Goal: Complete application form

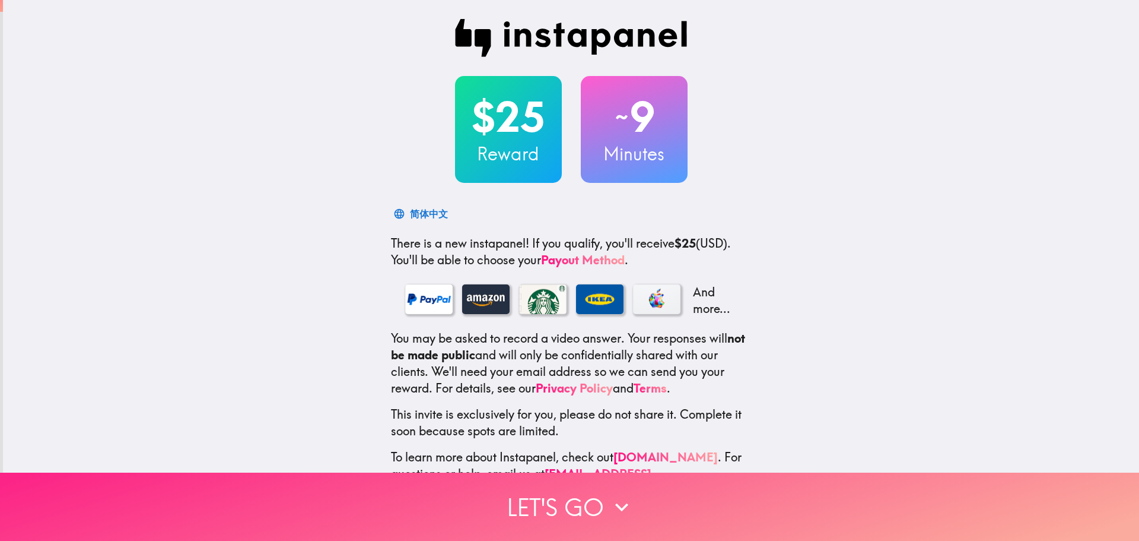
click at [590, 501] on button "Let's go" at bounding box center [569, 506] width 1139 height 68
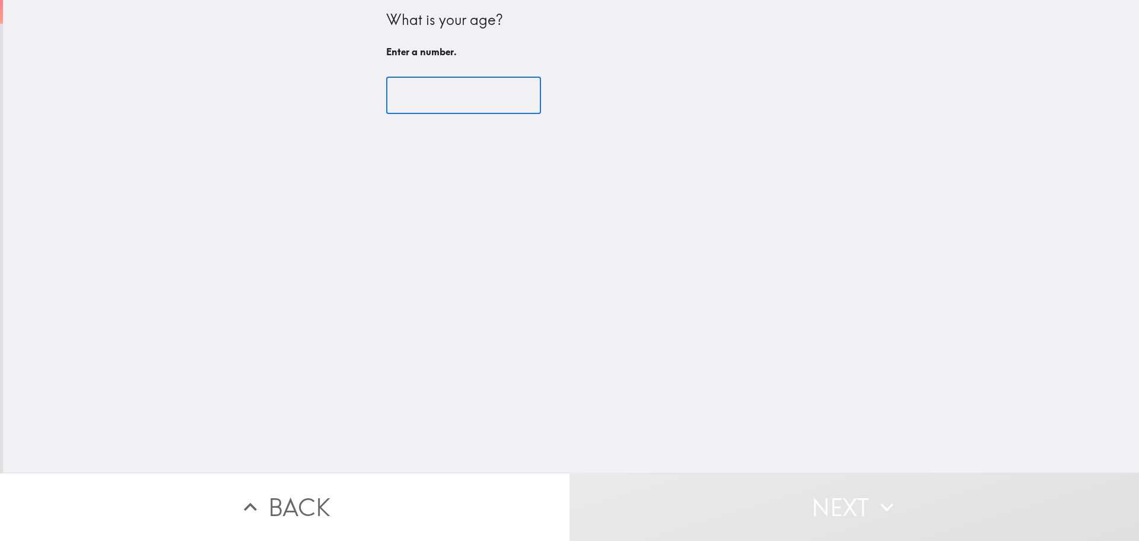
click at [460, 101] on input "number" at bounding box center [463, 95] width 155 height 37
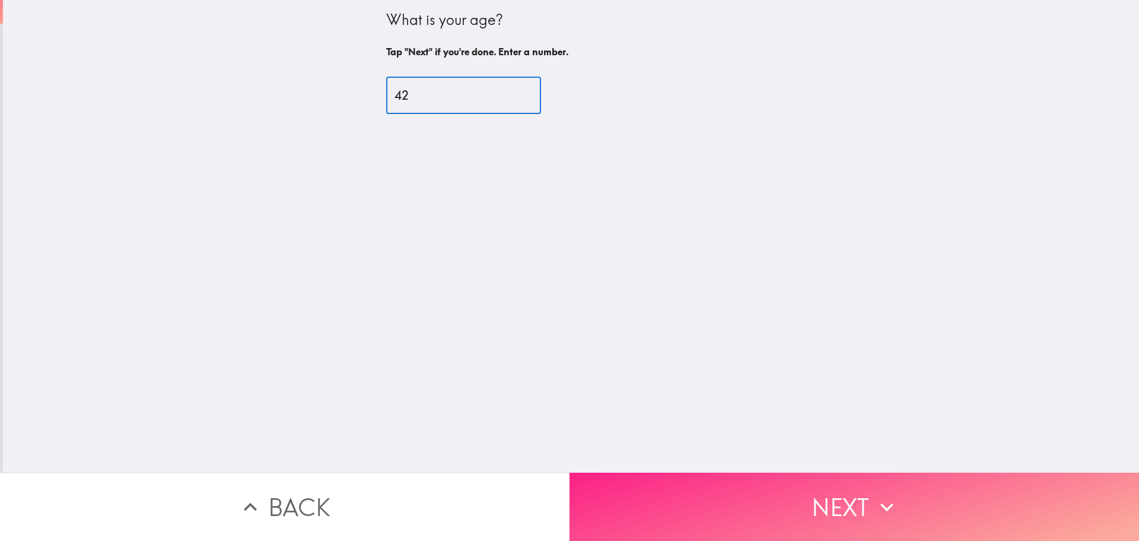
type input "42"
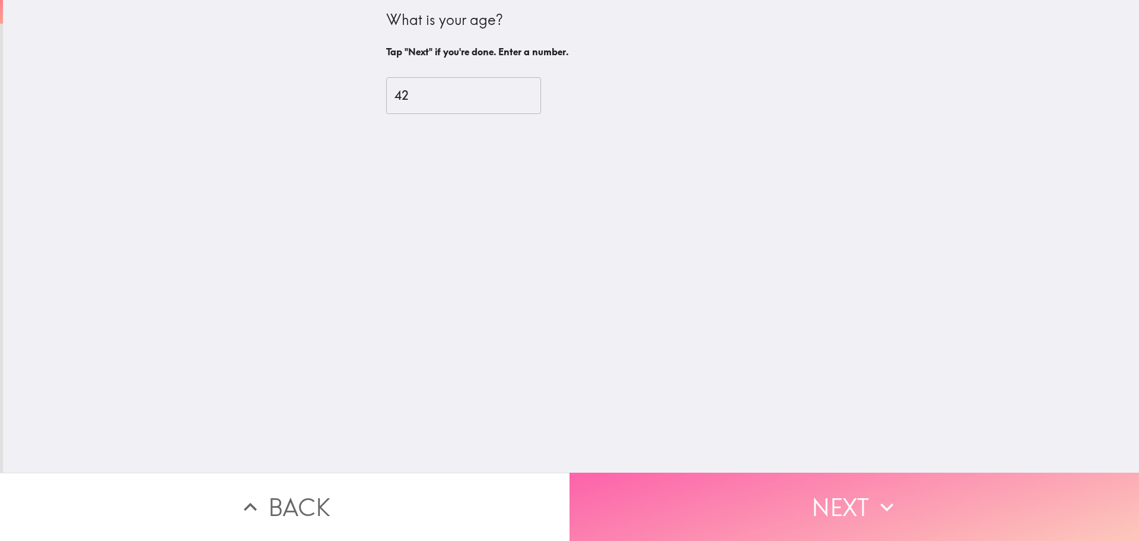
click at [799, 509] on button "Next" at bounding box center [855, 506] width 570 height 68
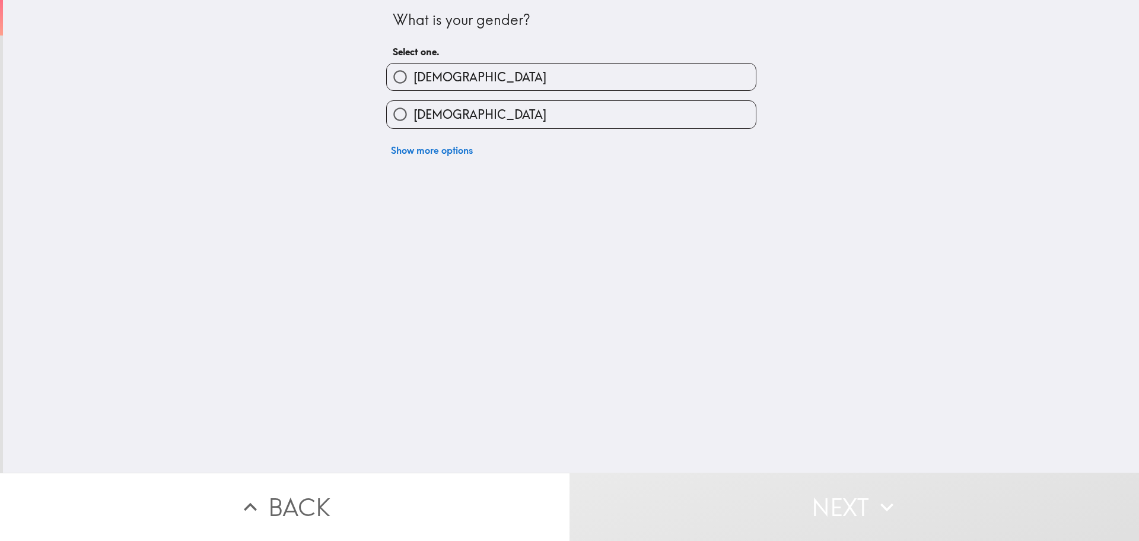
click at [466, 105] on label "[DEMOGRAPHIC_DATA]" at bounding box center [571, 114] width 369 height 27
click at [414, 105] on input "[DEMOGRAPHIC_DATA]" at bounding box center [400, 114] width 27 height 27
radio input "true"
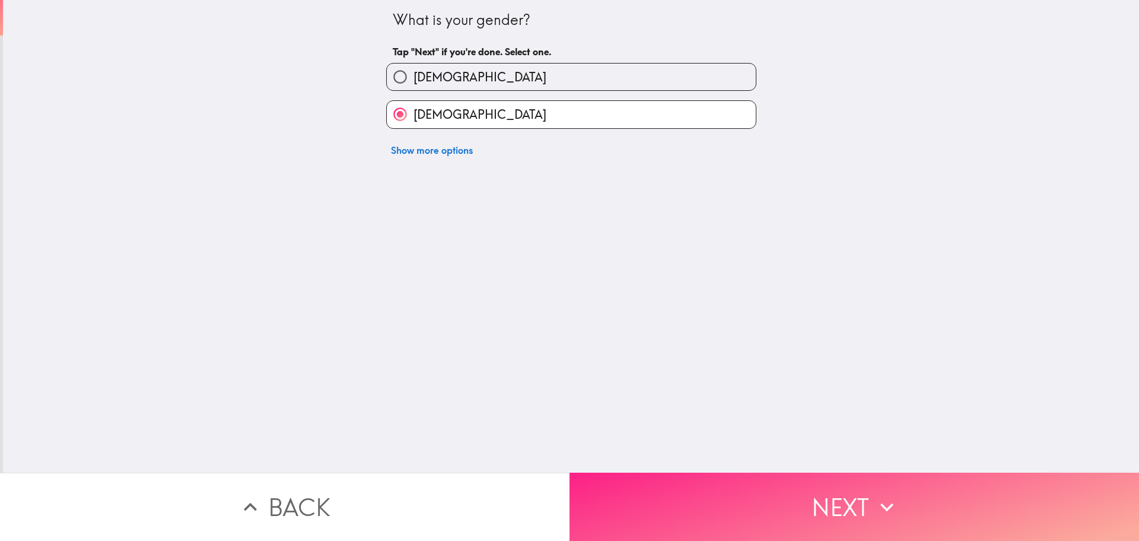
click at [817, 497] on button "Next" at bounding box center [855, 506] width 570 height 68
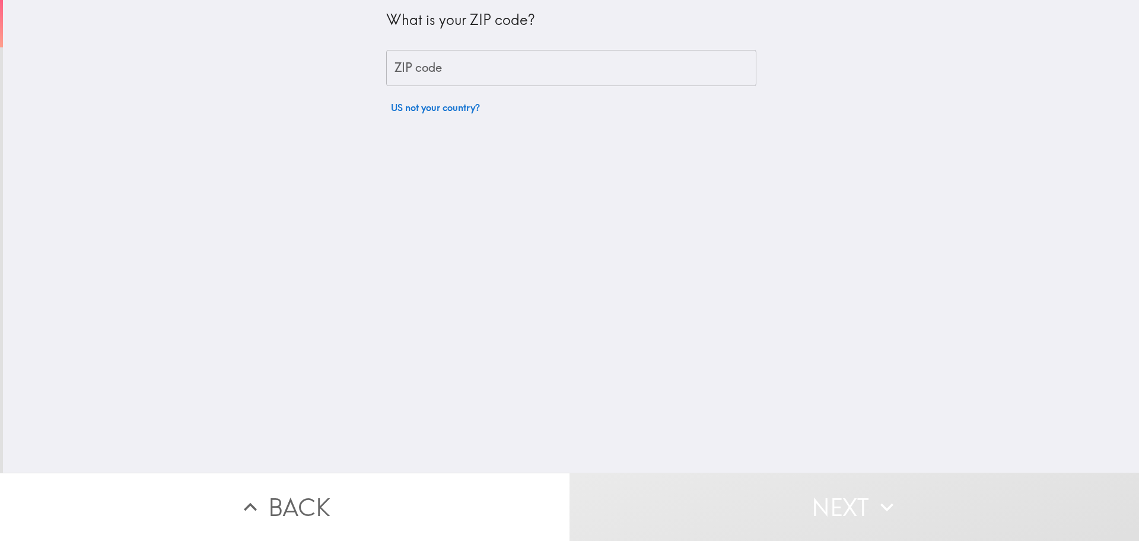
click at [488, 43] on div "What is your ZIP code? ZIP code ZIP code US not your country?" at bounding box center [571, 59] width 370 height 119
click at [485, 56] on input "ZIP code" at bounding box center [571, 68] width 370 height 37
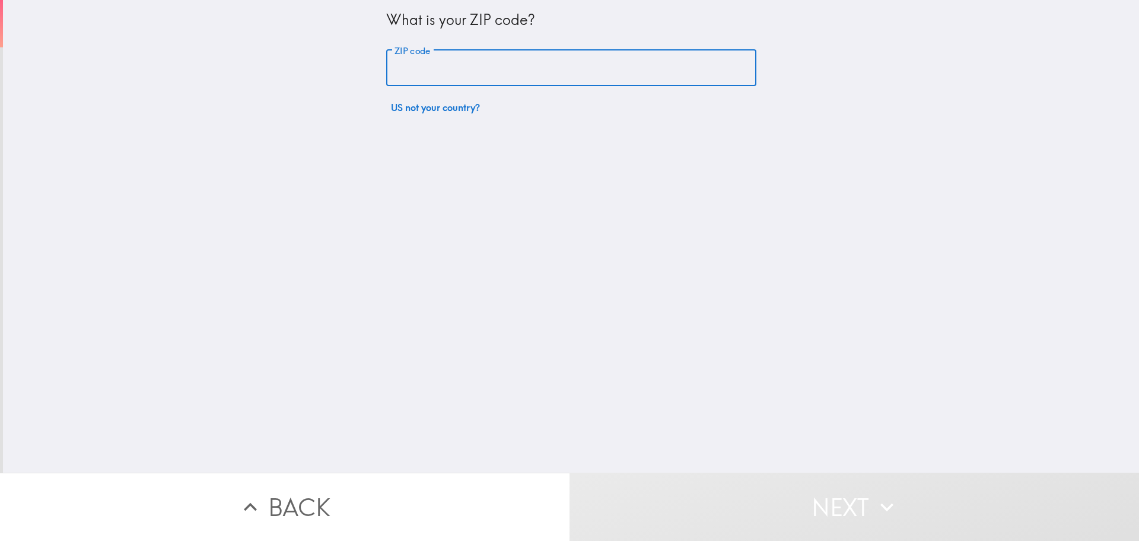
type input "77044"
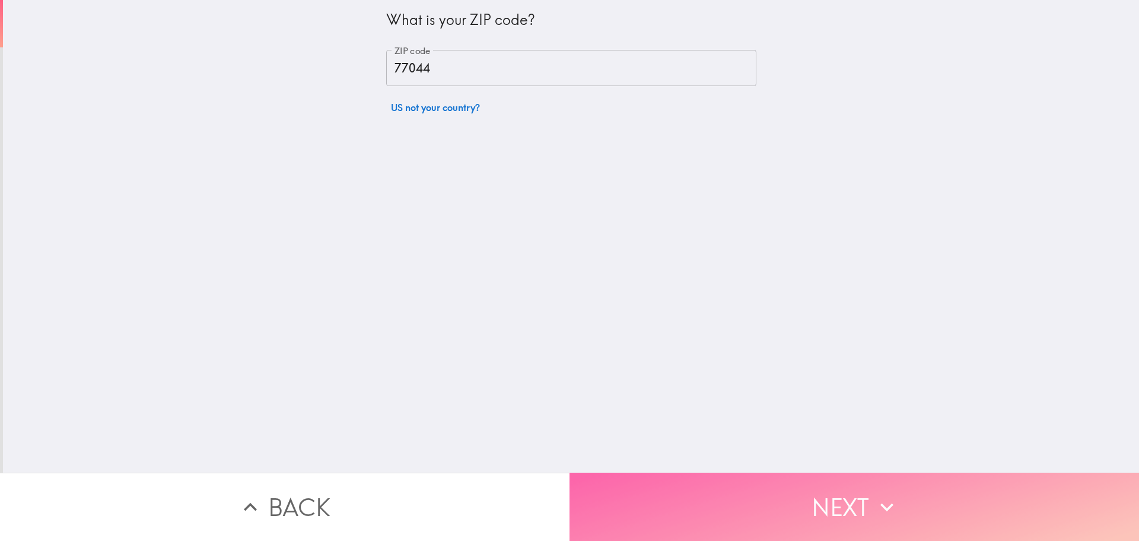
click at [799, 512] on button "Next" at bounding box center [855, 506] width 570 height 68
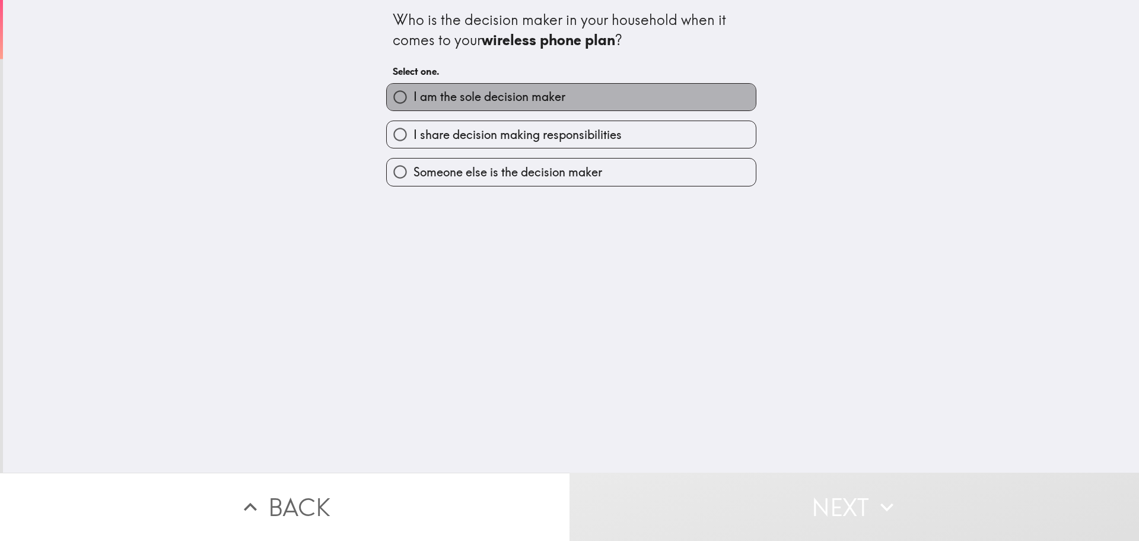
click at [606, 101] on label "I am the sole decision maker" at bounding box center [571, 97] width 369 height 27
click at [414, 101] on input "I am the sole decision maker" at bounding box center [400, 97] width 27 height 27
radio input "true"
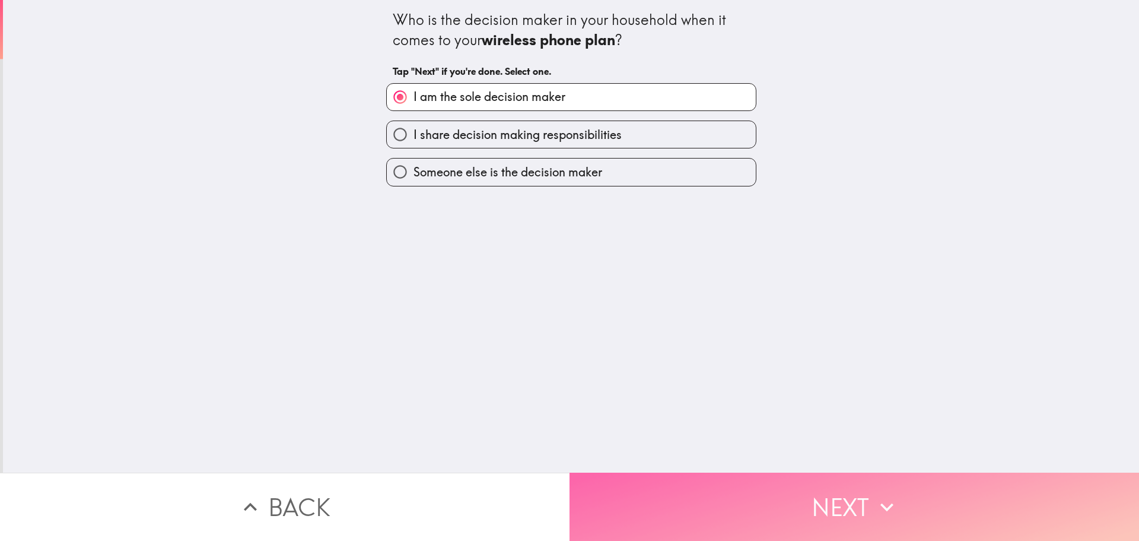
click at [834, 522] on button "Next" at bounding box center [855, 506] width 570 height 68
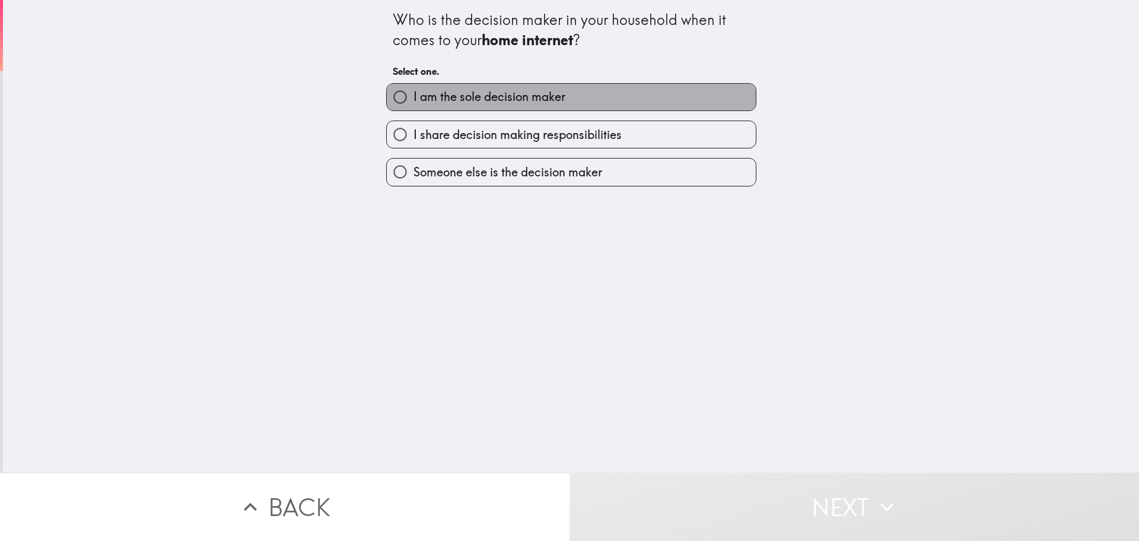
click at [560, 99] on span "I am the sole decision maker" at bounding box center [490, 96] width 152 height 17
click at [414, 99] on input "I am the sole decision maker" at bounding box center [400, 97] width 27 height 27
radio input "true"
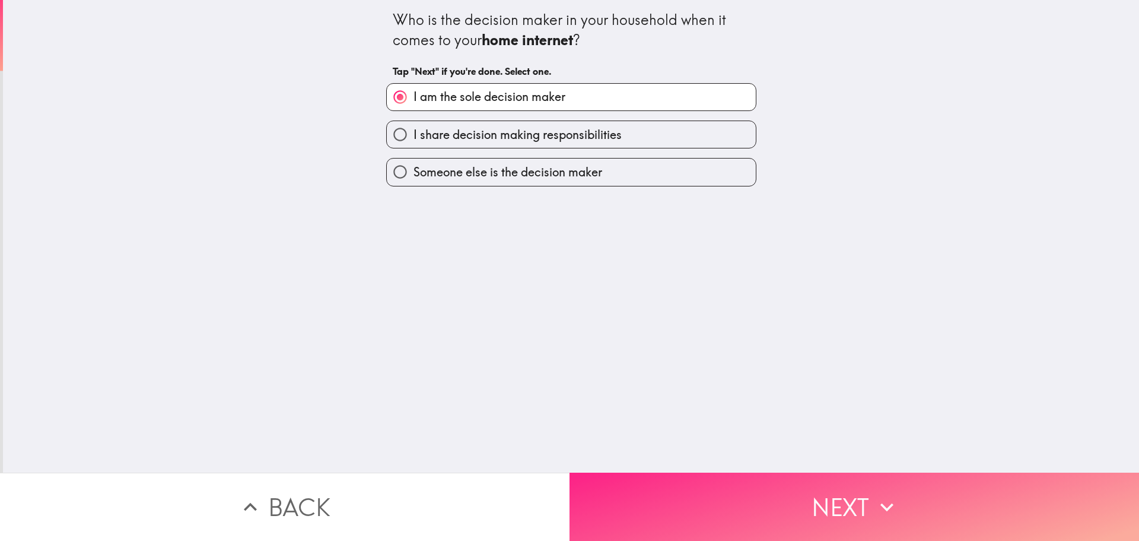
click at [843, 507] on button "Next" at bounding box center [855, 506] width 570 height 68
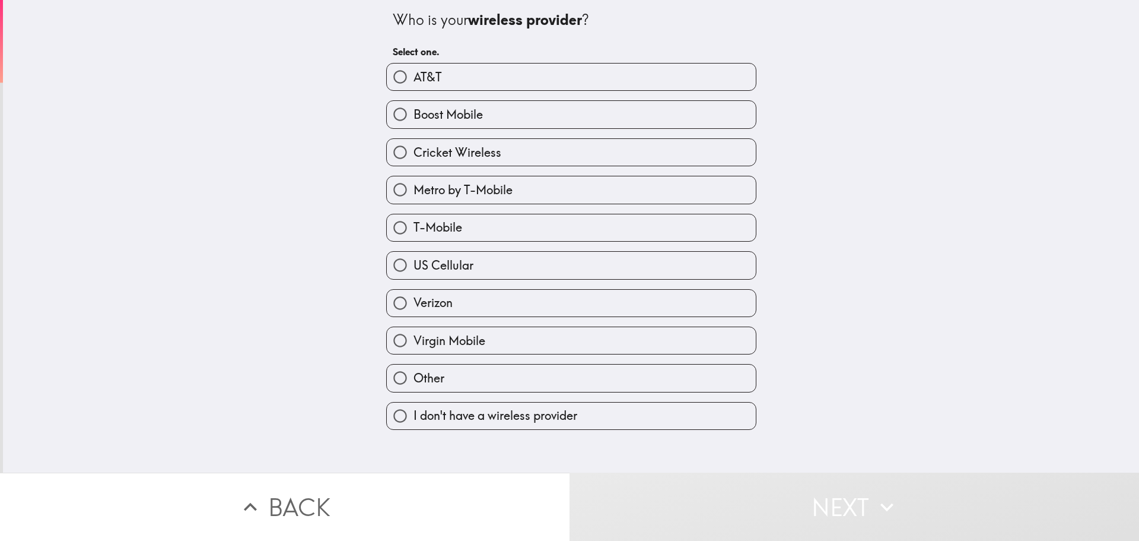
click at [504, 293] on label "Verizon" at bounding box center [571, 303] width 369 height 27
click at [414, 293] on input "Verizon" at bounding box center [400, 303] width 27 height 27
radio input "true"
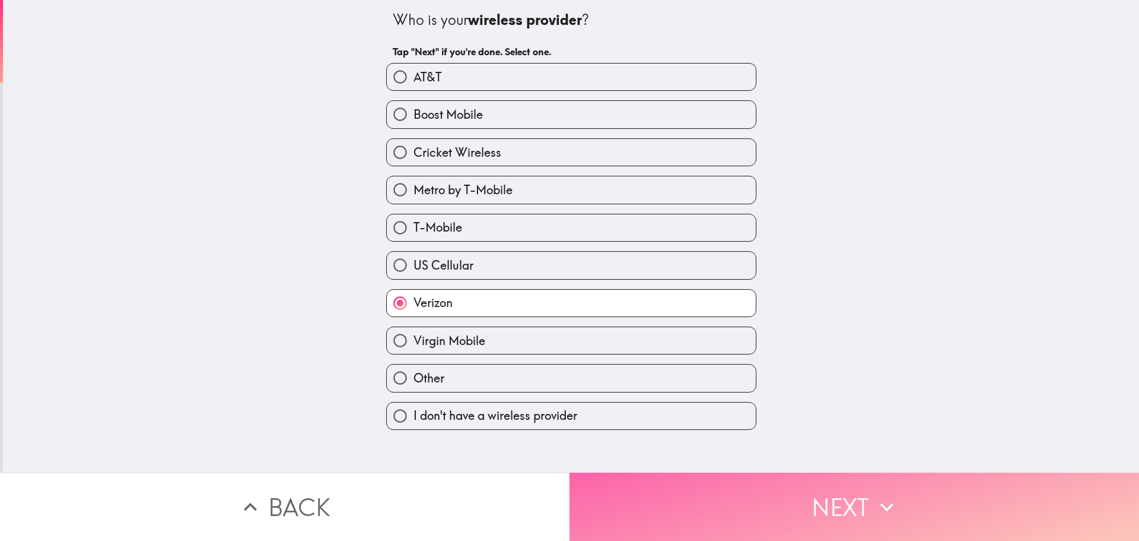
click at [788, 499] on button "Next" at bounding box center [855, 506] width 570 height 68
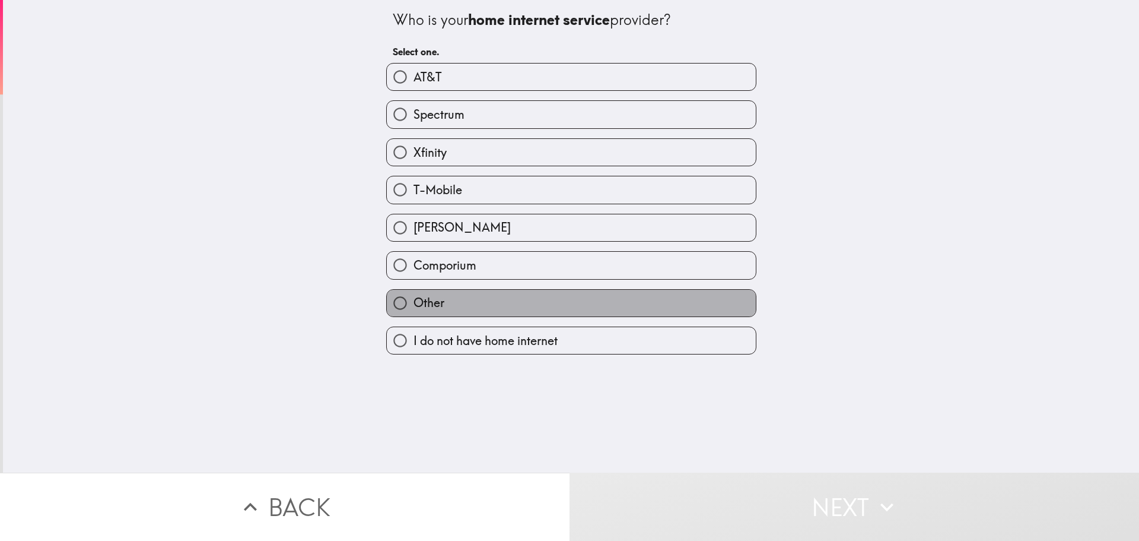
click at [498, 313] on label "Other" at bounding box center [571, 303] width 369 height 27
click at [414, 313] on input "Other" at bounding box center [400, 303] width 27 height 27
radio input "true"
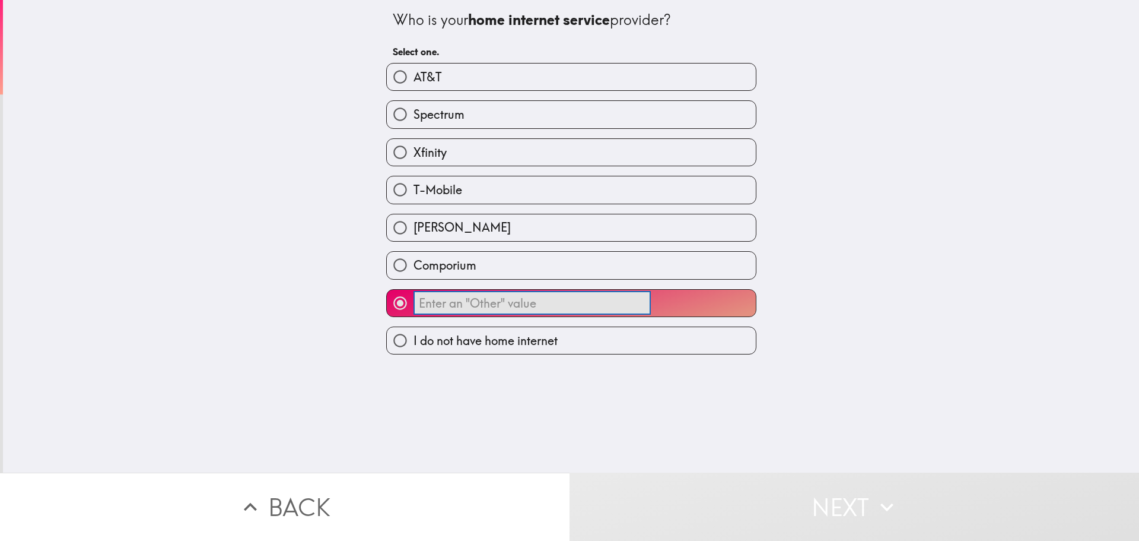
click at [509, 296] on input "​" at bounding box center [532, 302] width 237 height 23
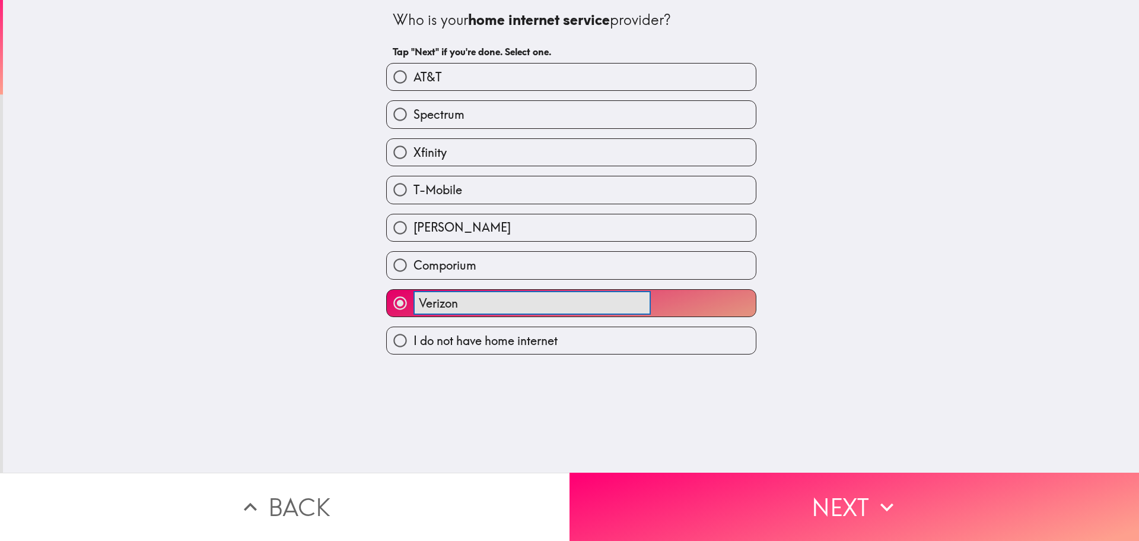
type input "Verizon"
click at [818, 467] on div "Who is your home internet service provider? Tap "Next" if you're done. Select o…" at bounding box center [571, 236] width 1136 height 472
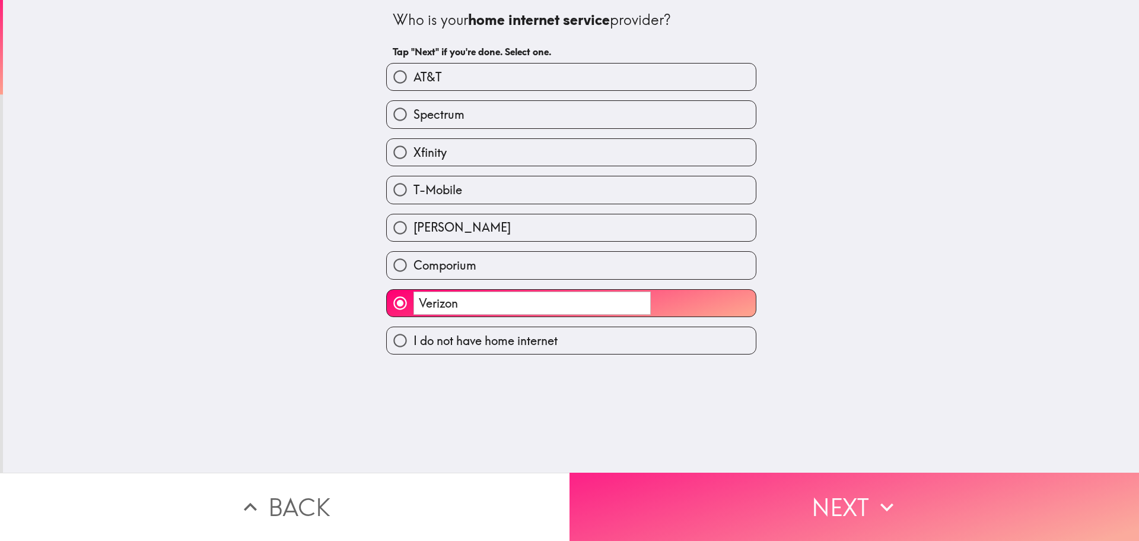
click at [812, 495] on button "Next" at bounding box center [855, 506] width 570 height 68
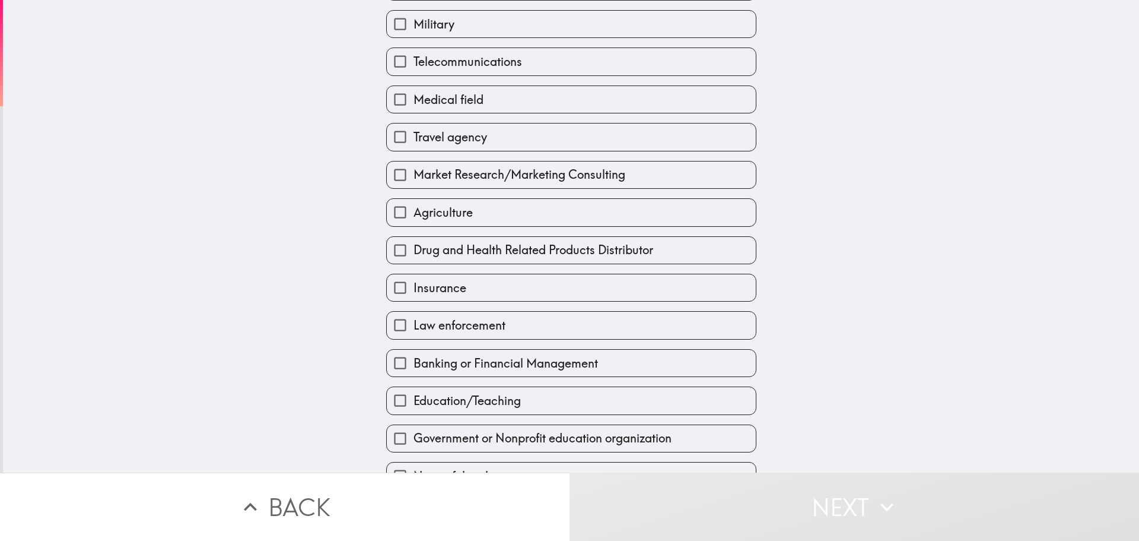
scroll to position [128, 0]
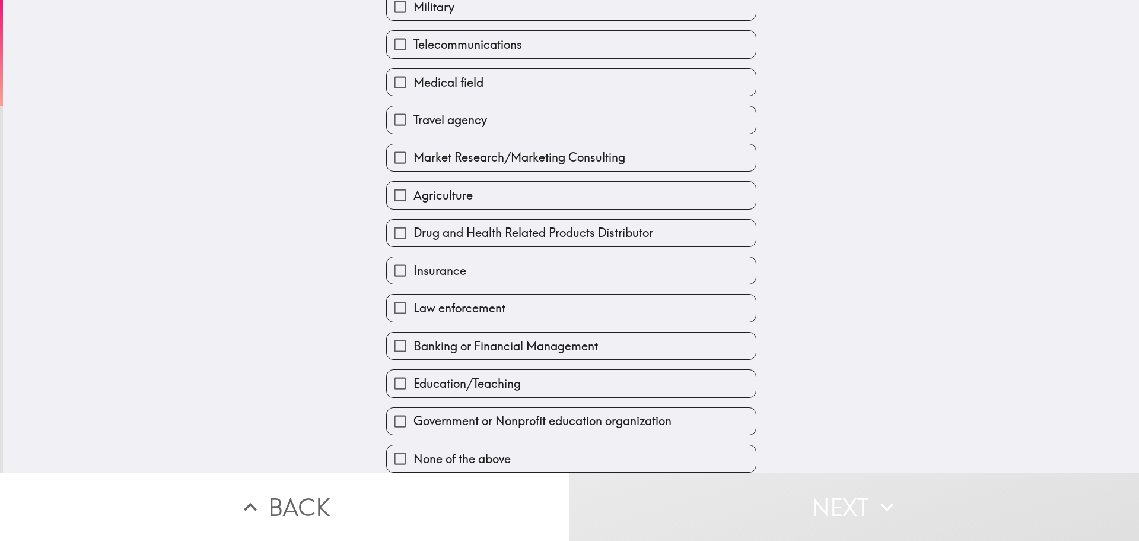
click at [536, 377] on label "Education/Teaching" at bounding box center [571, 383] width 369 height 27
click at [414, 377] on input "Education/Teaching" at bounding box center [400, 383] width 27 height 27
checkbox input "true"
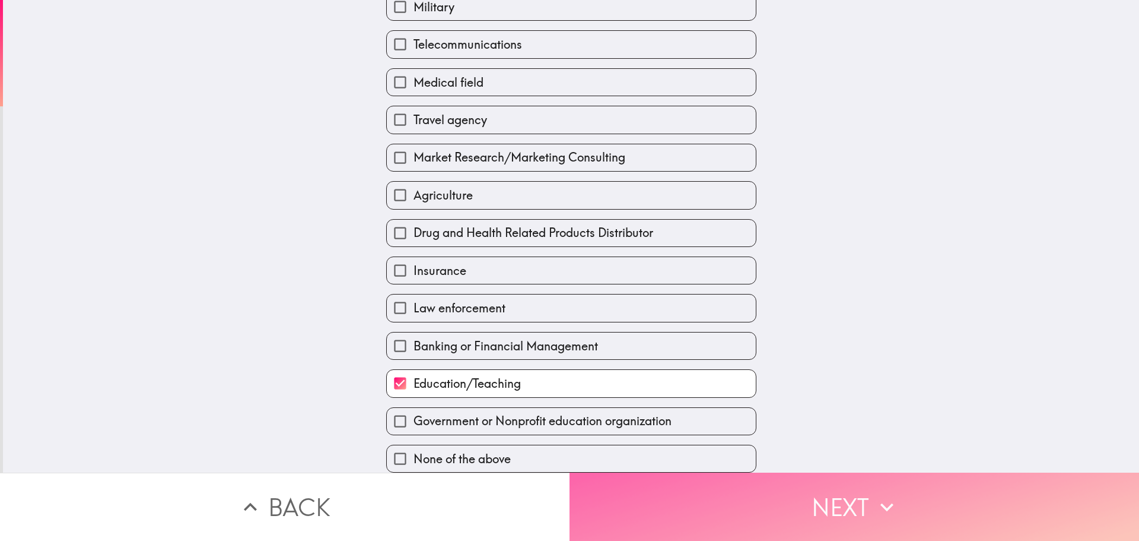
click at [782, 501] on button "Next" at bounding box center [855, 506] width 570 height 68
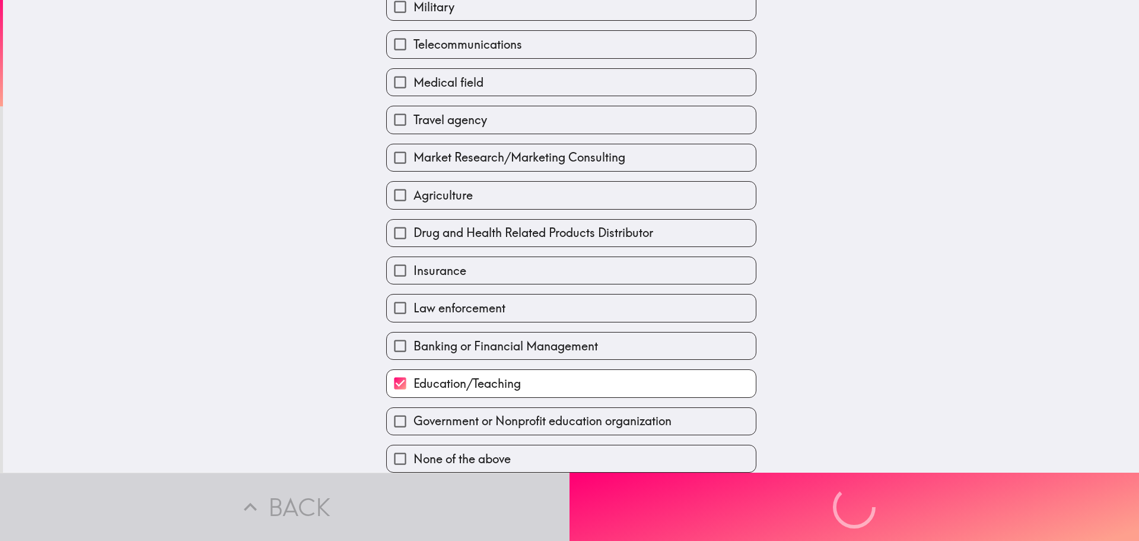
scroll to position [0, 0]
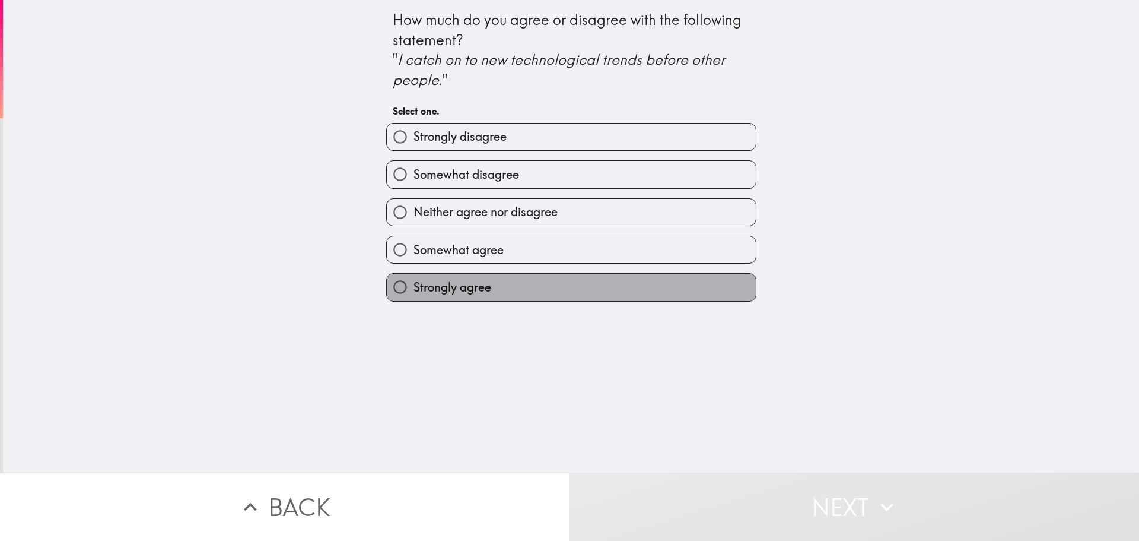
click at [533, 292] on label "Strongly agree" at bounding box center [571, 287] width 369 height 27
click at [414, 292] on input "Strongly agree" at bounding box center [400, 287] width 27 height 27
radio input "true"
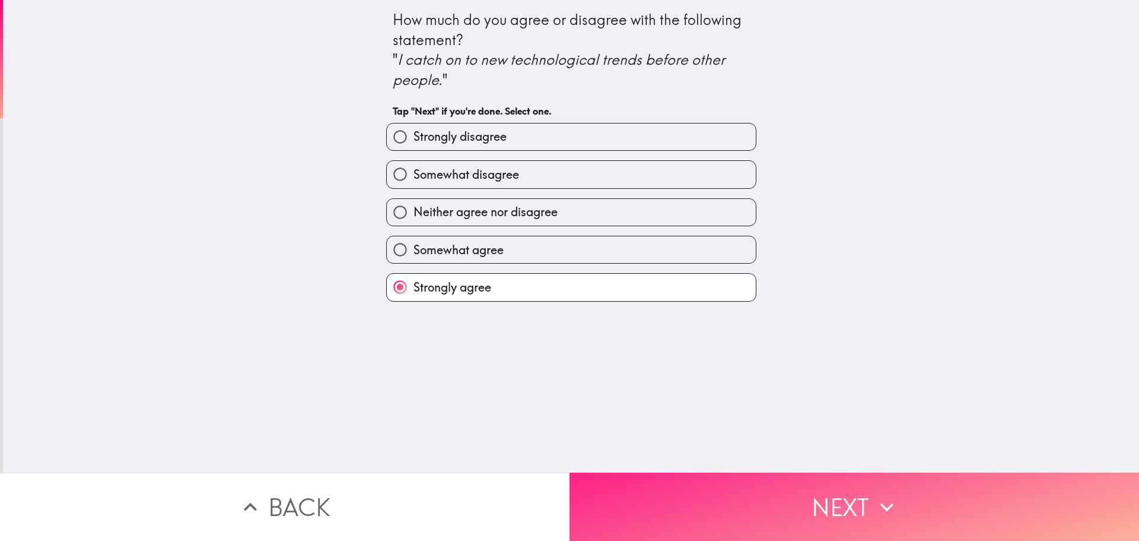
click at [848, 513] on button "Next" at bounding box center [855, 506] width 570 height 68
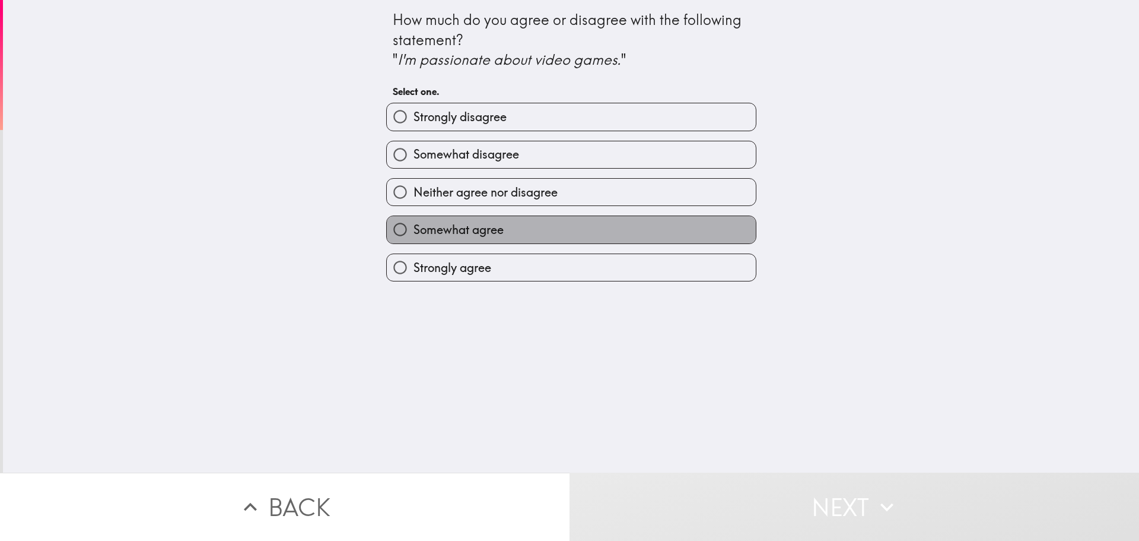
click at [501, 233] on span "Somewhat agree" at bounding box center [459, 229] width 90 height 17
click at [414, 233] on input "Somewhat agree" at bounding box center [400, 229] width 27 height 27
radio input "true"
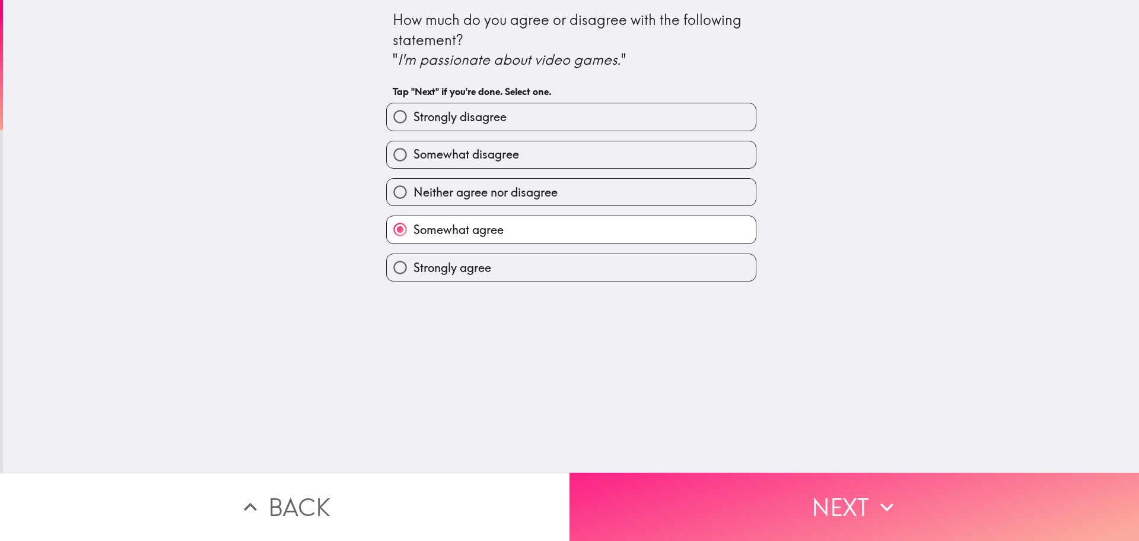
click at [862, 507] on button "Next" at bounding box center [855, 506] width 570 height 68
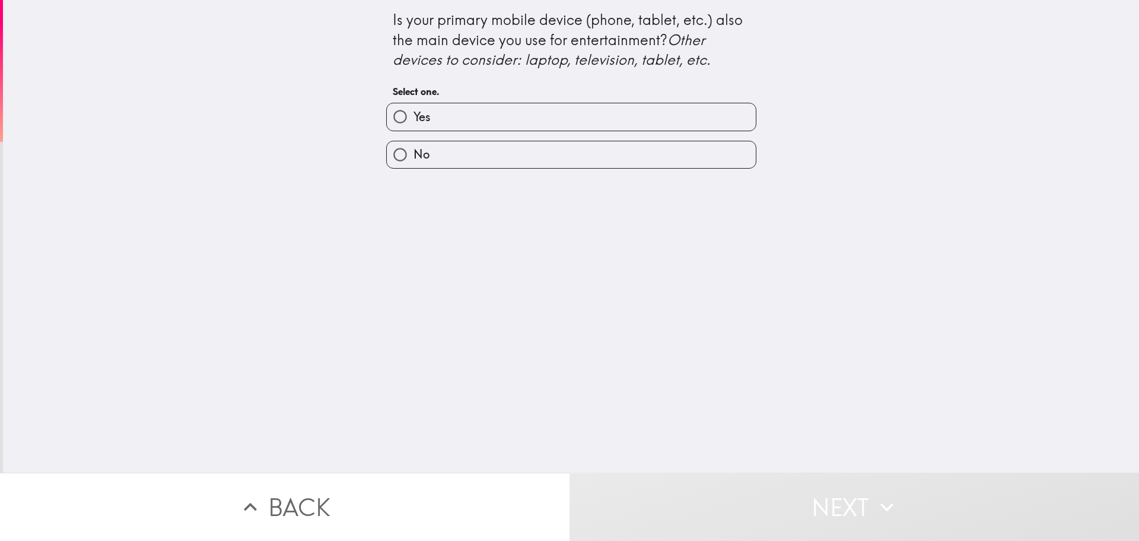
click at [541, 112] on label "Yes" at bounding box center [571, 116] width 369 height 27
click at [414, 112] on input "Yes" at bounding box center [400, 116] width 27 height 27
radio input "true"
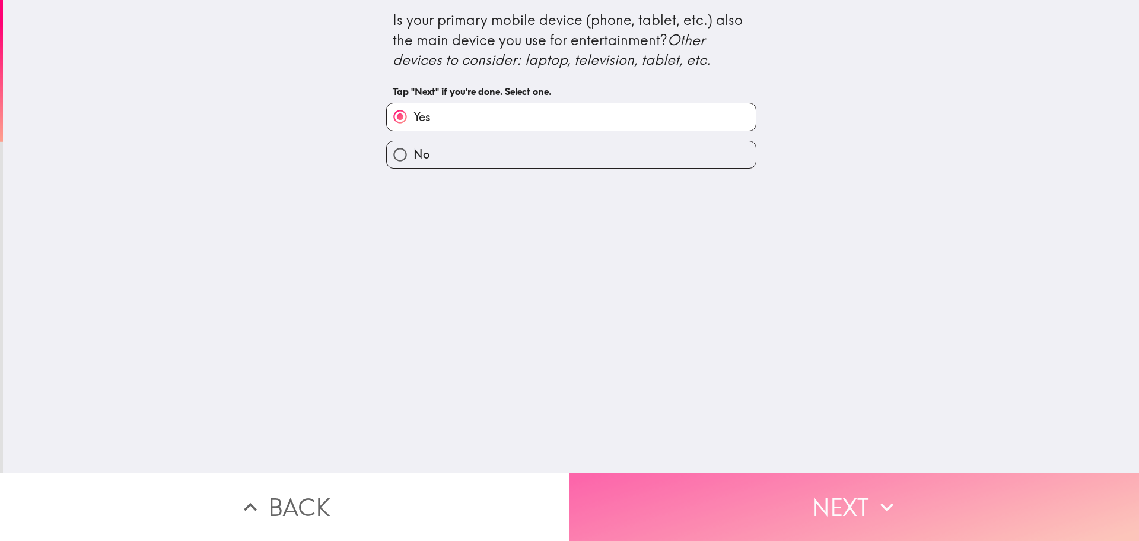
click at [832, 519] on button "Next" at bounding box center [855, 506] width 570 height 68
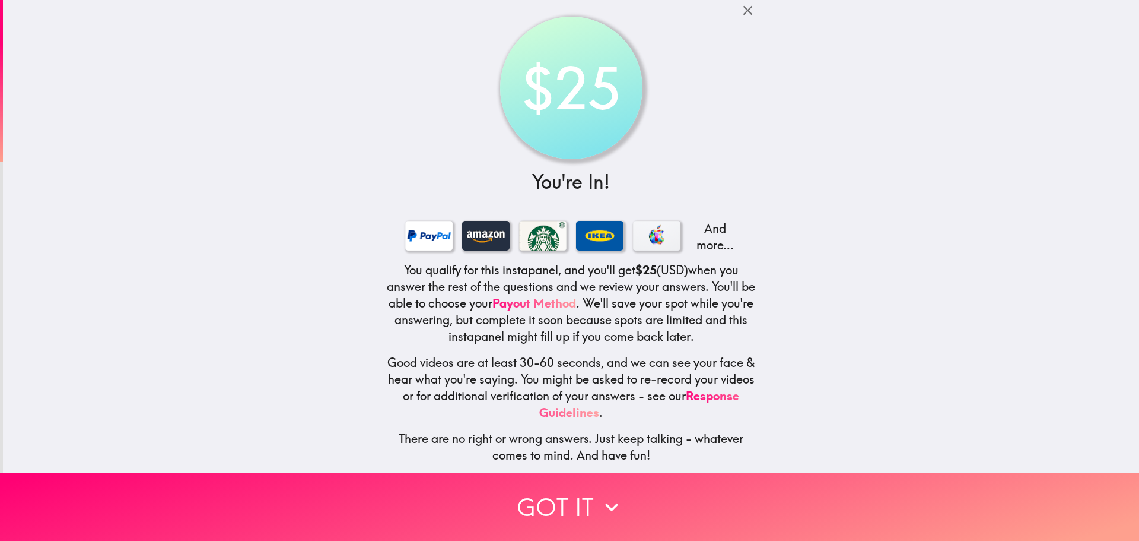
scroll to position [3, 0]
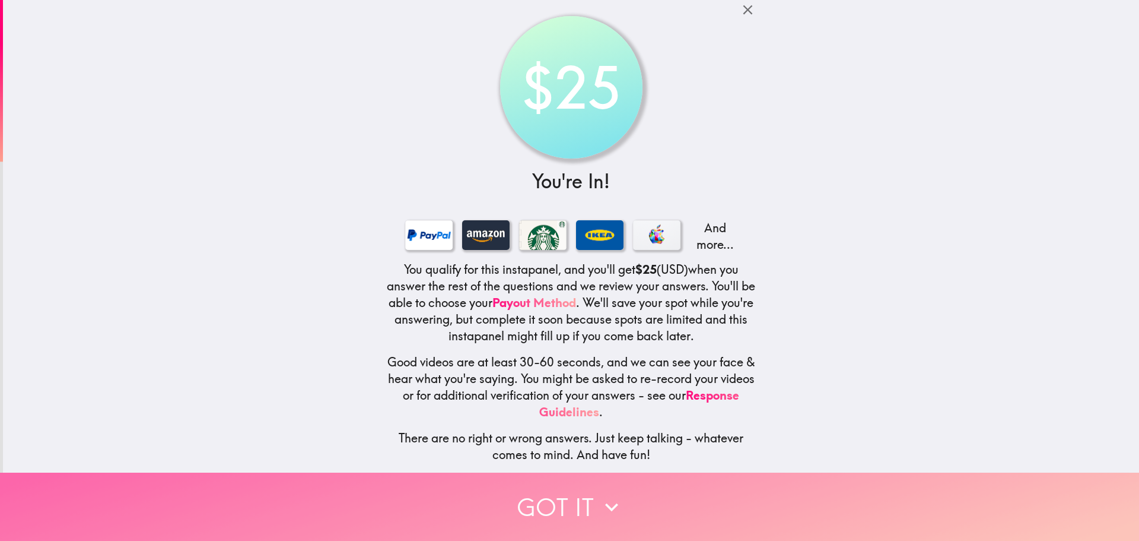
click at [587, 512] on button "Got it" at bounding box center [569, 506] width 1139 height 68
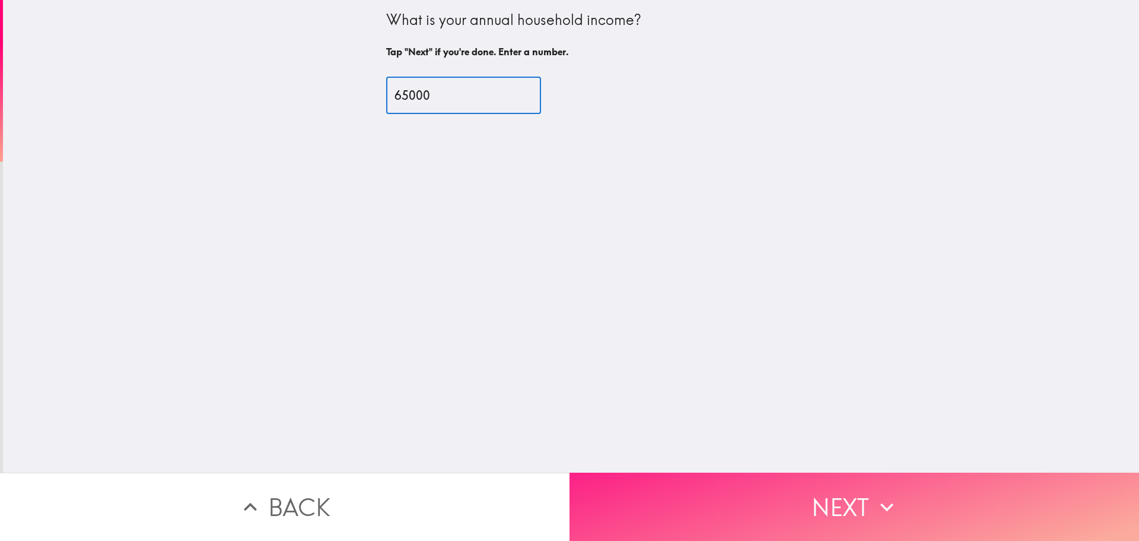
type input "65000"
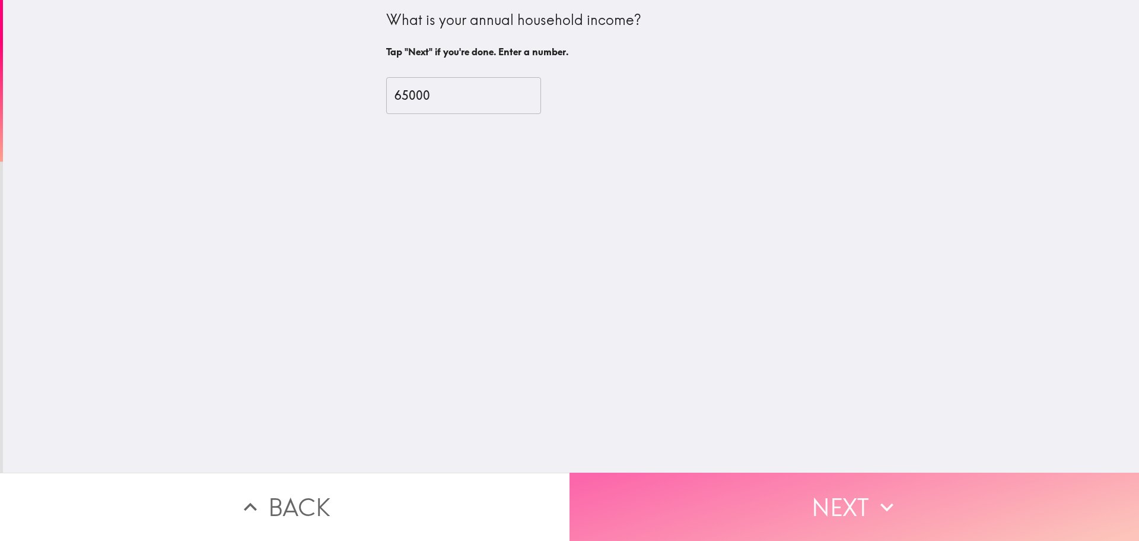
click at [846, 483] on button "Next" at bounding box center [855, 506] width 570 height 68
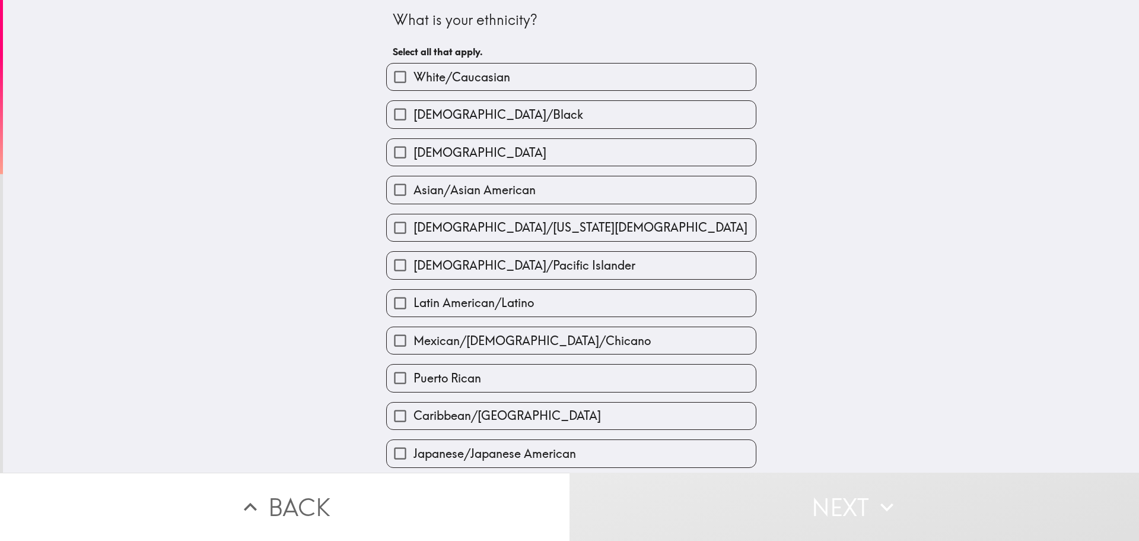
click at [497, 69] on span "White/Caucasian" at bounding box center [462, 77] width 97 height 17
click at [414, 69] on input "White/Caucasian" at bounding box center [400, 76] width 27 height 27
checkbox input "true"
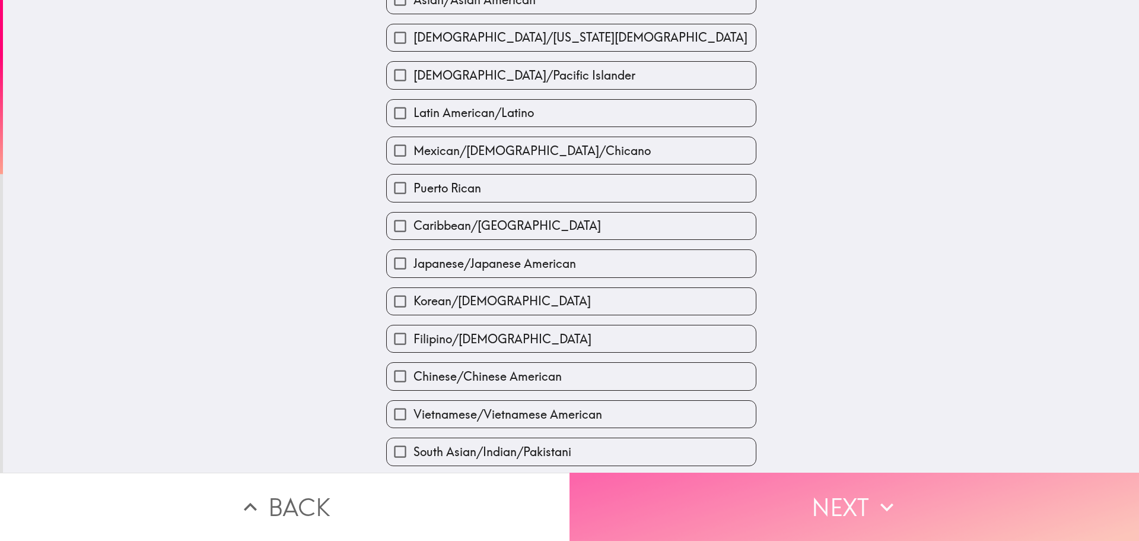
click at [821, 519] on button "Next" at bounding box center [855, 506] width 570 height 68
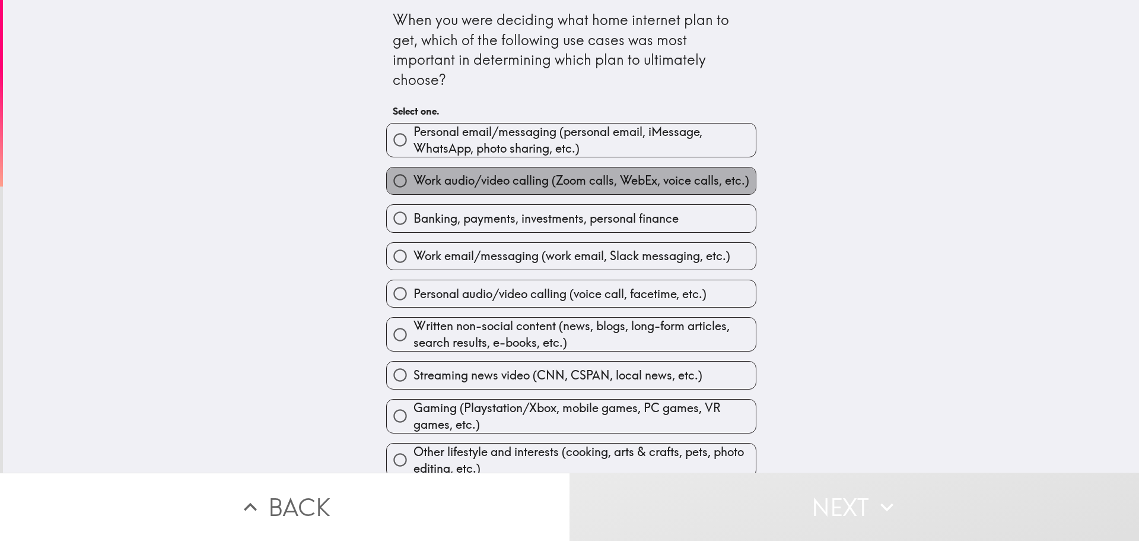
click at [557, 181] on span "Work audio/video calling (Zoom calls, WebEx, voice calls, etc.)" at bounding box center [582, 180] width 336 height 17
click at [414, 181] on input "Work audio/video calling (Zoom calls, WebEx, voice calls, etc.)" at bounding box center [400, 180] width 27 height 27
radio input "true"
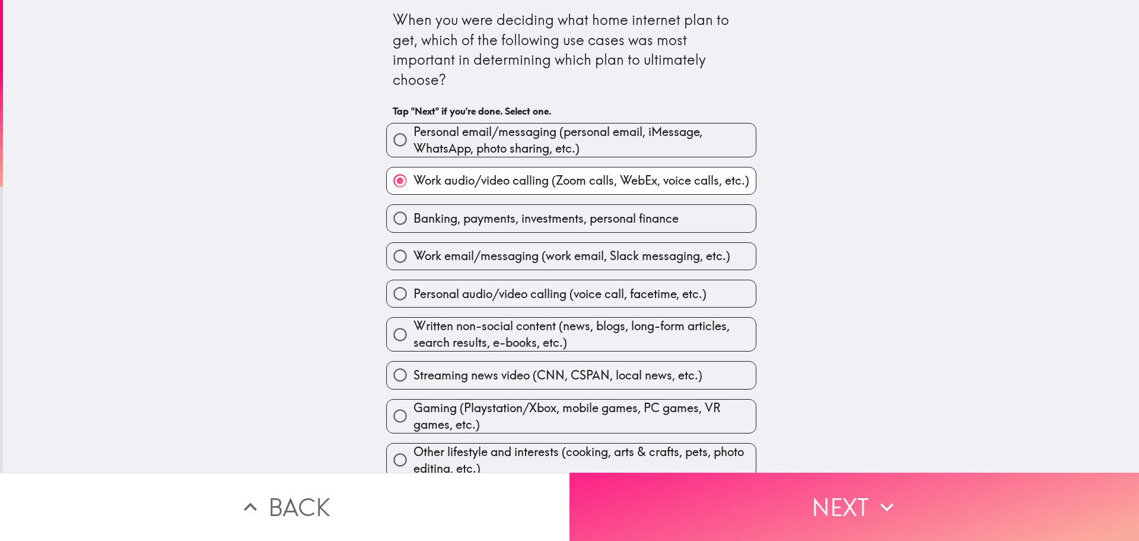
click at [866, 510] on button "Next" at bounding box center [855, 506] width 570 height 68
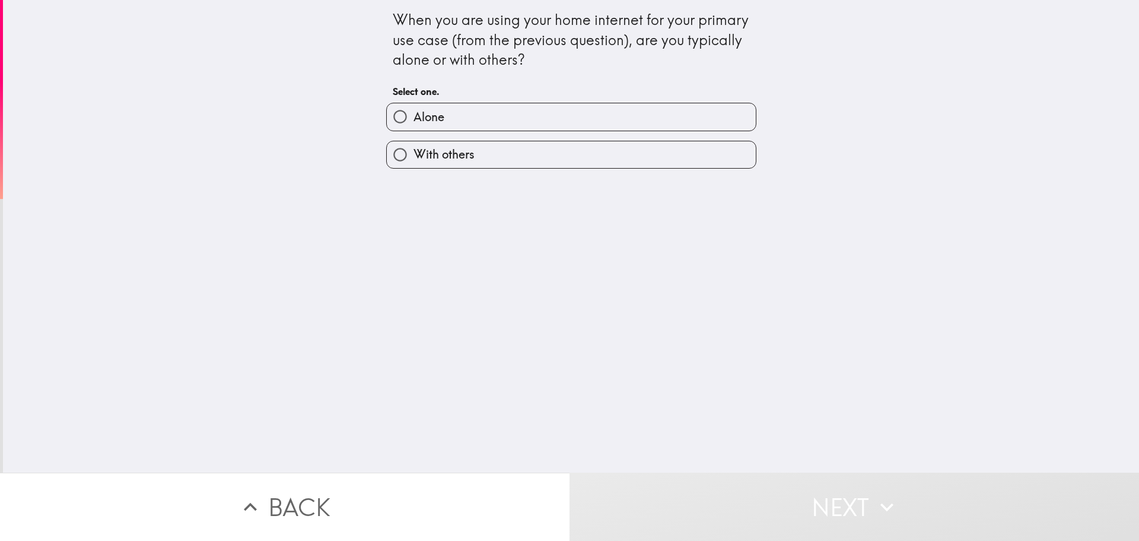
click at [469, 113] on label "Alone" at bounding box center [571, 116] width 369 height 27
click at [414, 113] on input "Alone" at bounding box center [400, 116] width 27 height 27
radio input "true"
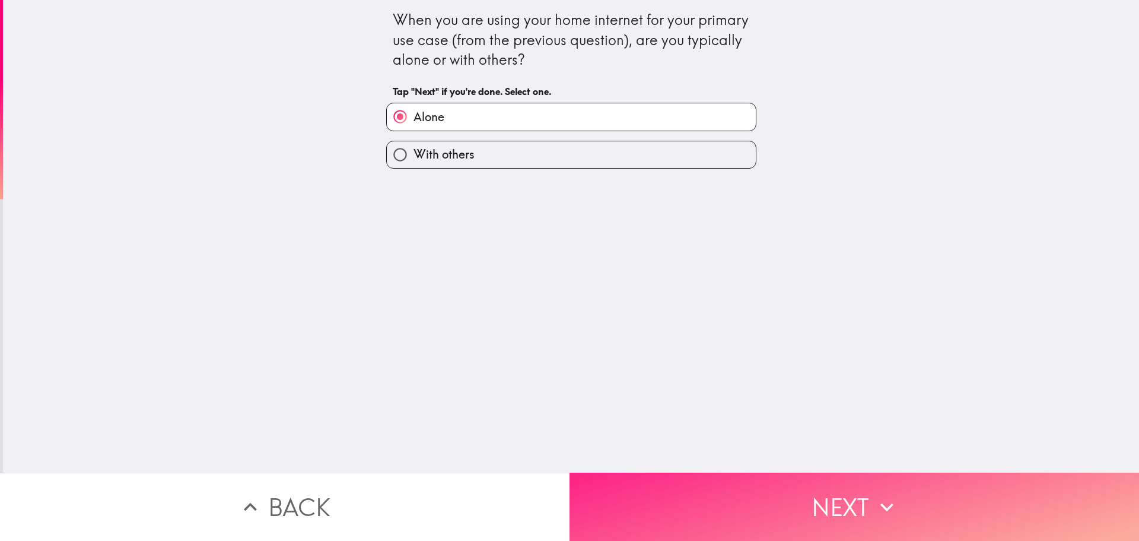
click at [798, 496] on button "Next" at bounding box center [855, 506] width 570 height 68
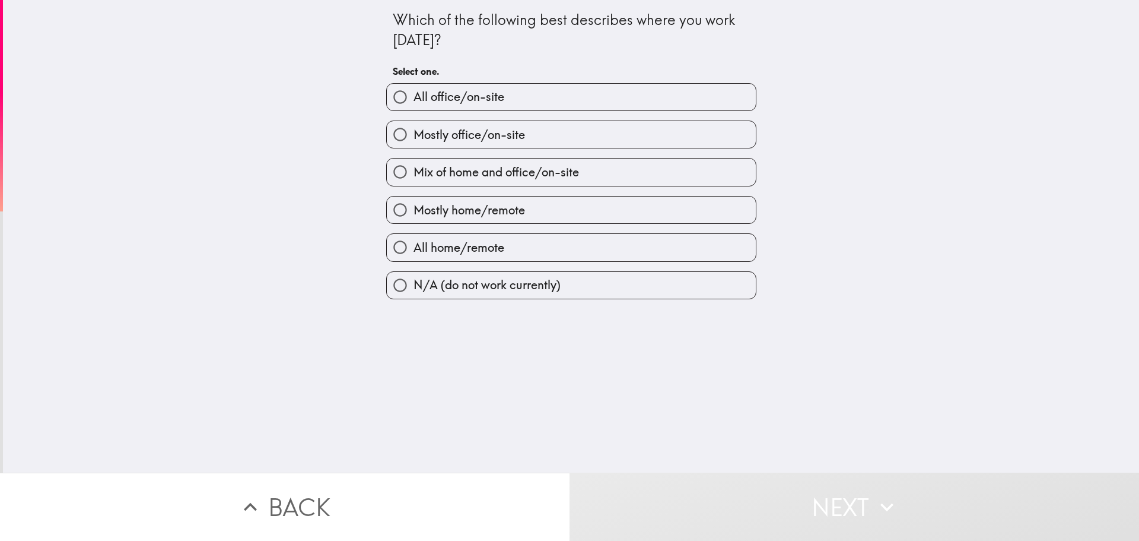
click at [512, 199] on label "Mostly home/remote" at bounding box center [571, 209] width 369 height 27
click at [414, 199] on input "Mostly home/remote" at bounding box center [400, 209] width 27 height 27
radio input "true"
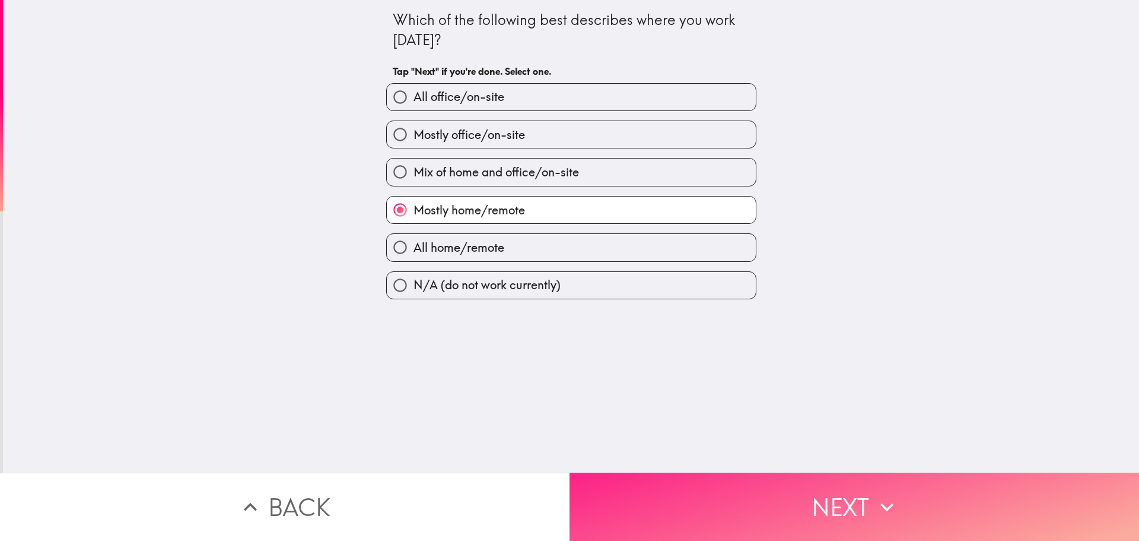
click at [851, 505] on button "Next" at bounding box center [855, 506] width 570 height 68
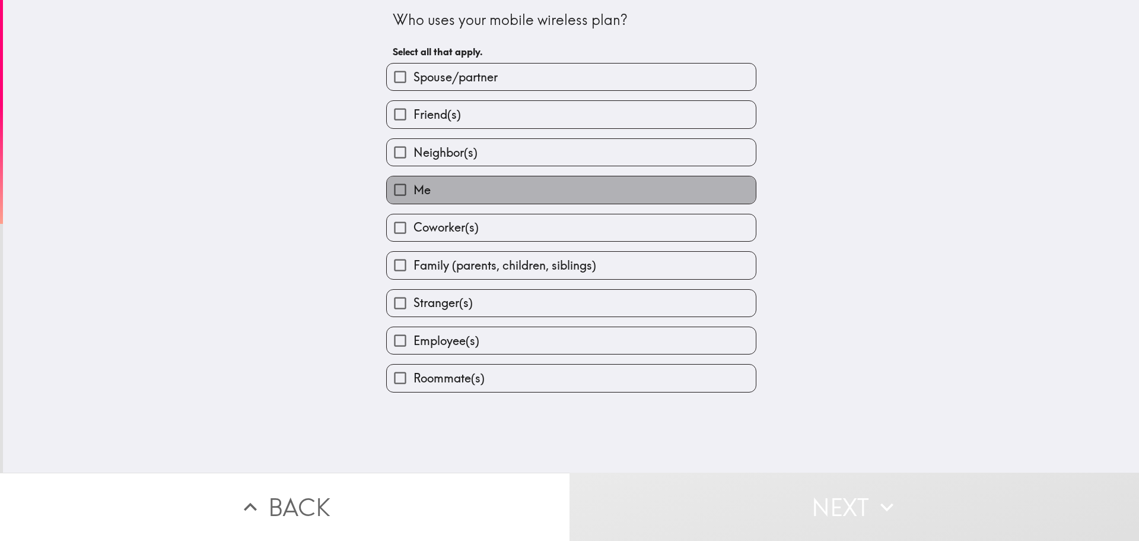
click at [458, 191] on label "Me" at bounding box center [571, 189] width 369 height 27
click at [414, 191] on input "Me" at bounding box center [400, 189] width 27 height 27
checkbox input "true"
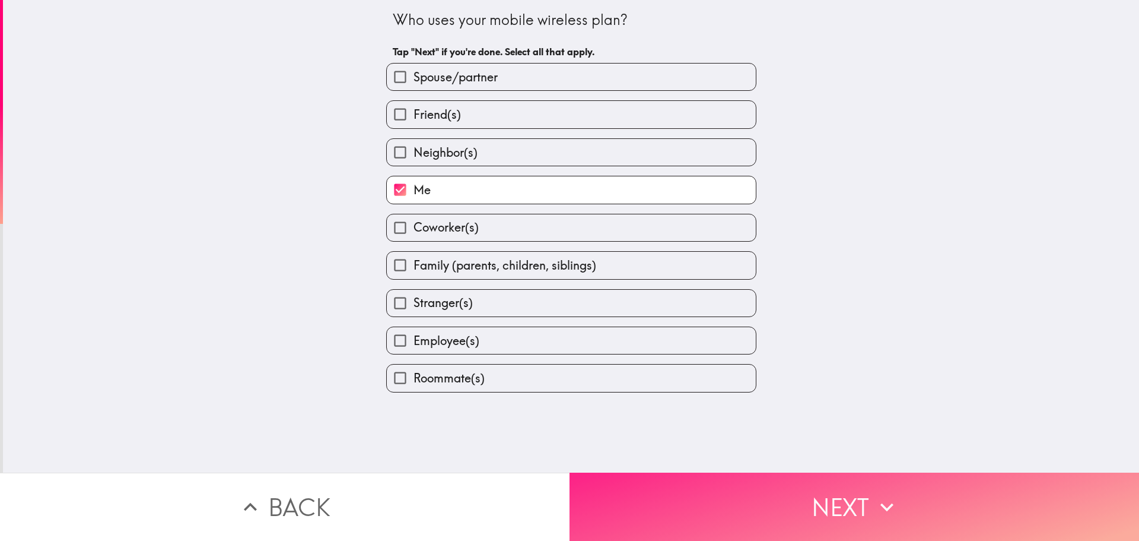
click at [875, 503] on icon "button" at bounding box center [887, 507] width 26 height 26
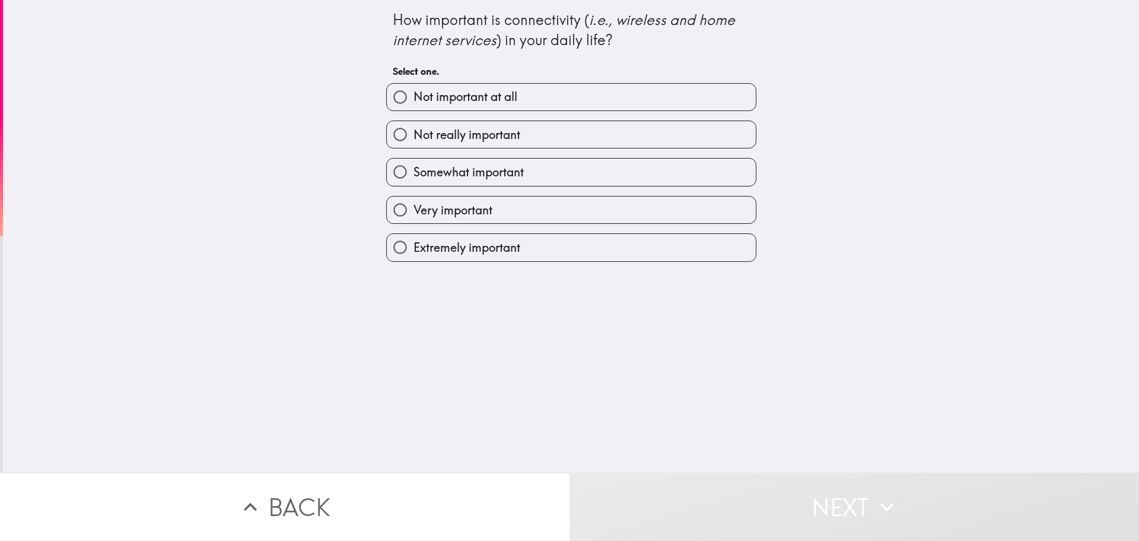
click at [541, 256] on label "Extremely important" at bounding box center [571, 247] width 369 height 27
click at [414, 256] on input "Extremely important" at bounding box center [400, 247] width 27 height 27
radio input "true"
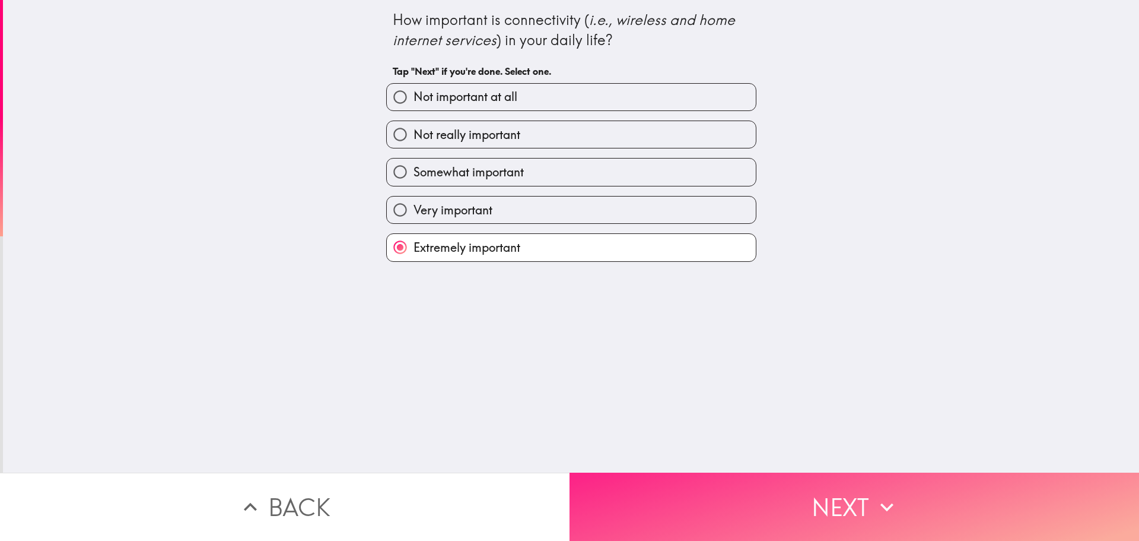
click at [852, 502] on button "Next" at bounding box center [855, 506] width 570 height 68
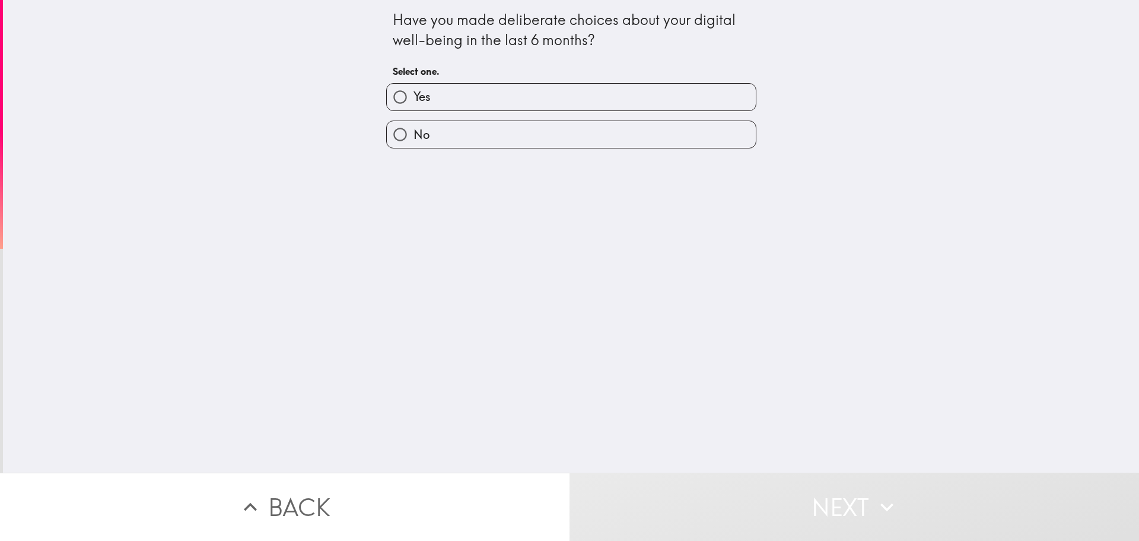
click at [459, 92] on label "Yes" at bounding box center [571, 97] width 369 height 27
click at [414, 92] on input "Yes" at bounding box center [400, 97] width 27 height 27
radio input "true"
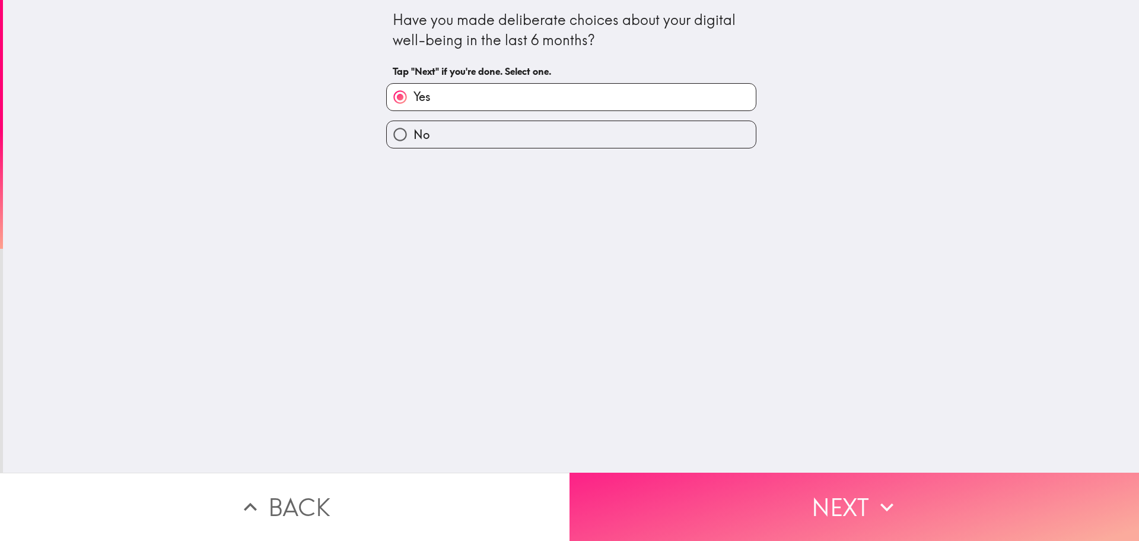
click at [843, 513] on button "Next" at bounding box center [855, 506] width 570 height 68
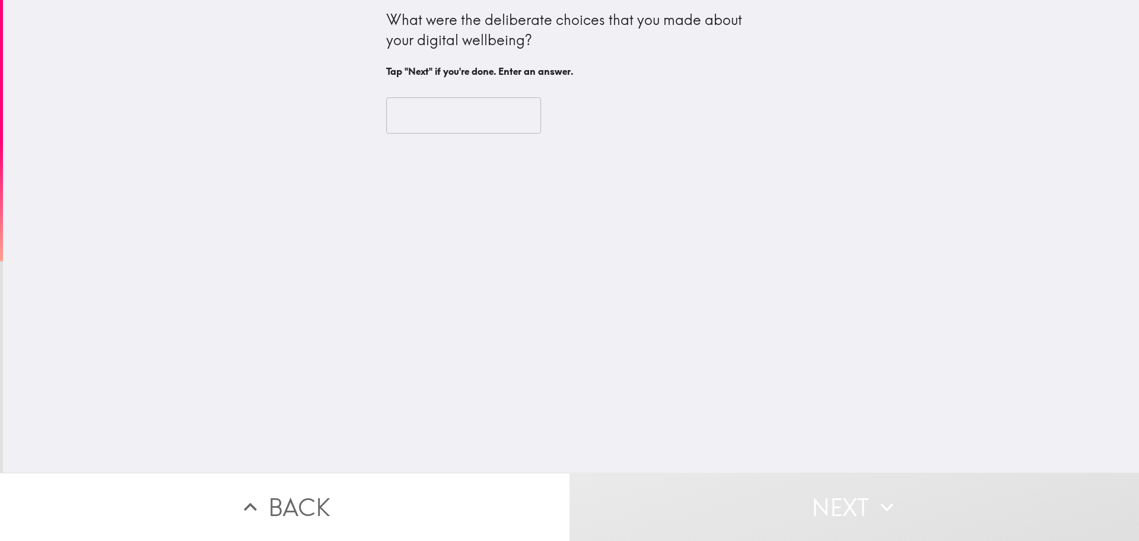
click at [478, 114] on input "text" at bounding box center [463, 115] width 155 height 37
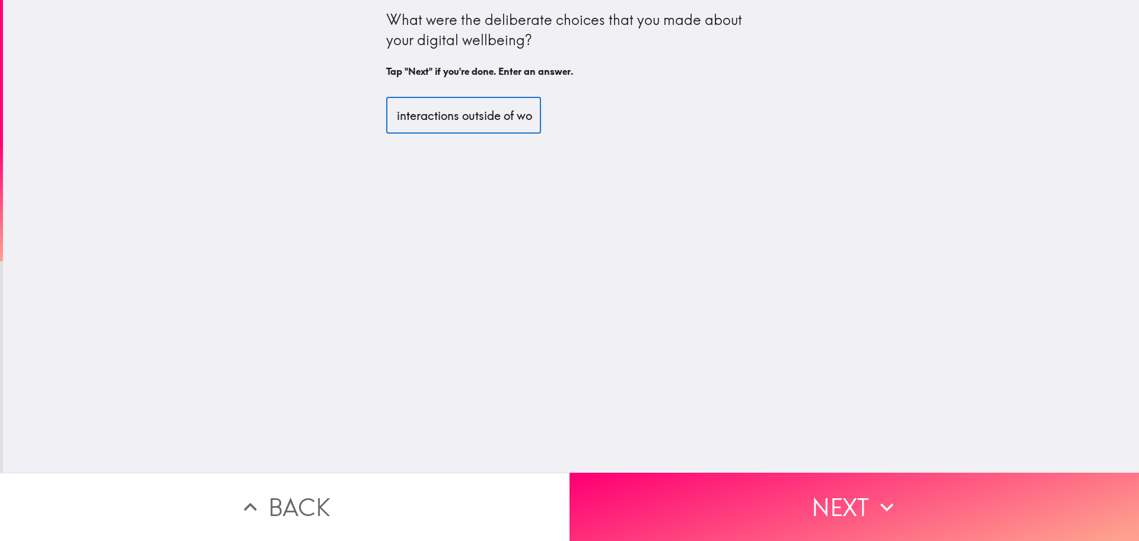
scroll to position [0, 459]
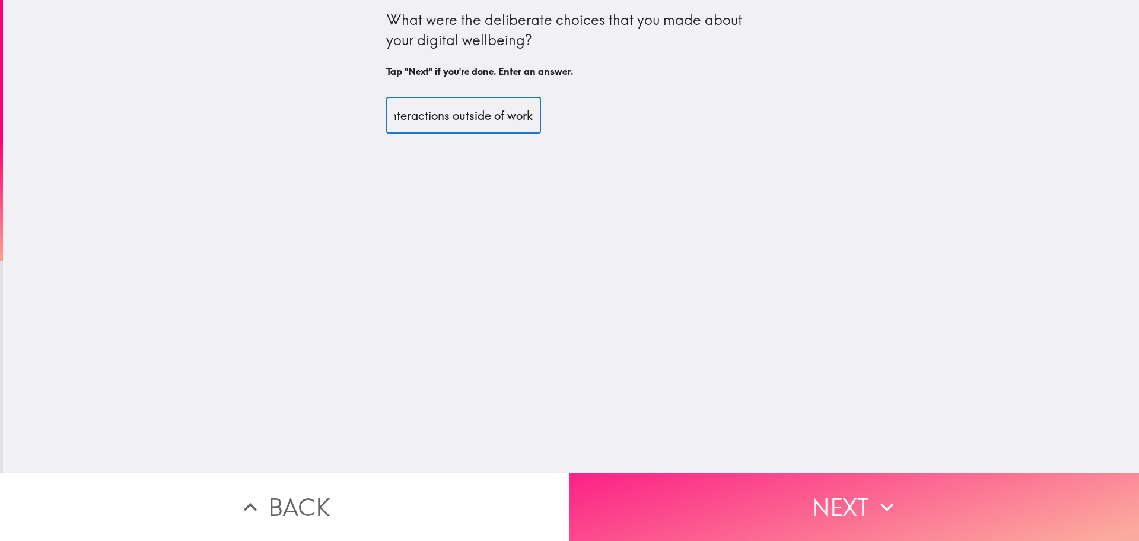
type input "I made new choices for my internet/phone plan/ made choices to lessen my digita…"
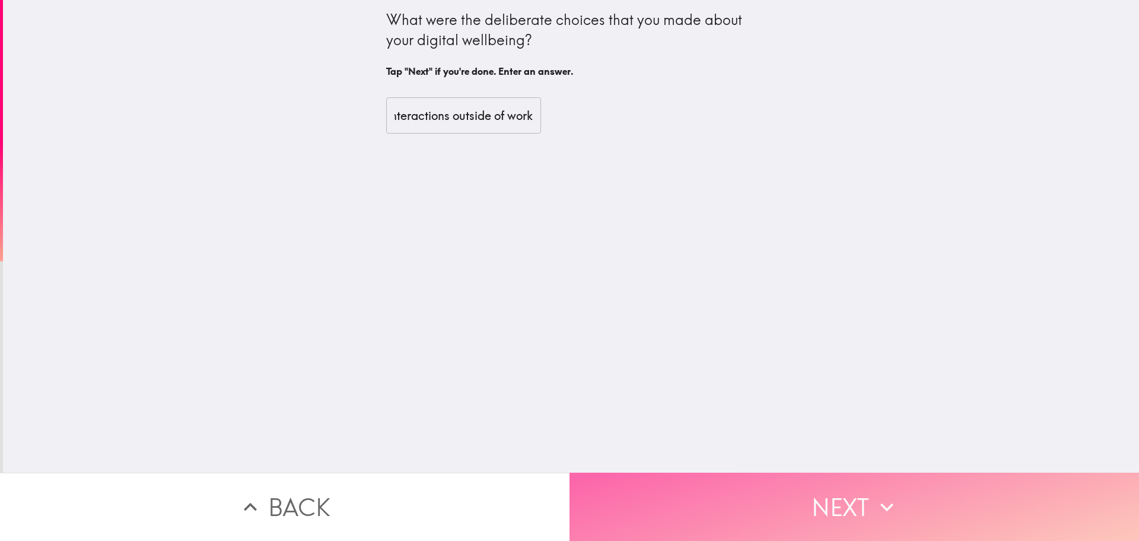
scroll to position [0, 0]
click at [821, 503] on button "Next" at bounding box center [855, 506] width 570 height 68
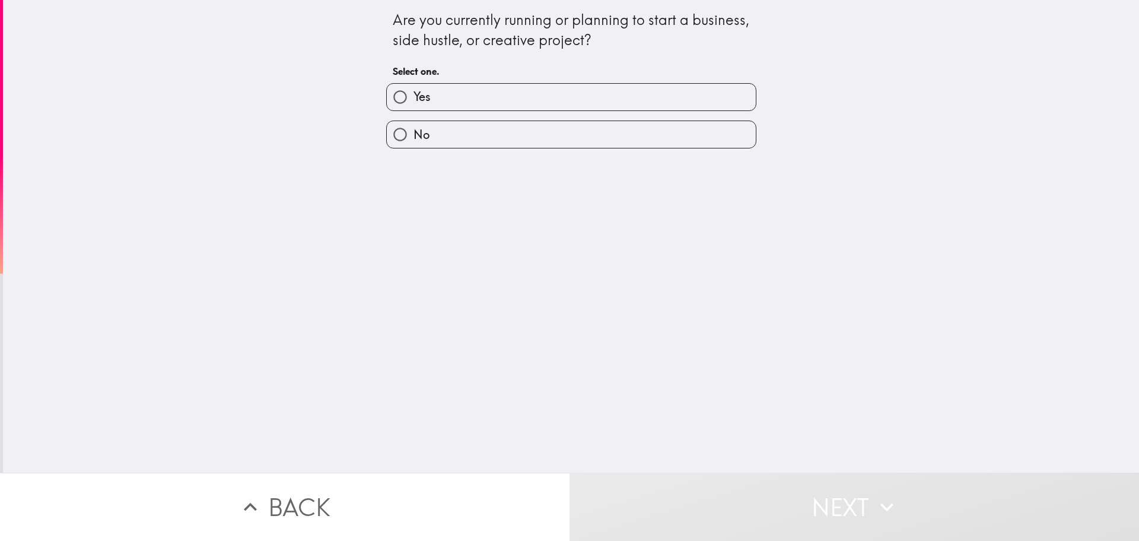
click at [664, 122] on label "No" at bounding box center [571, 134] width 369 height 27
click at [414, 122] on input "No" at bounding box center [400, 134] width 27 height 27
radio input "true"
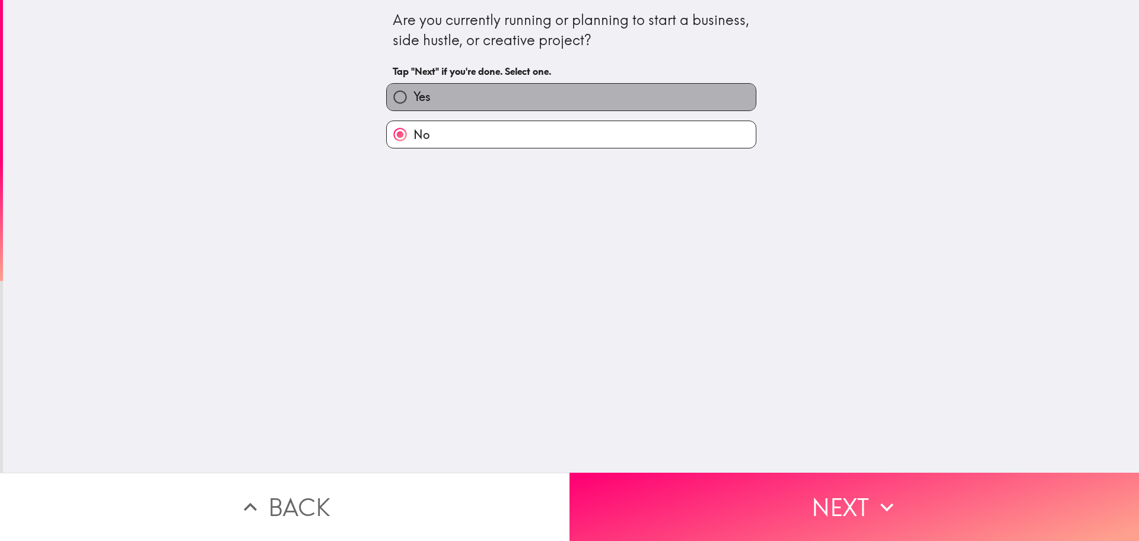
click at [656, 99] on label "Yes" at bounding box center [571, 97] width 369 height 27
click at [414, 99] on input "Yes" at bounding box center [400, 97] width 27 height 27
radio input "true"
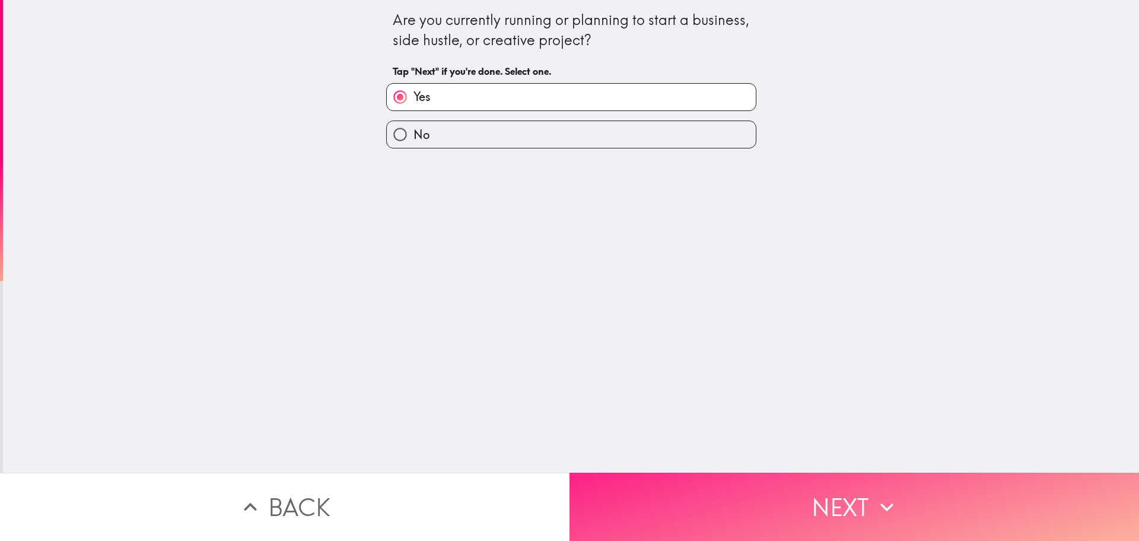
click at [843, 509] on button "Next" at bounding box center [855, 506] width 570 height 68
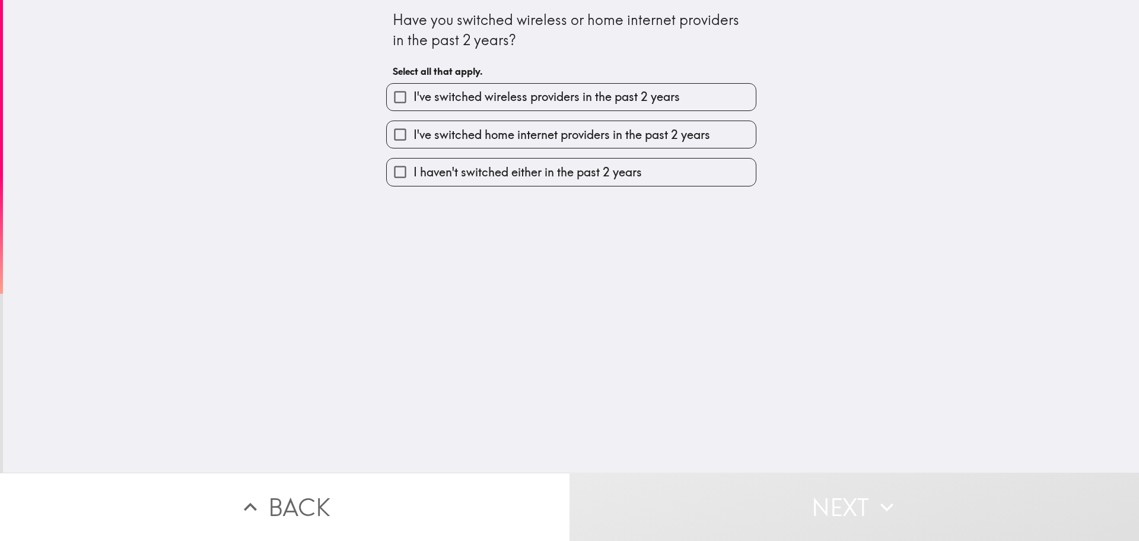
click at [557, 98] on span "I've switched wireless providers in the past 2 years" at bounding box center [547, 96] width 266 height 17
click at [414, 98] on input "I've switched wireless providers in the past 2 years" at bounding box center [400, 97] width 27 height 27
checkbox input "true"
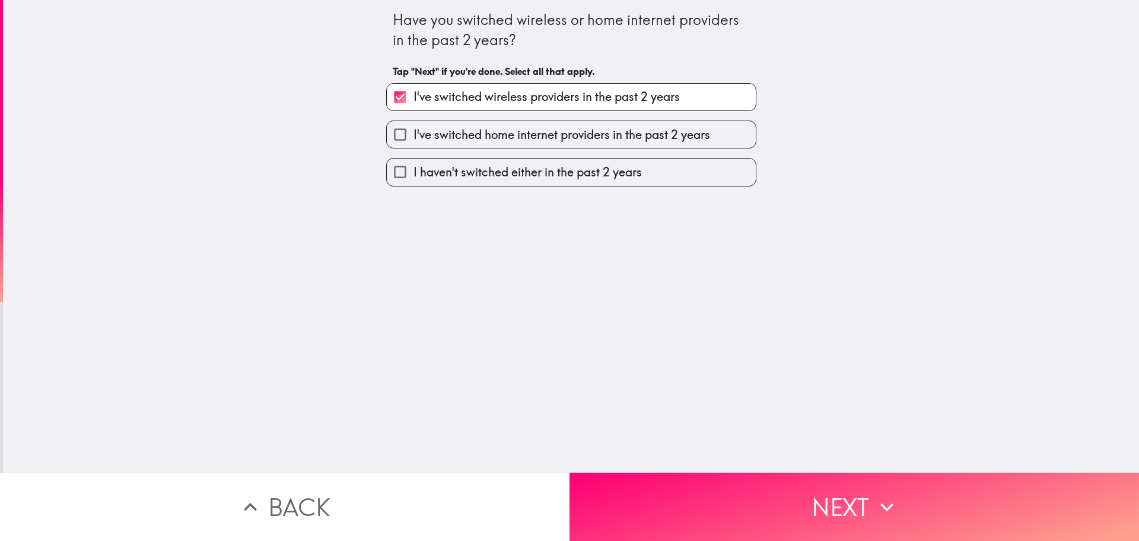
click at [641, 147] on label "I've switched home internet providers in the past 2 years" at bounding box center [571, 134] width 369 height 27
click at [414, 147] on input "I've switched home internet providers in the past 2 years" at bounding box center [400, 134] width 27 height 27
checkbox input "true"
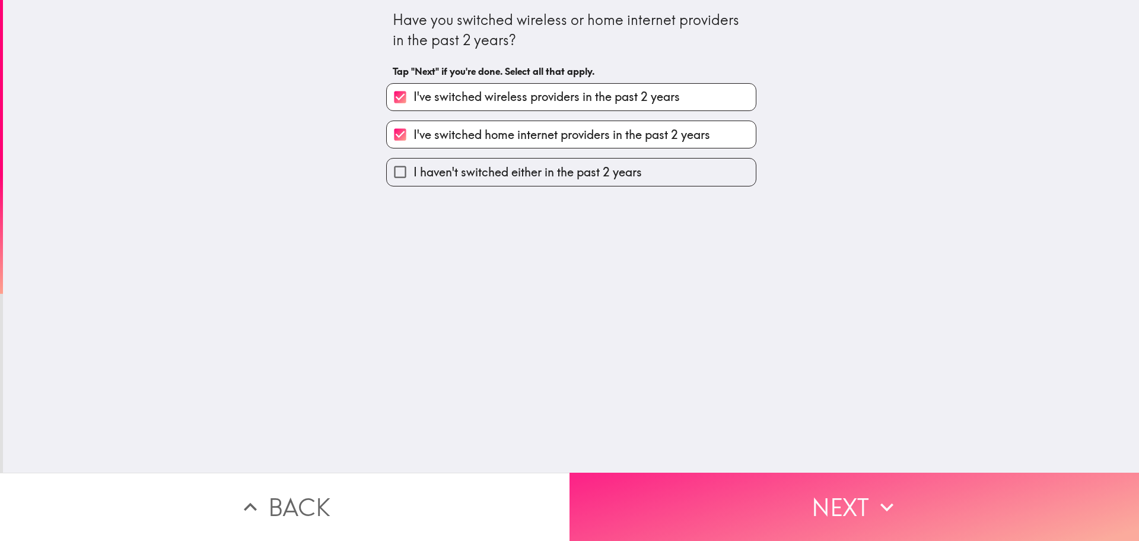
click at [829, 506] on button "Next" at bounding box center [855, 506] width 570 height 68
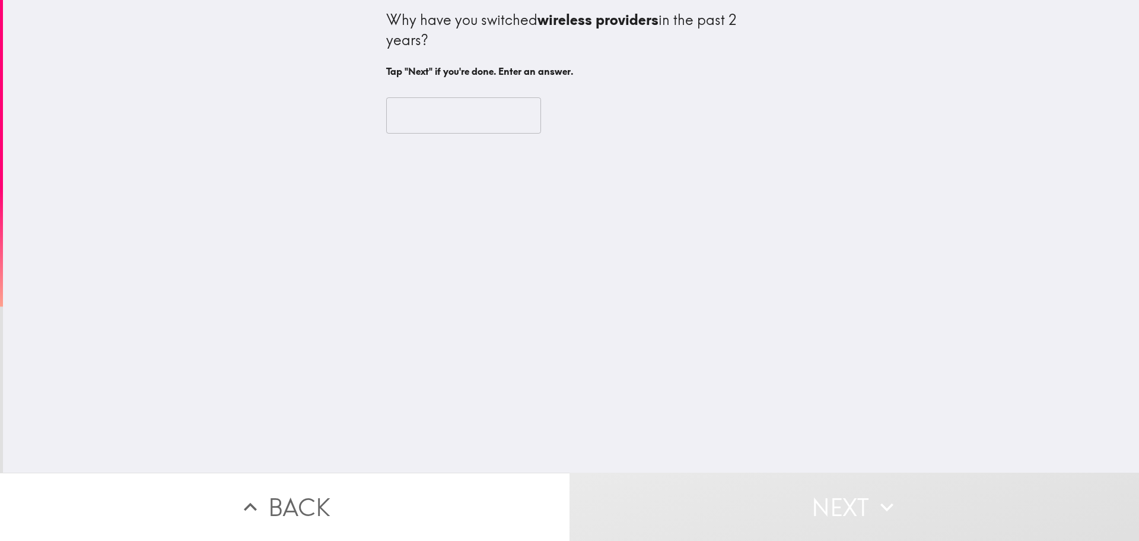
click at [505, 100] on input "text" at bounding box center [463, 115] width 155 height 37
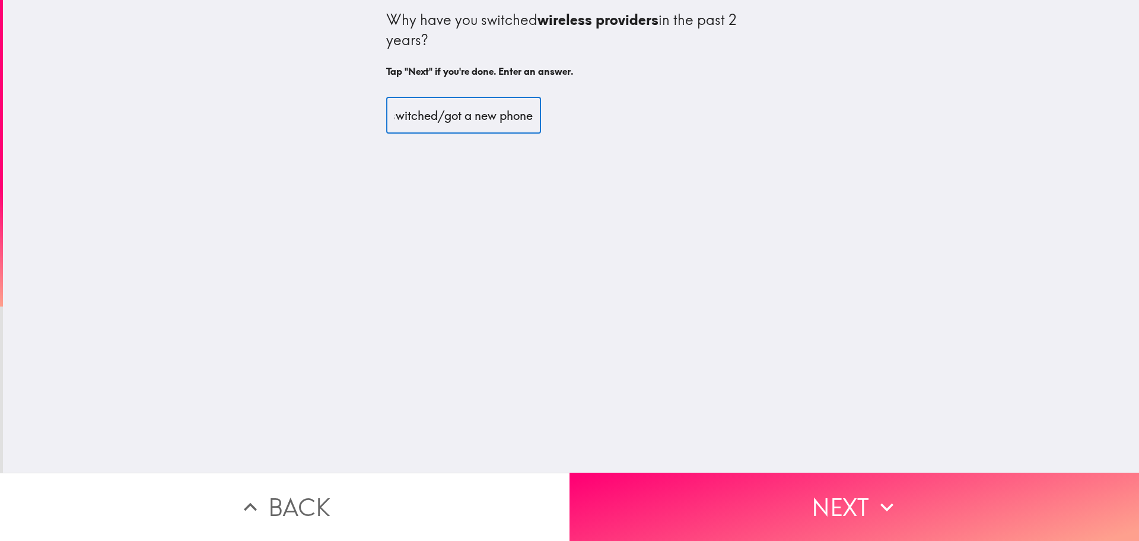
scroll to position [0, 642]
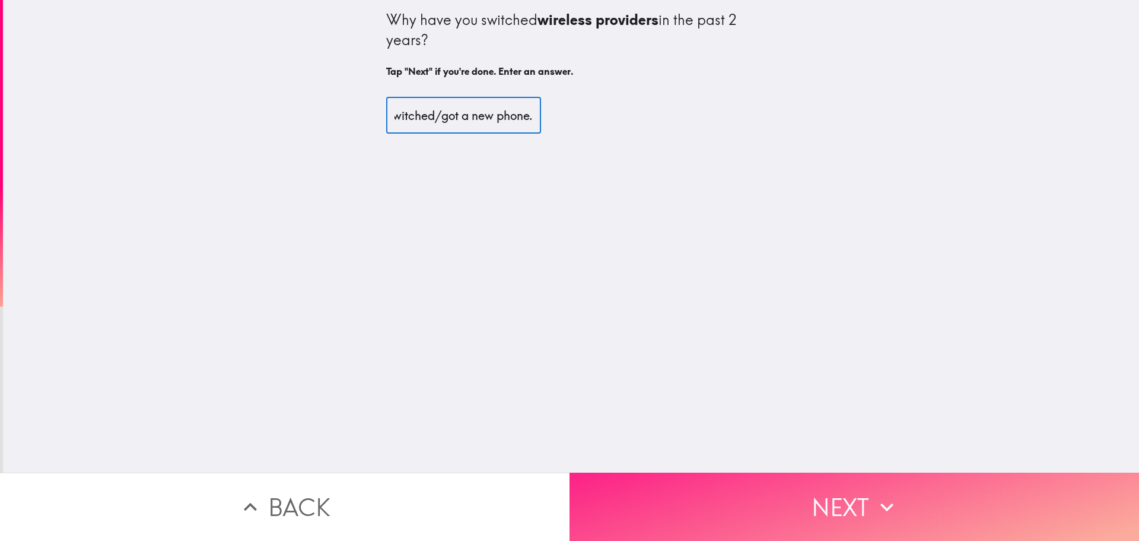
type input "When I moved, I had to price out new internet; because I Went with Verizon I al…"
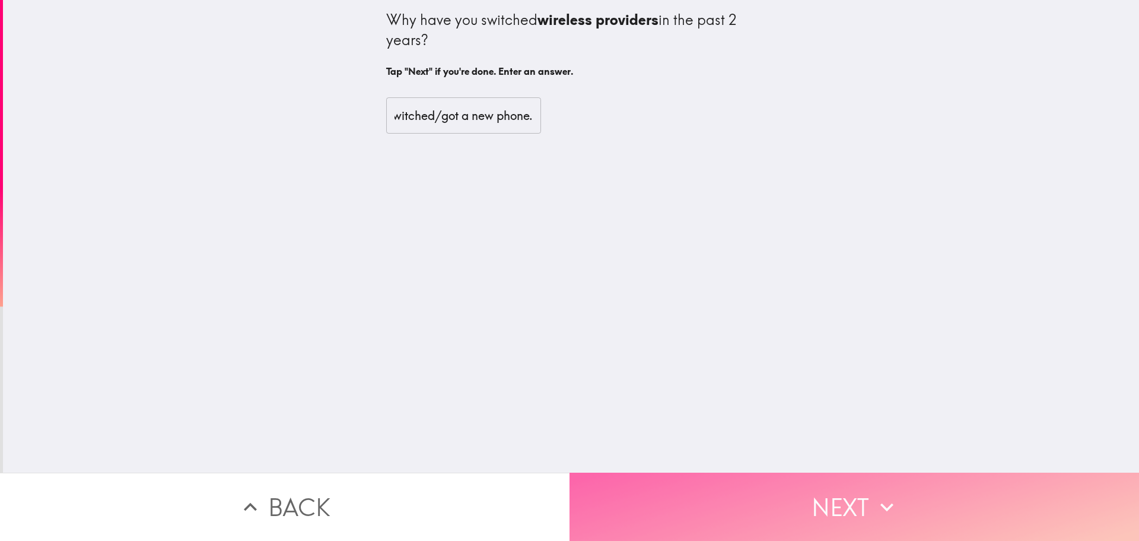
scroll to position [0, 0]
click at [850, 490] on button "Next" at bounding box center [855, 506] width 570 height 68
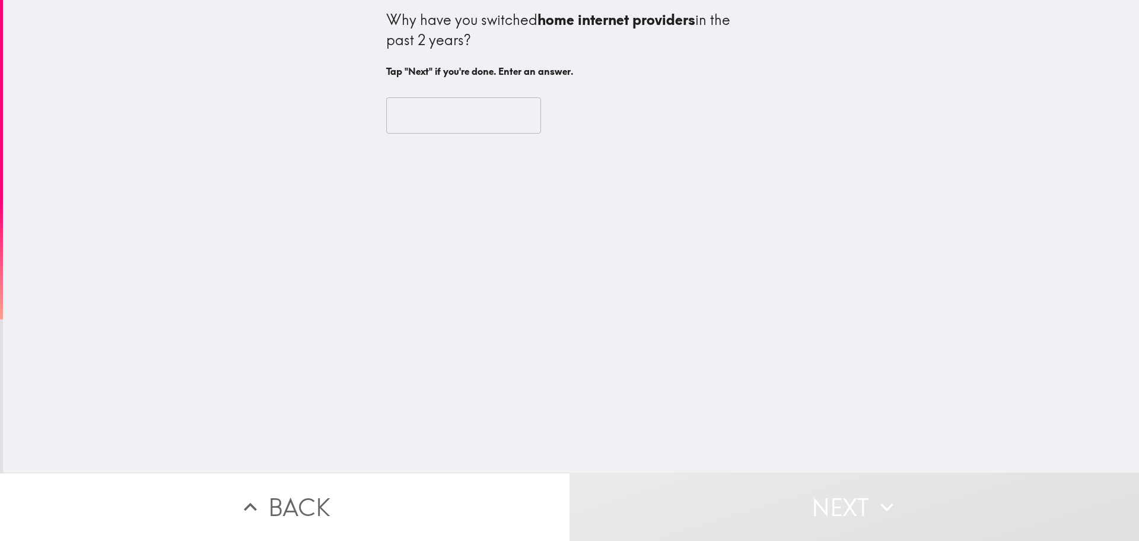
click at [491, 119] on input "text" at bounding box center [463, 115] width 155 height 37
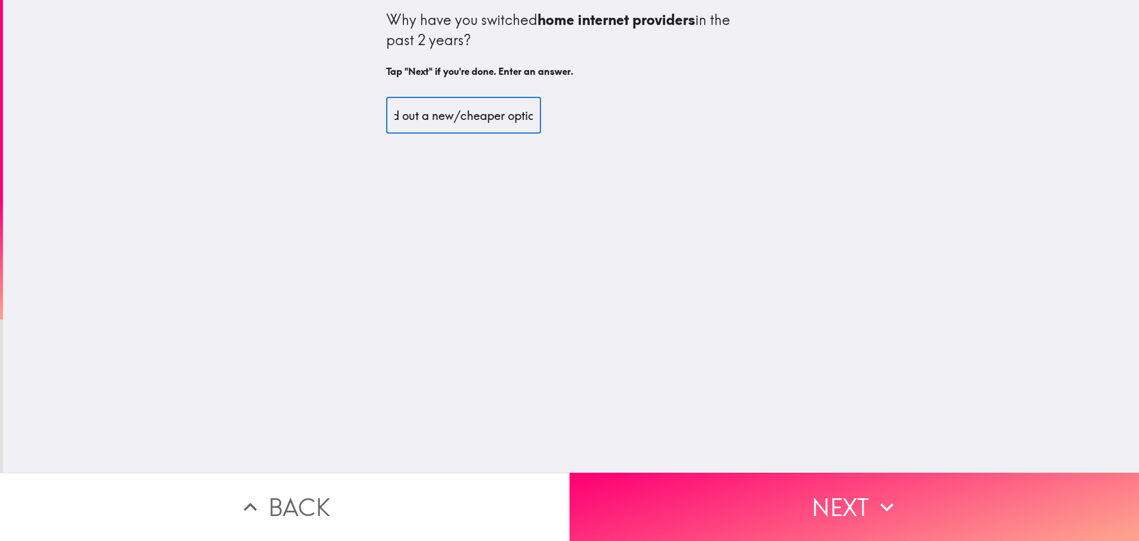
scroll to position [0, 112]
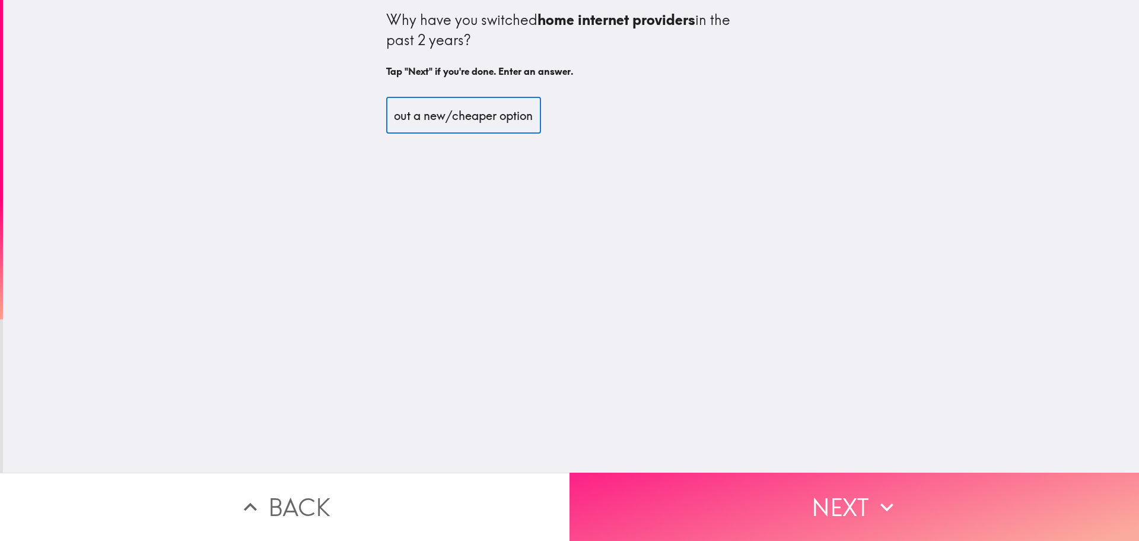
type input "I moved and priced out a new/cheaper option"
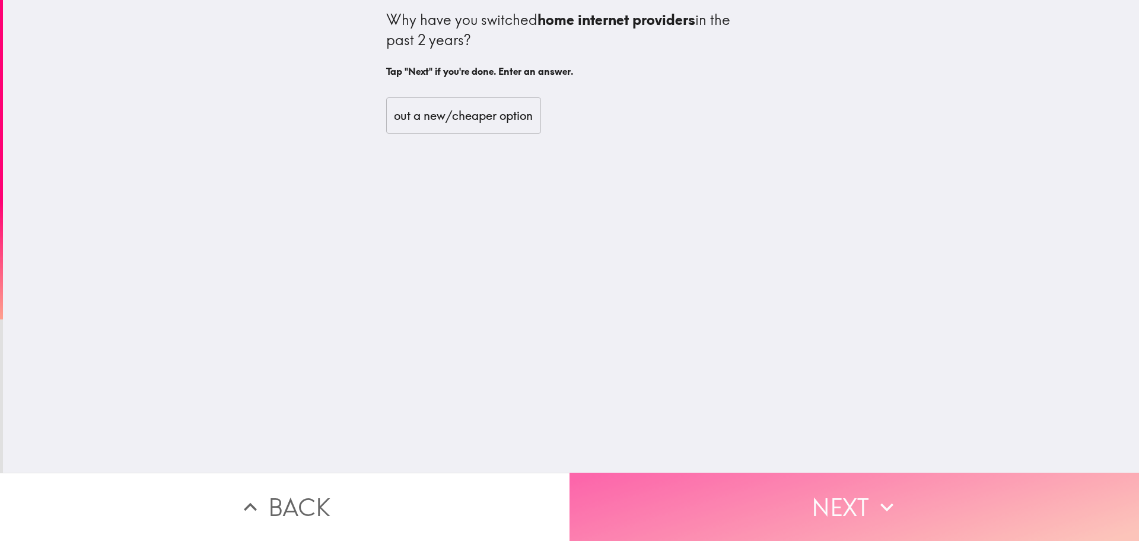
drag, startPoint x: 840, startPoint y: 533, endPoint x: 840, endPoint y: 527, distance: 6.5
click at [840, 527] on button "Next" at bounding box center [855, 506] width 570 height 68
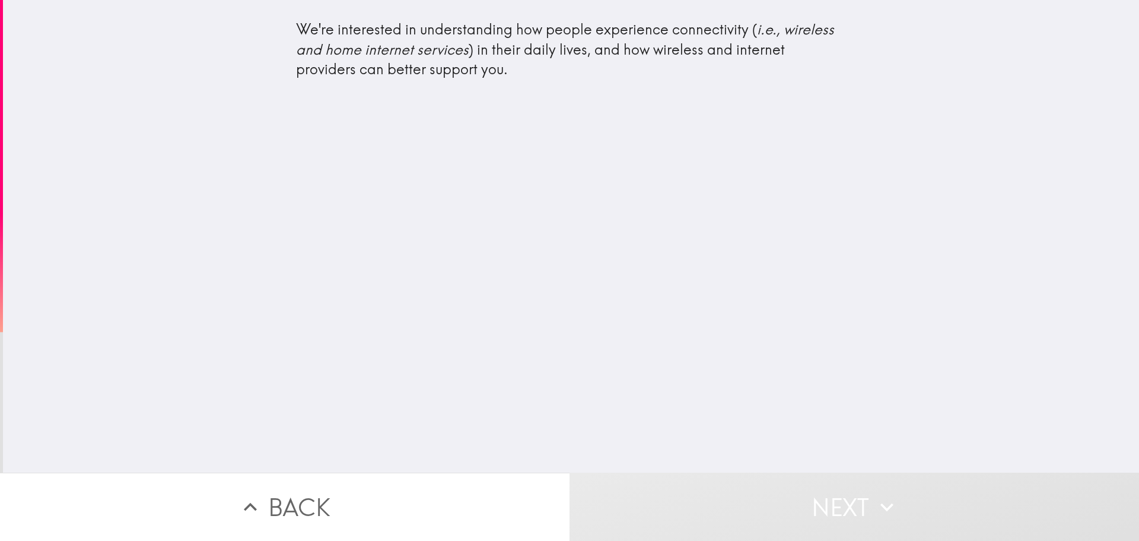
click at [580, 180] on div "We're interested in understanding how people experience connectivity ( i.e., wi…" at bounding box center [571, 236] width 1136 height 472
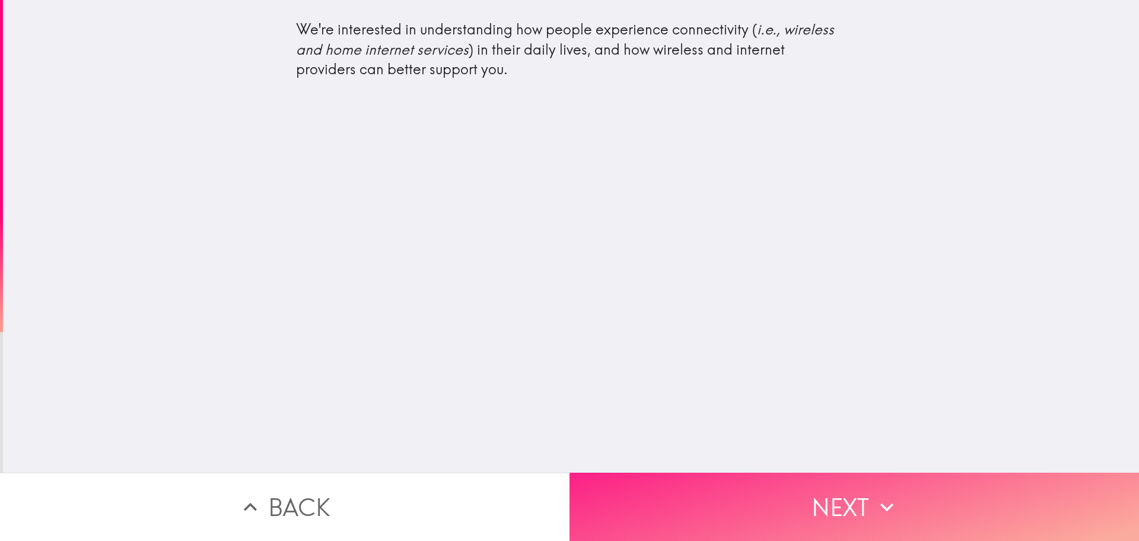
click at [832, 510] on button "Next" at bounding box center [855, 506] width 570 height 68
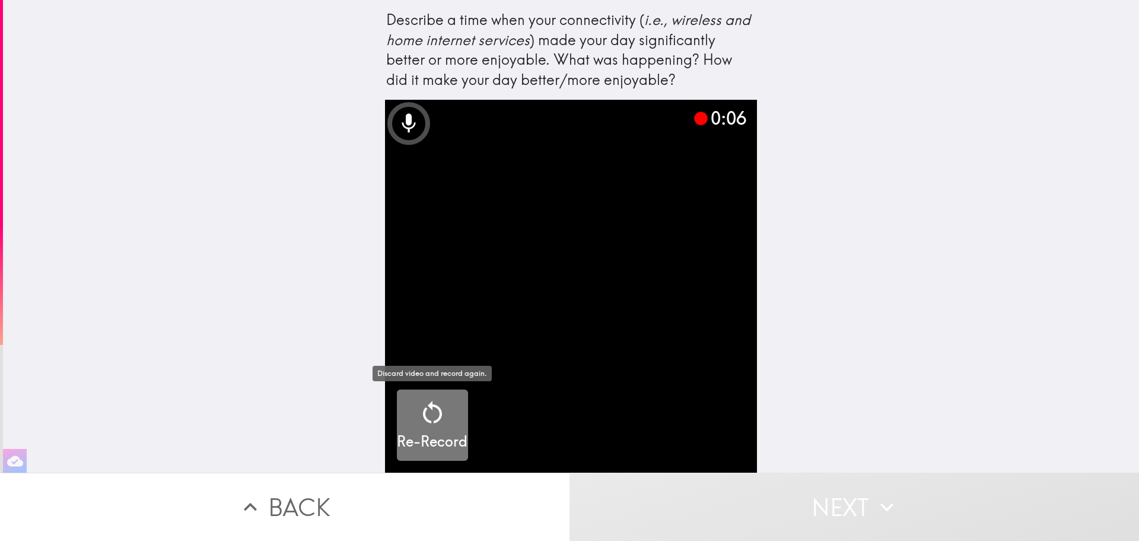
click at [433, 415] on icon "button" at bounding box center [432, 412] width 28 height 28
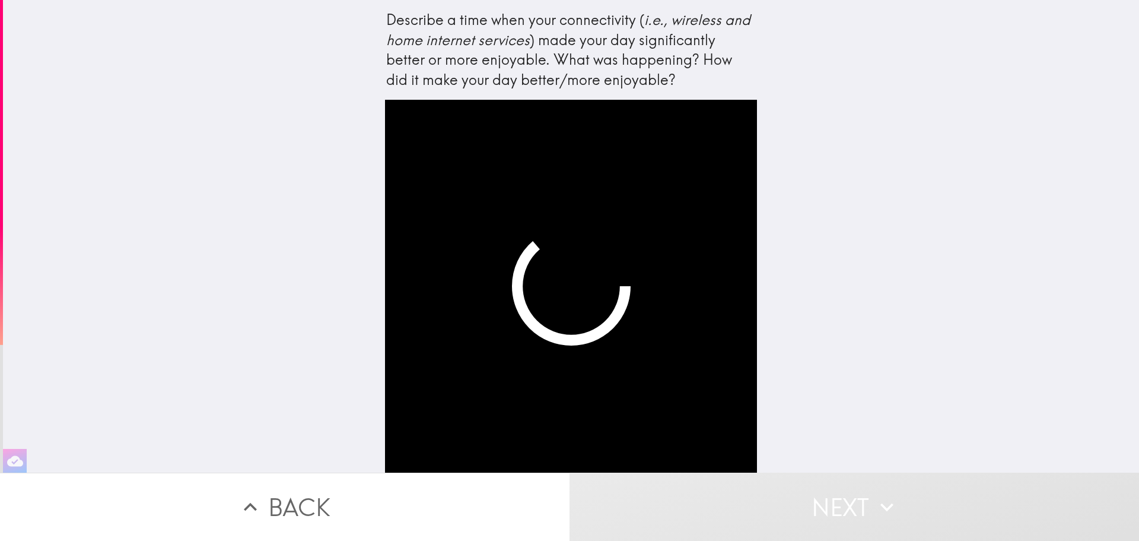
click at [626, 233] on video "button" at bounding box center [571, 286] width 373 height 373
drag, startPoint x: 706, startPoint y: 206, endPoint x: 830, endPoint y: 177, distance: 127.2
click at [715, 201] on video "button" at bounding box center [571, 286] width 373 height 373
click at [983, 164] on div "Describe a time when your connectivity ( i.e., wireless and home internet servi…" at bounding box center [571, 236] width 1136 height 472
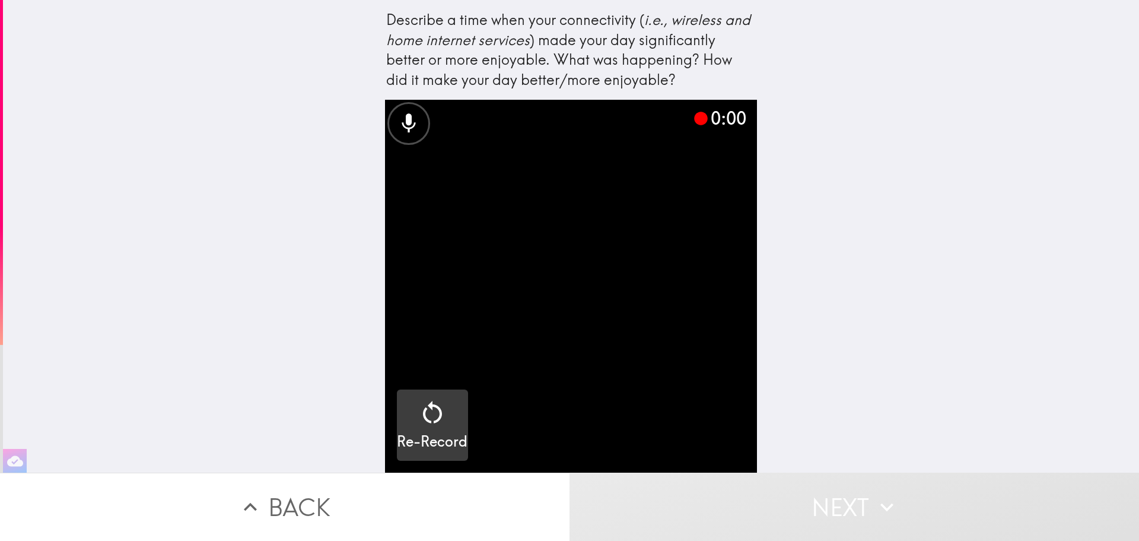
click at [432, 405] on icon "button" at bounding box center [432, 412] width 19 height 23
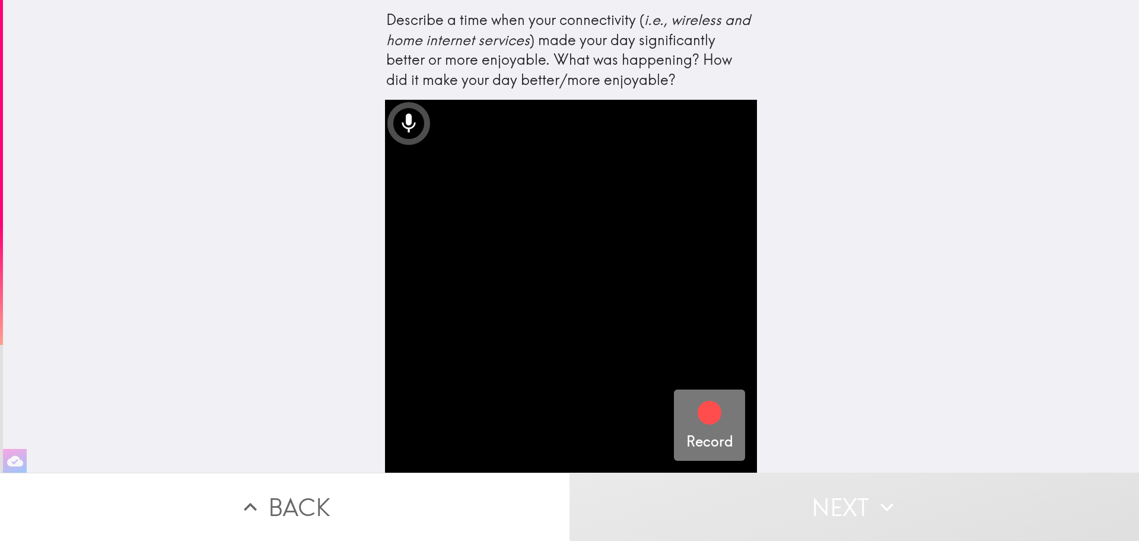
click at [715, 410] on icon "button" at bounding box center [710, 413] width 24 height 24
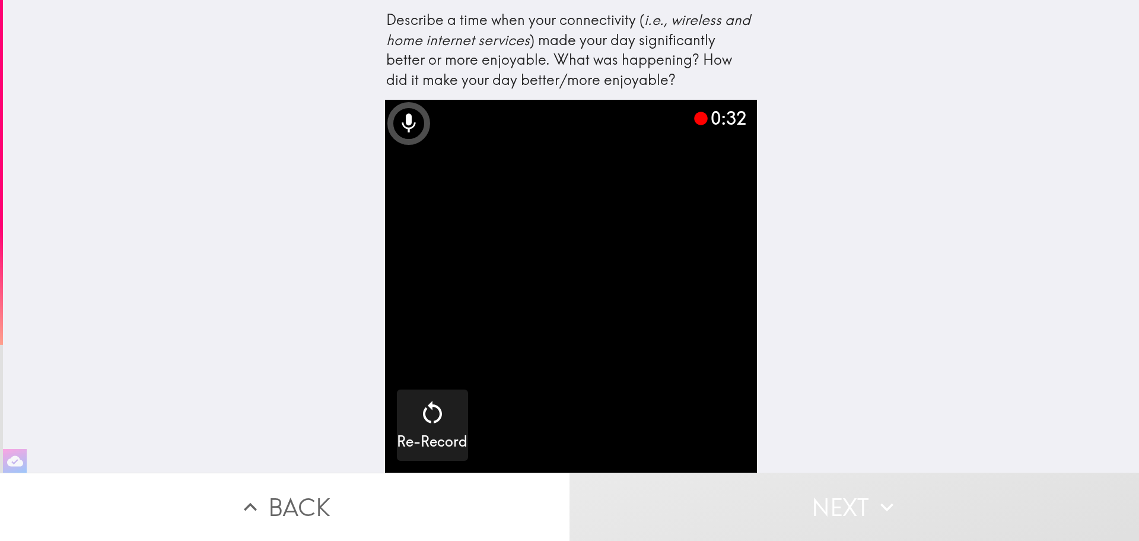
click at [608, 309] on video "button" at bounding box center [571, 286] width 373 height 373
click at [563, 252] on video "button" at bounding box center [571, 286] width 373 height 373
click at [410, 131] on icon at bounding box center [409, 124] width 24 height 24
drag, startPoint x: 823, startPoint y: 336, endPoint x: 875, endPoint y: 424, distance: 101.7
click at [825, 342] on div "Describe a time when your connectivity ( i.e., wireless and home internet servi…" at bounding box center [571, 236] width 1136 height 472
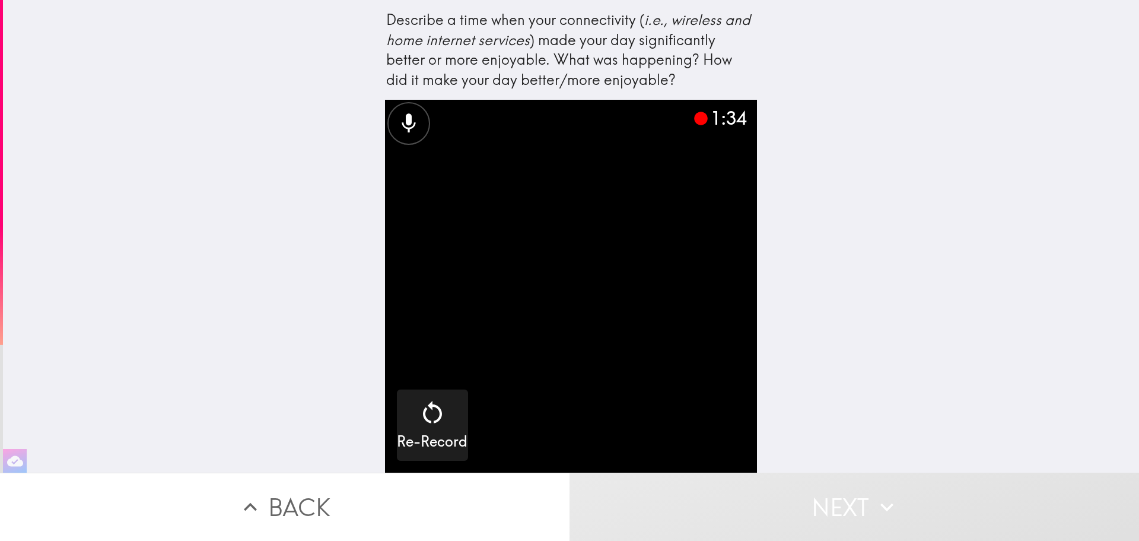
drag, startPoint x: 694, startPoint y: 466, endPoint x: 741, endPoint y: 502, distance: 58.9
click at [694, 467] on video "button" at bounding box center [571, 286] width 373 height 373
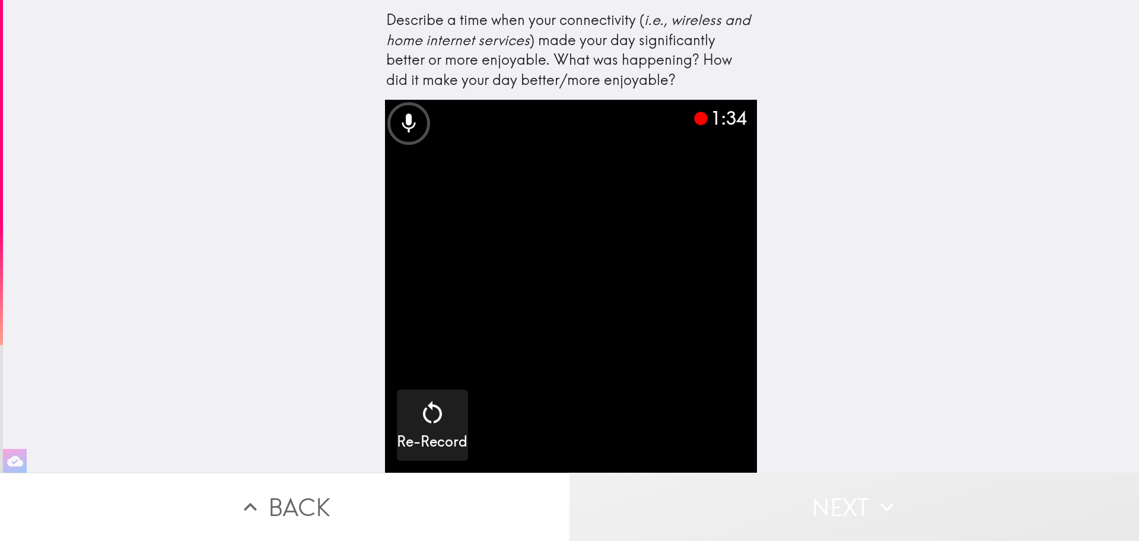
click at [744, 498] on button "Next" at bounding box center [855, 506] width 570 height 68
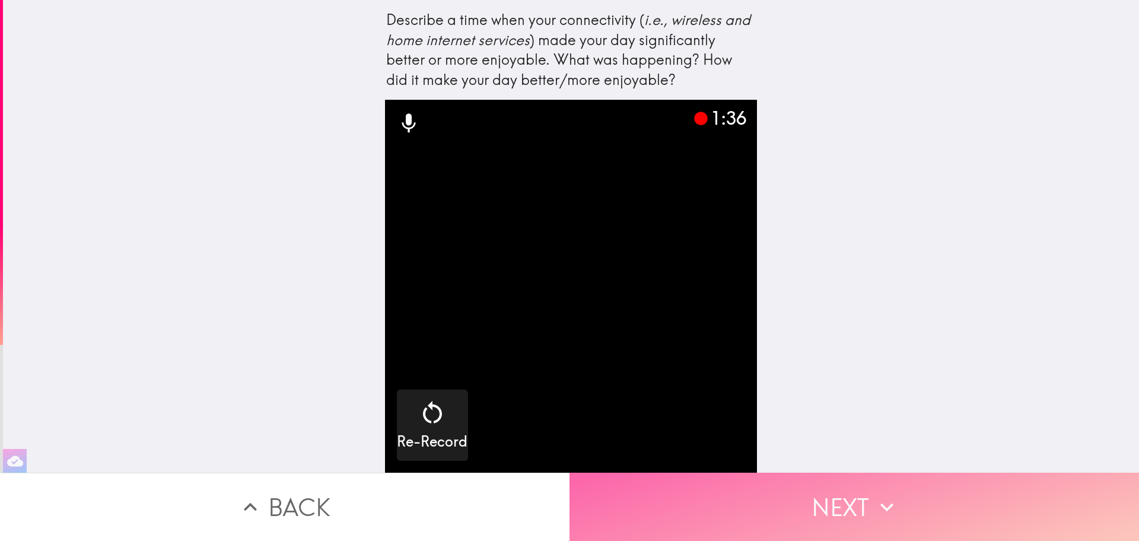
click at [862, 505] on button "Next" at bounding box center [855, 506] width 570 height 68
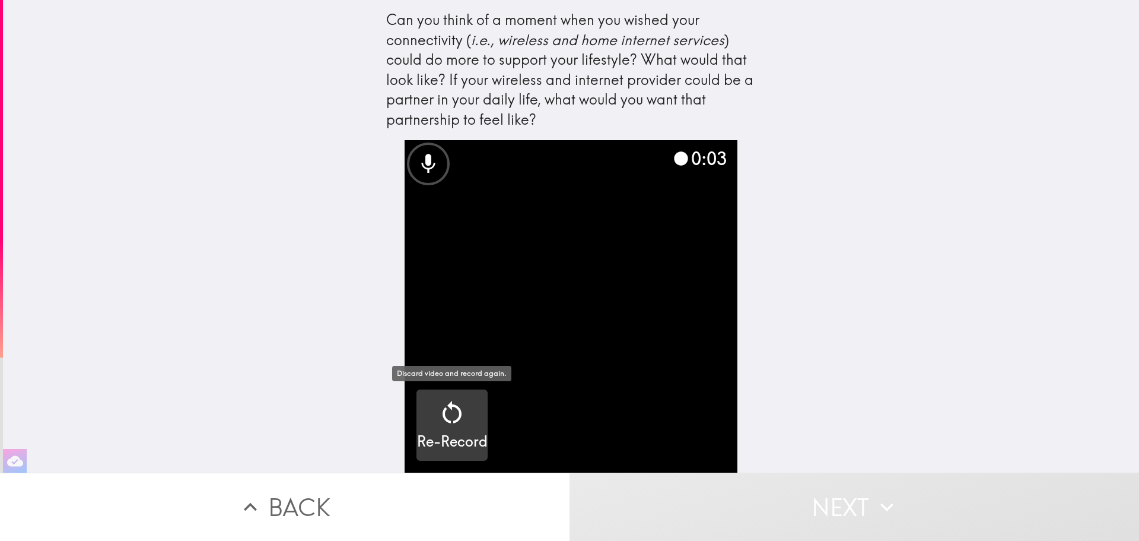
click at [447, 425] on icon "button" at bounding box center [452, 412] width 28 height 28
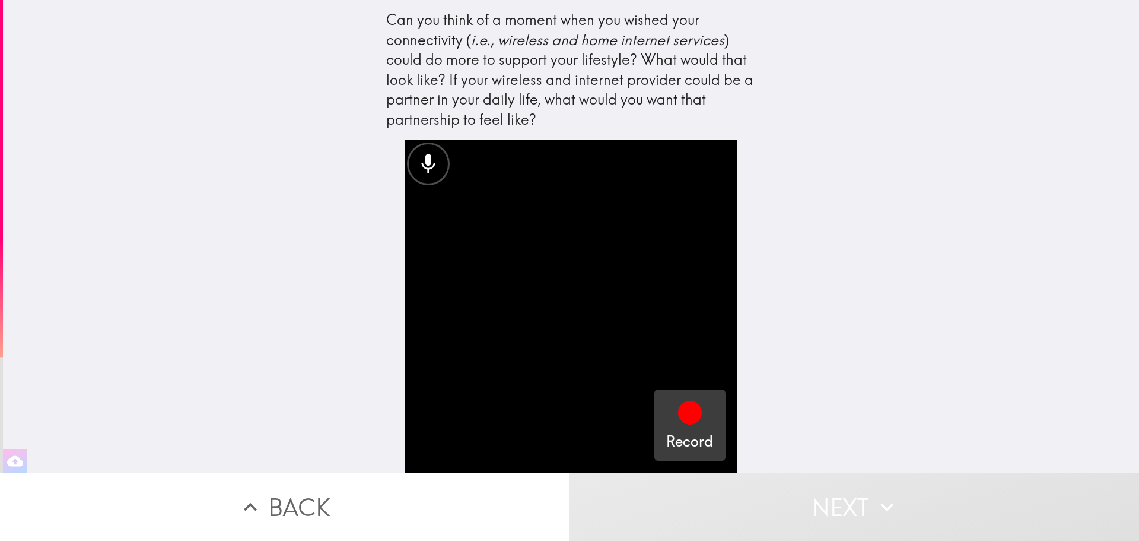
click at [702, 426] on icon "button" at bounding box center [690, 412] width 28 height 28
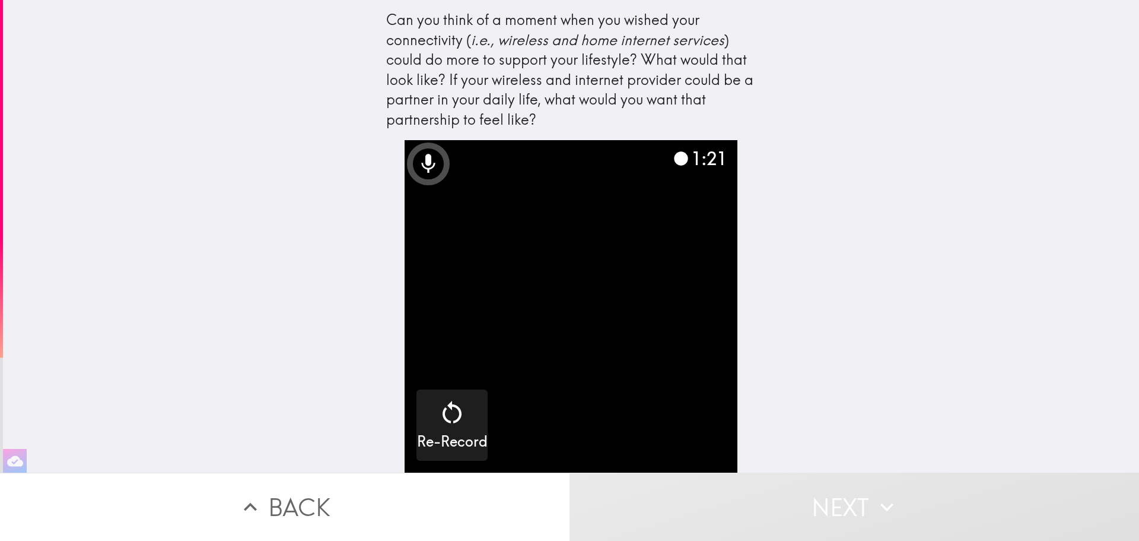
click at [840, 510] on button "Next" at bounding box center [855, 506] width 570 height 68
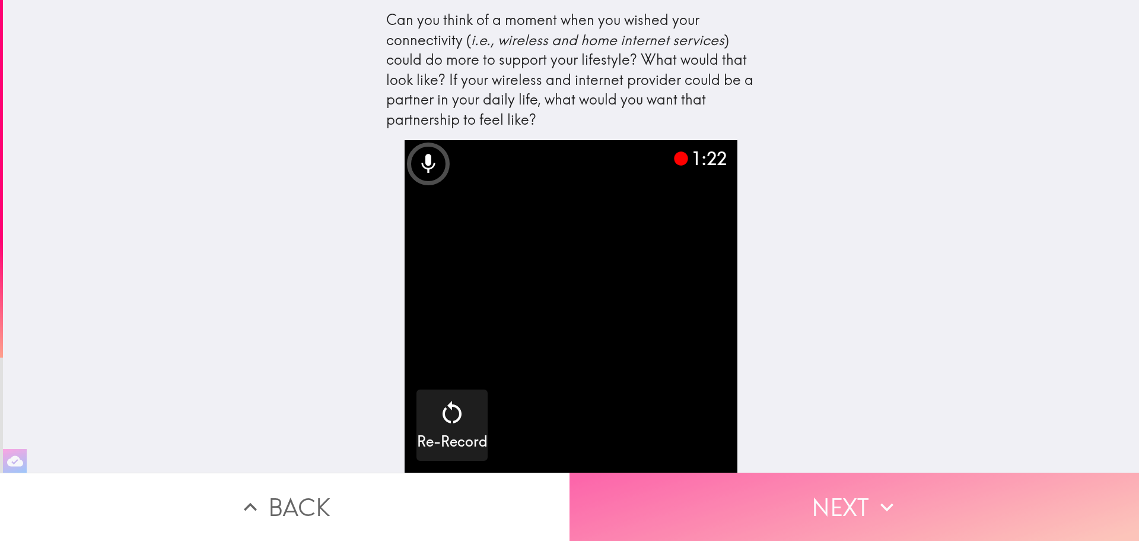
click at [845, 506] on button "Next" at bounding box center [855, 506] width 570 height 68
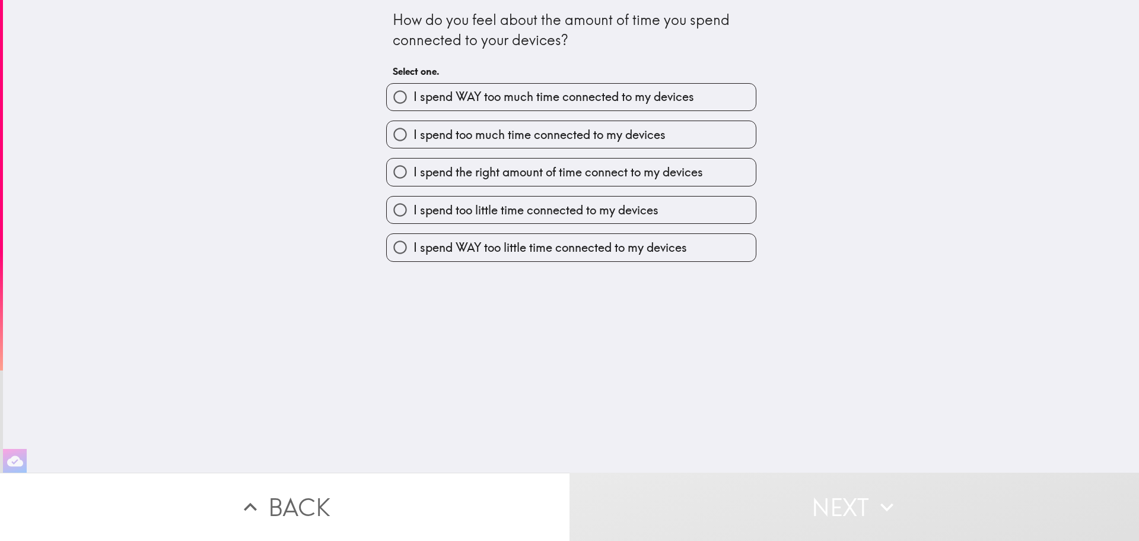
click at [594, 84] on label "I spend WAY too much time connected to my devices" at bounding box center [571, 97] width 369 height 27
click at [414, 84] on input "I spend WAY too much time connected to my devices" at bounding box center [400, 97] width 27 height 27
radio input "true"
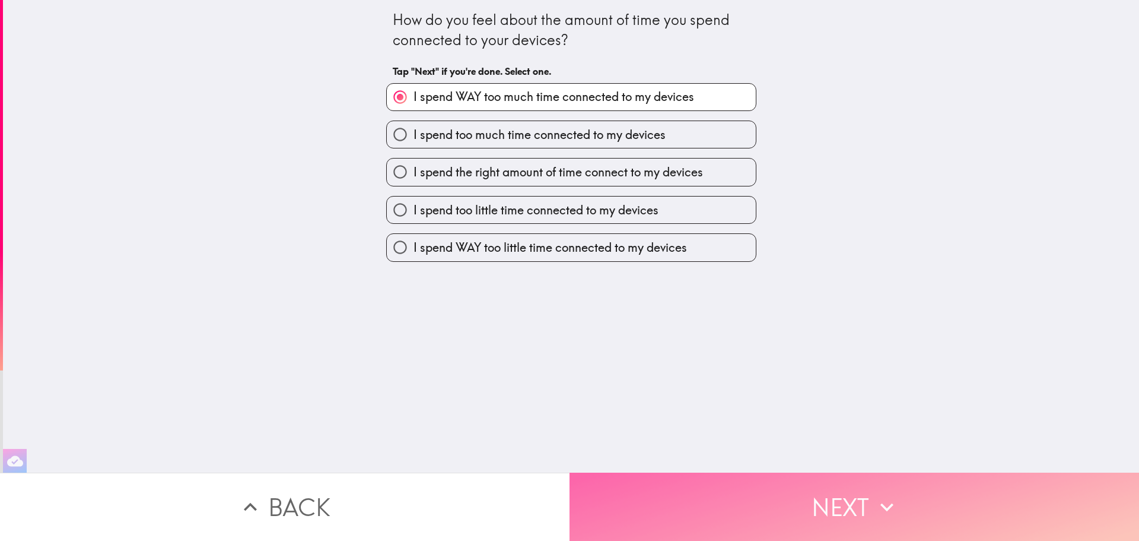
click at [856, 506] on button "Next" at bounding box center [855, 506] width 570 height 68
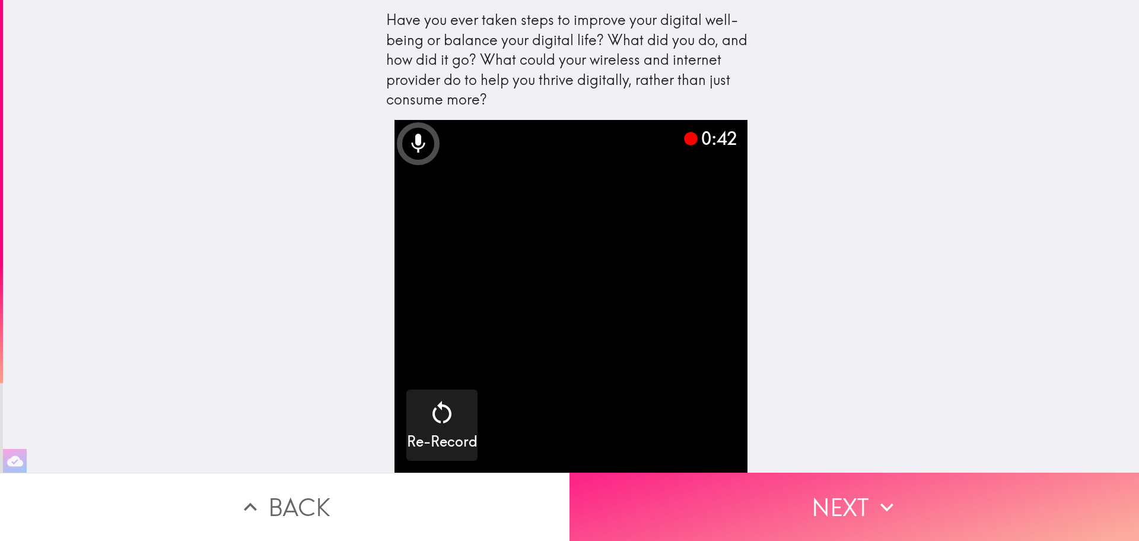
click at [828, 507] on button "Next" at bounding box center [855, 506] width 570 height 68
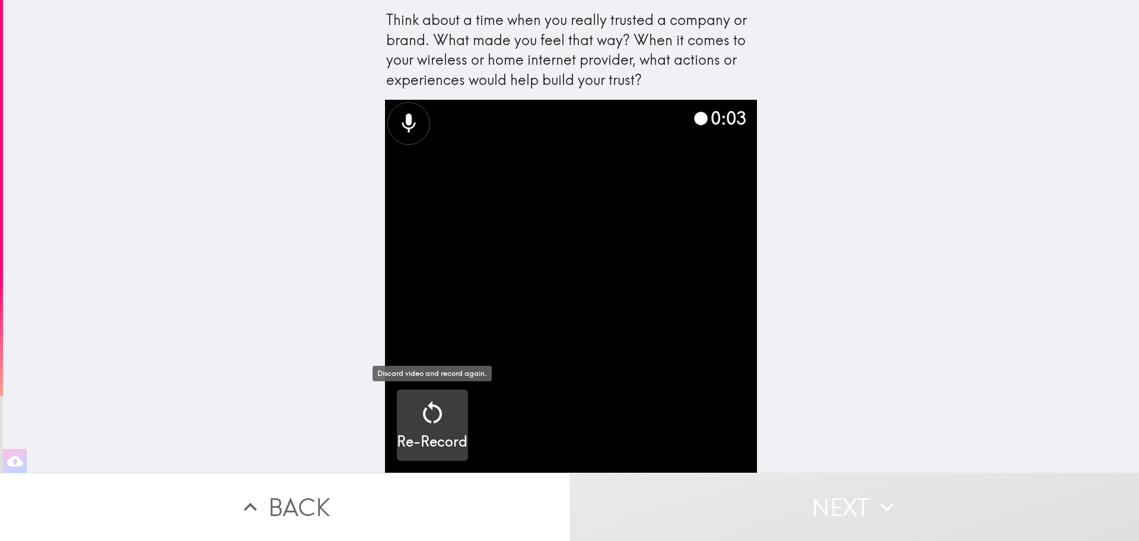
click at [434, 418] on icon "button" at bounding box center [432, 412] width 28 height 28
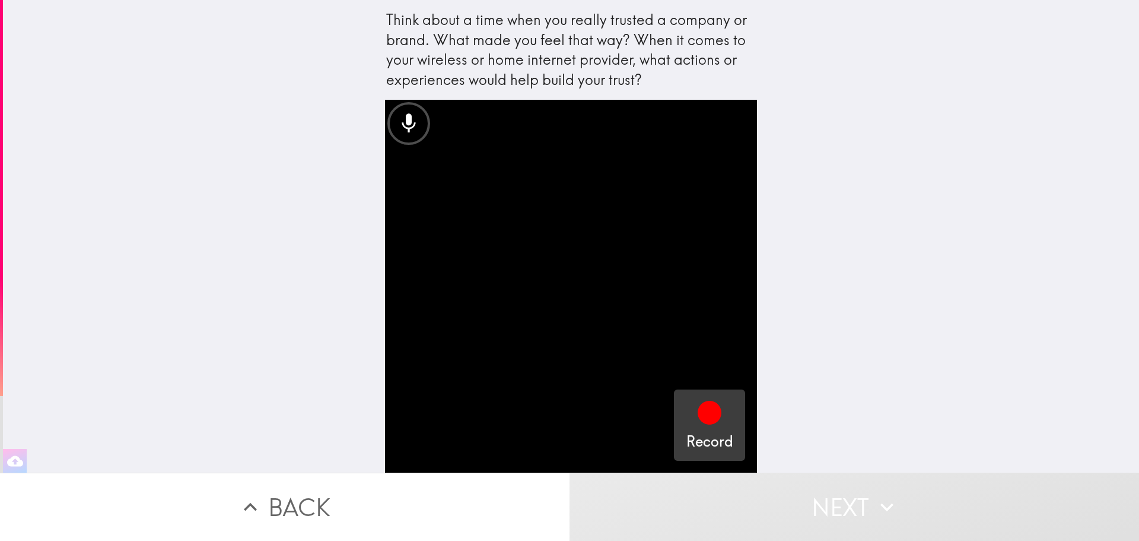
click at [700, 412] on icon "button" at bounding box center [710, 413] width 24 height 24
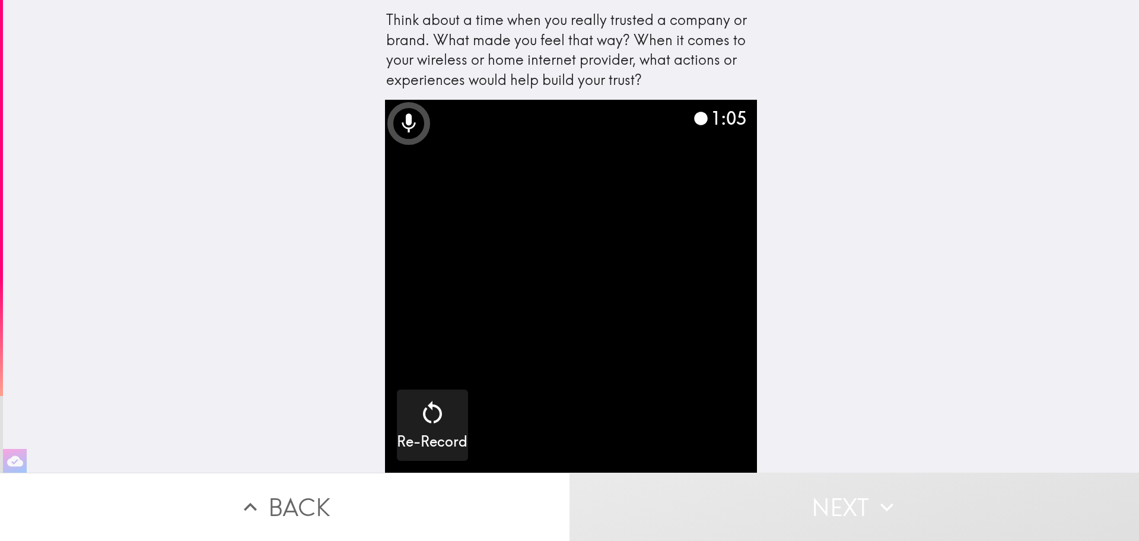
click at [846, 500] on button "Next" at bounding box center [855, 506] width 570 height 68
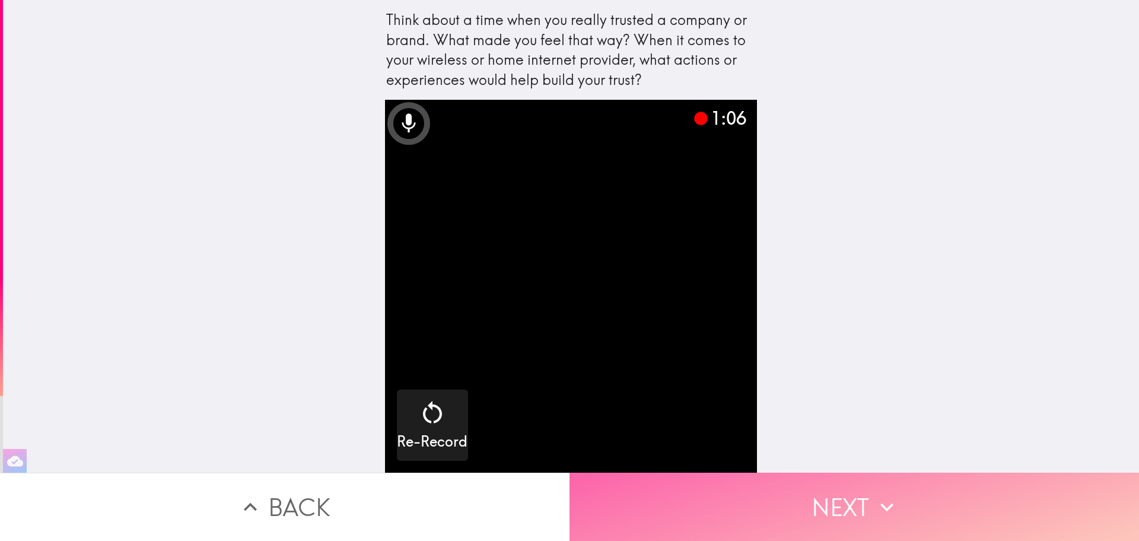
click at [846, 500] on button "Next" at bounding box center [855, 506] width 570 height 68
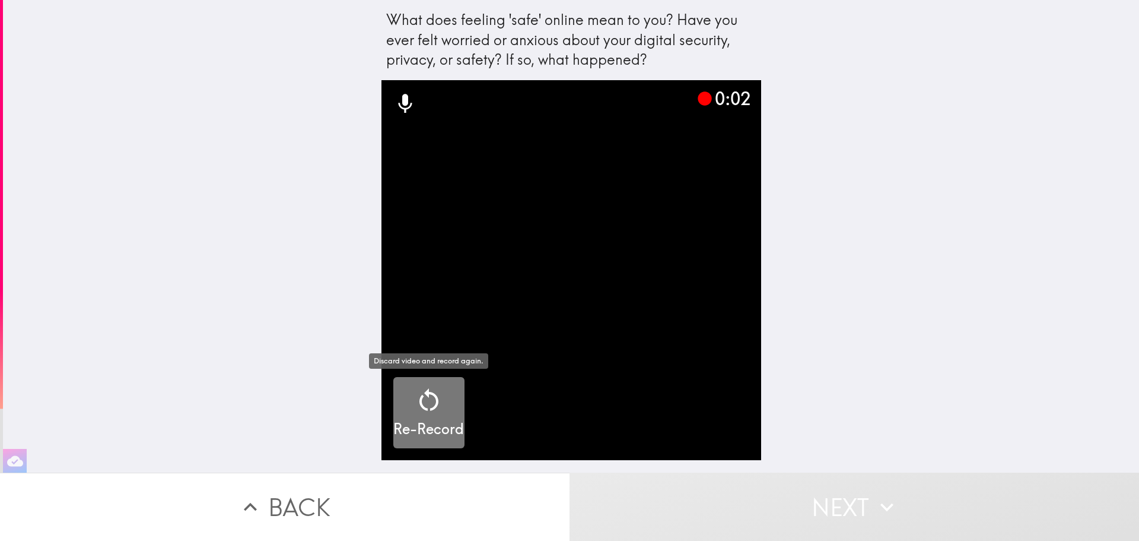
click at [417, 421] on h5 "Re-Record" at bounding box center [428, 429] width 71 height 20
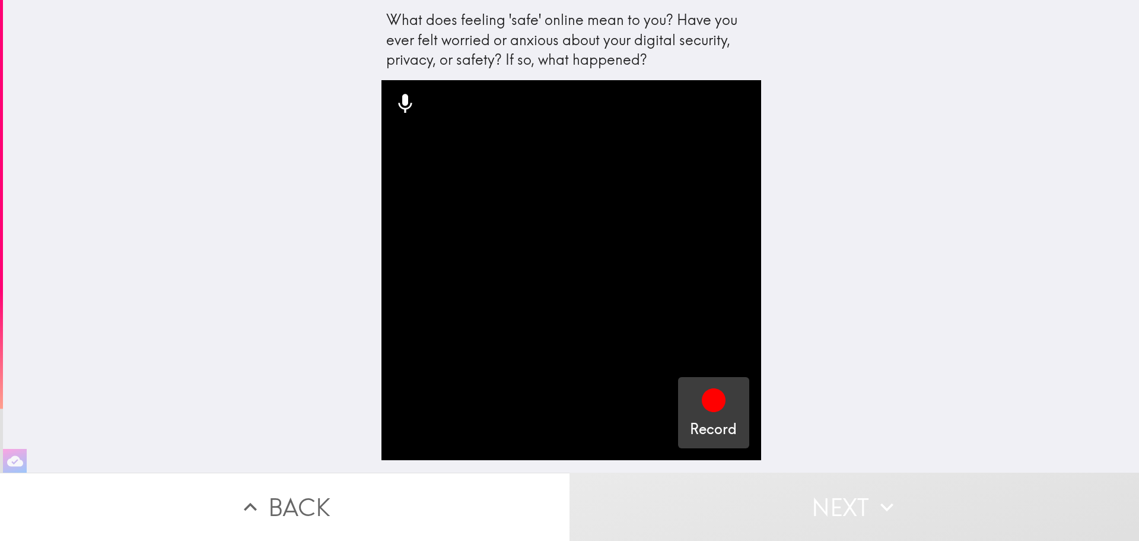
click at [721, 400] on icon "button" at bounding box center [714, 400] width 24 height 24
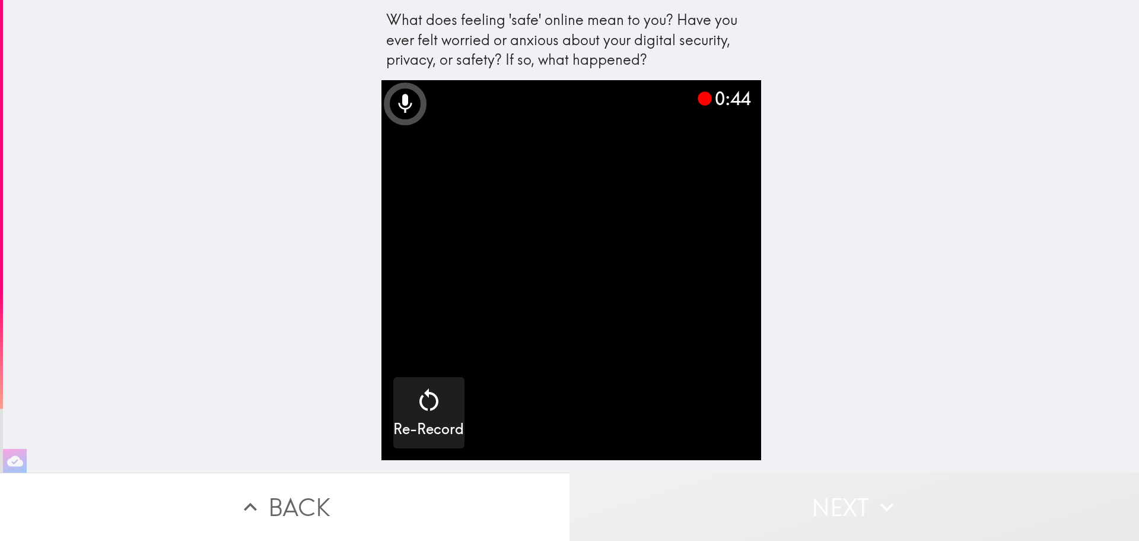
click at [846, 504] on button "Next" at bounding box center [855, 506] width 570 height 68
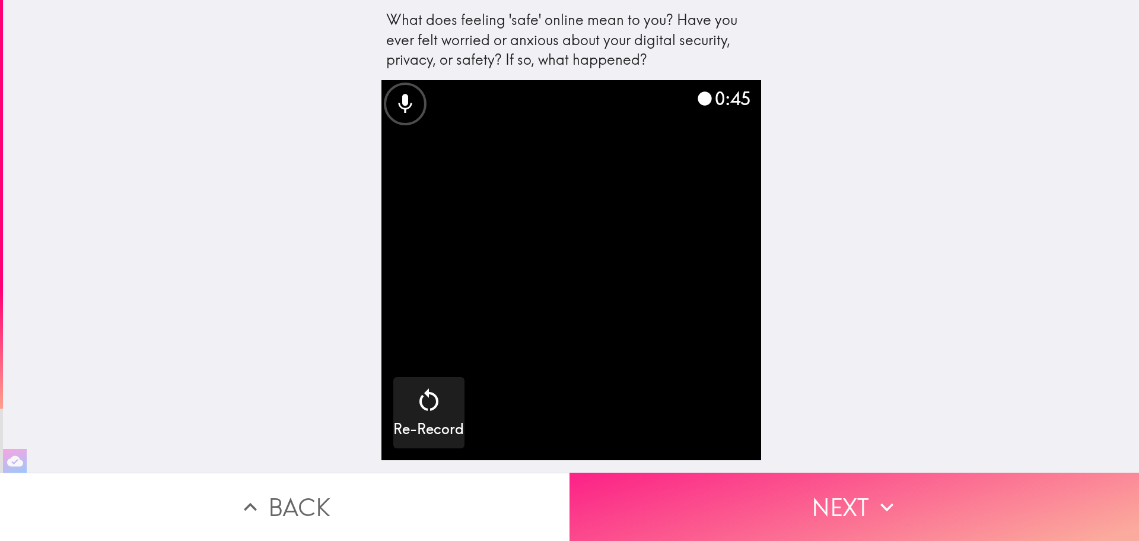
click at [846, 504] on button "Next" at bounding box center [855, 506] width 570 height 68
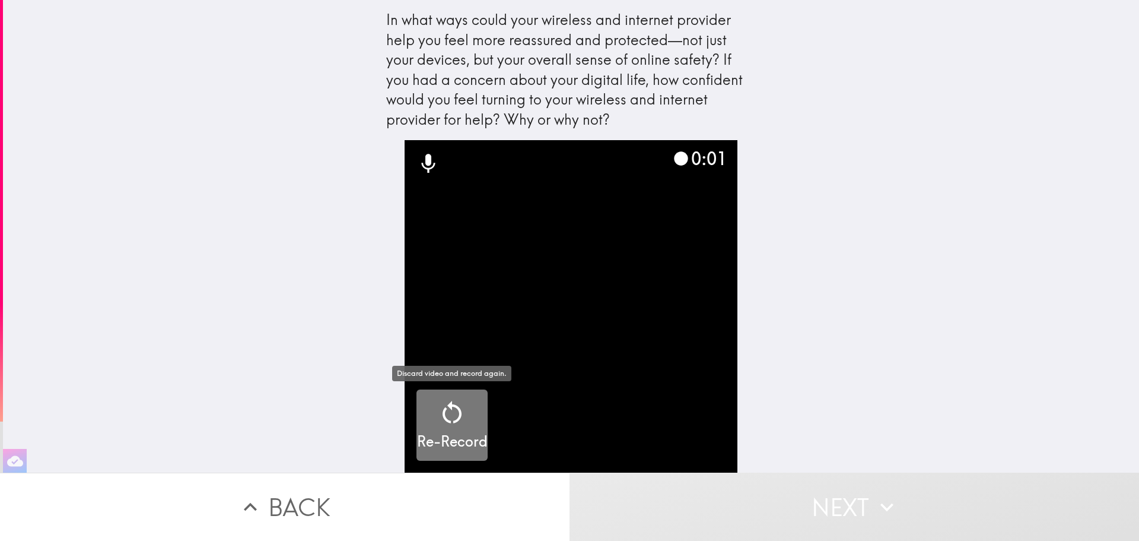
click at [441, 437] on h5 "Re-Record" at bounding box center [452, 441] width 71 height 20
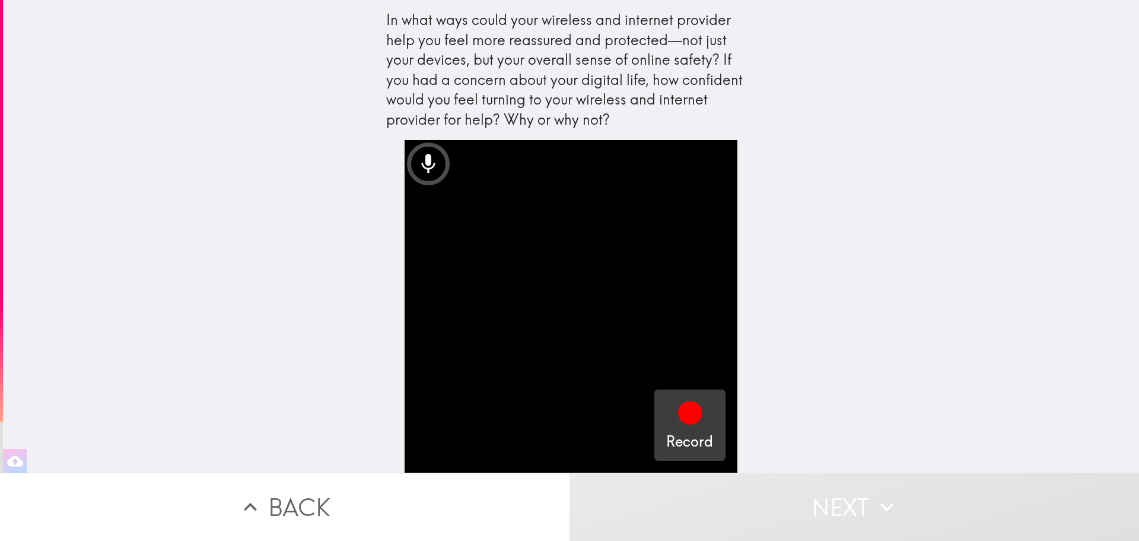
click at [700, 424] on icon "button" at bounding box center [690, 412] width 28 height 28
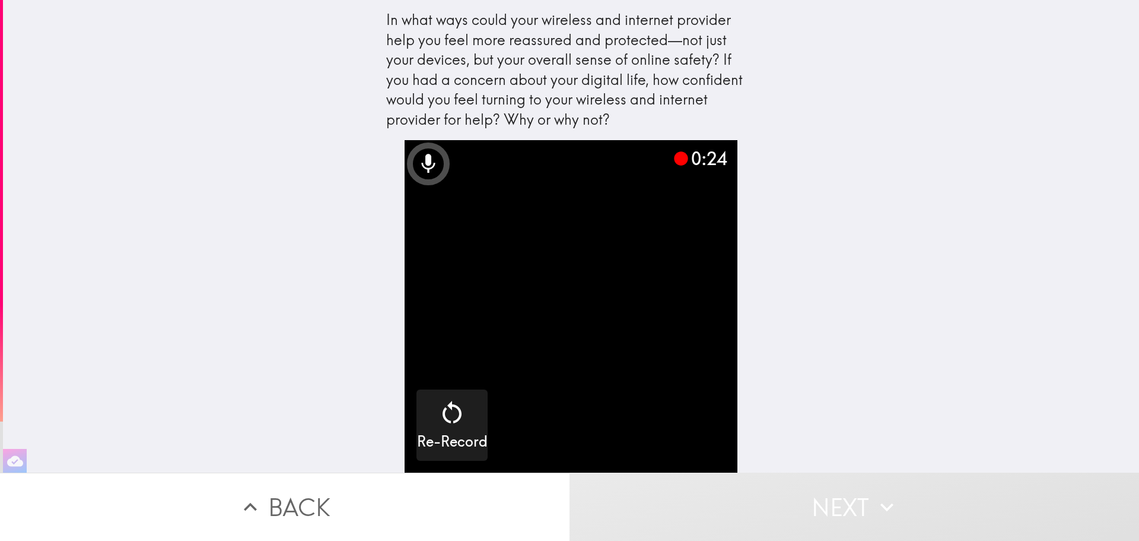
click at [848, 504] on button "Next" at bounding box center [855, 506] width 570 height 68
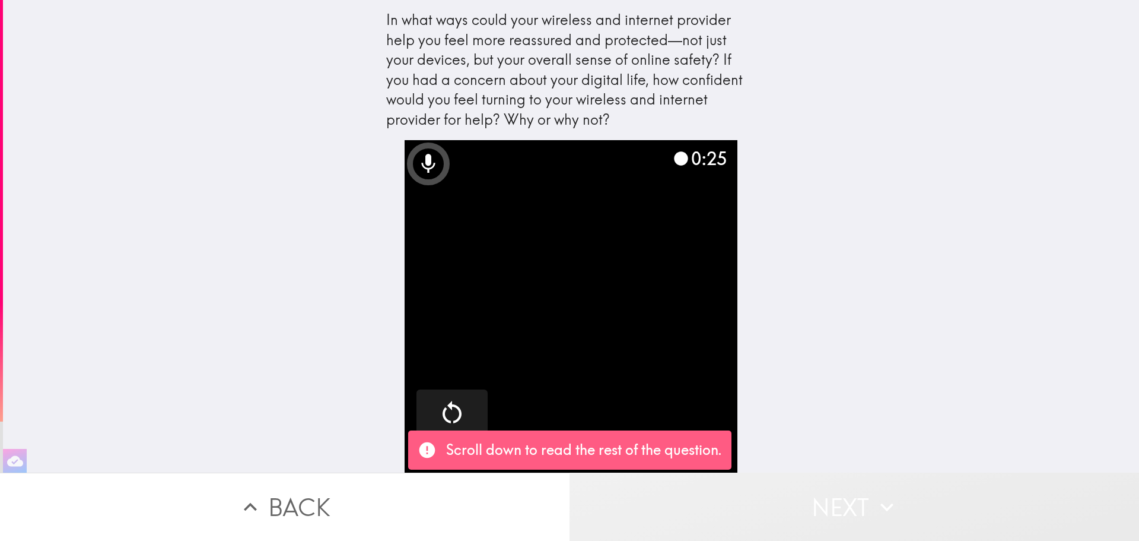
click at [849, 503] on button "Next" at bounding box center [855, 506] width 570 height 68
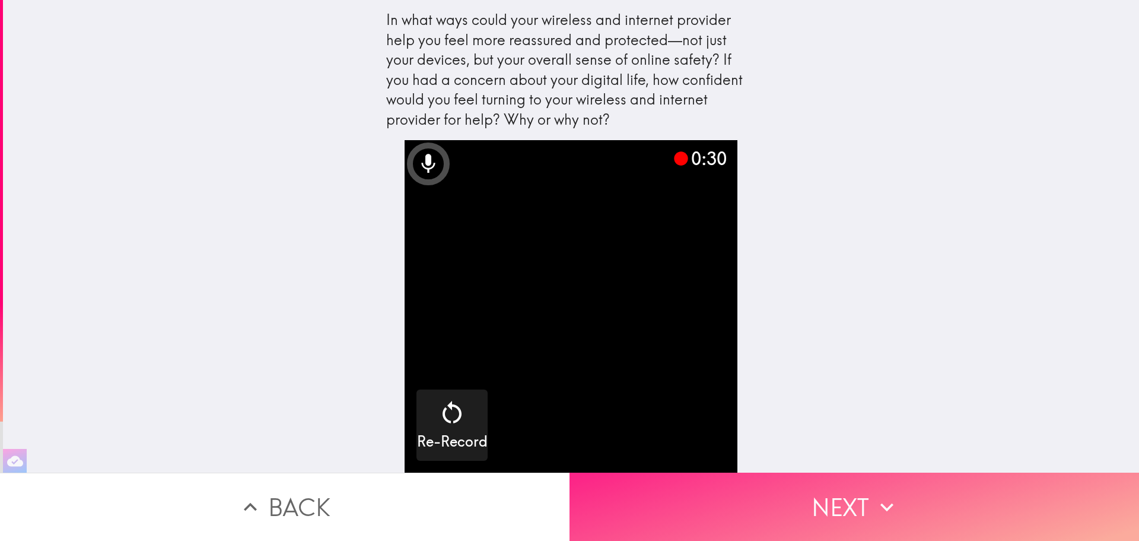
click at [829, 520] on button "Next" at bounding box center [855, 506] width 570 height 68
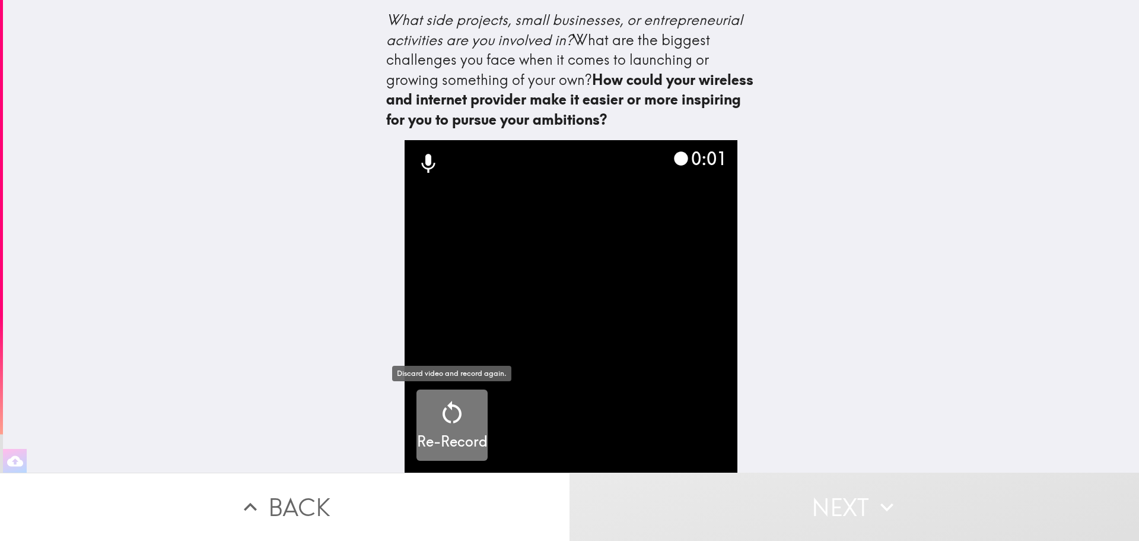
click at [446, 438] on h5 "Re-Record" at bounding box center [452, 441] width 71 height 20
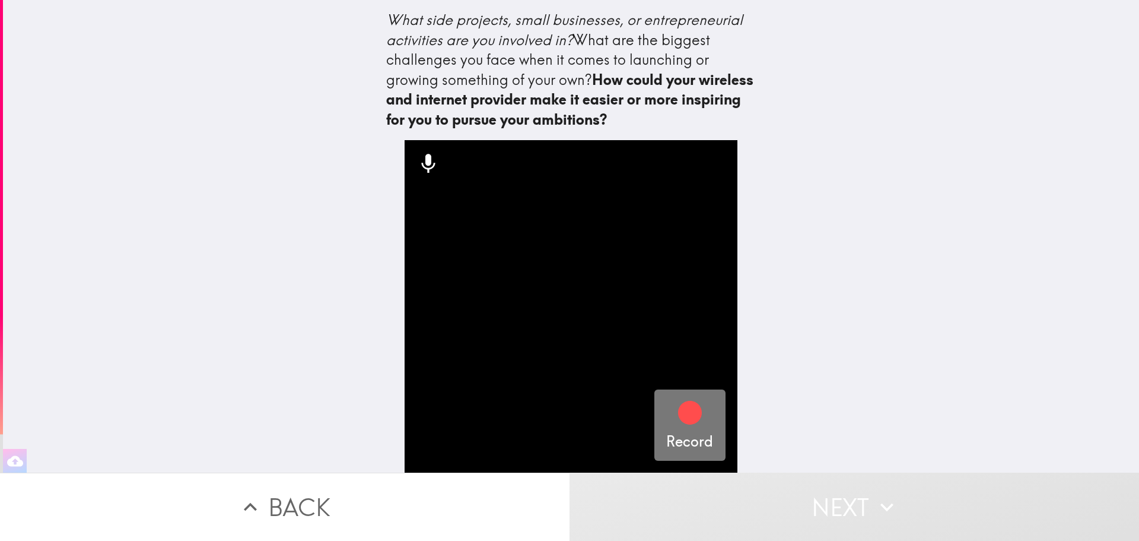
click at [695, 417] on icon "button" at bounding box center [690, 413] width 24 height 24
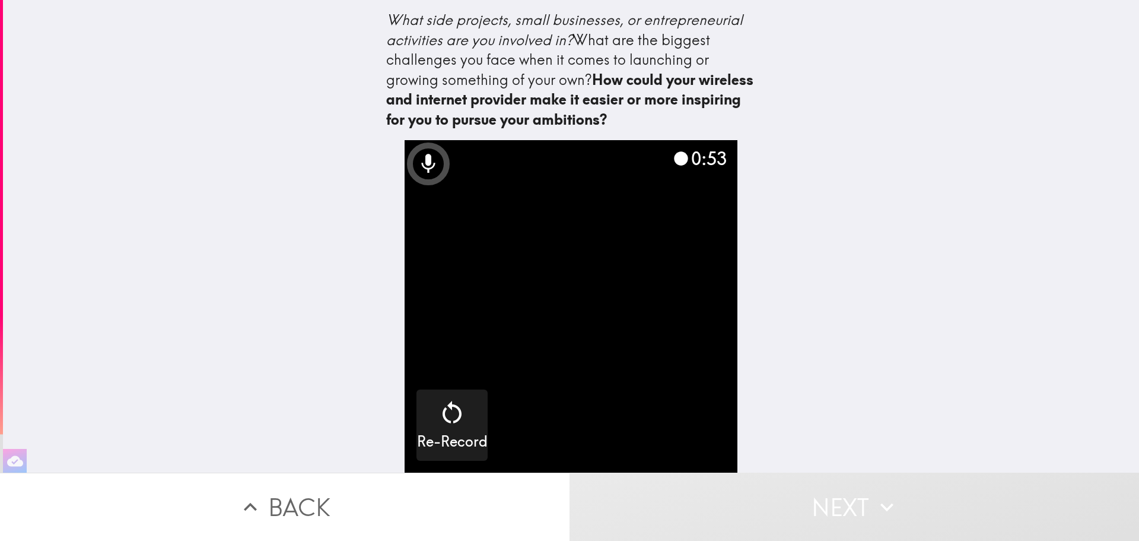
click at [817, 511] on button "Next" at bounding box center [855, 506] width 570 height 68
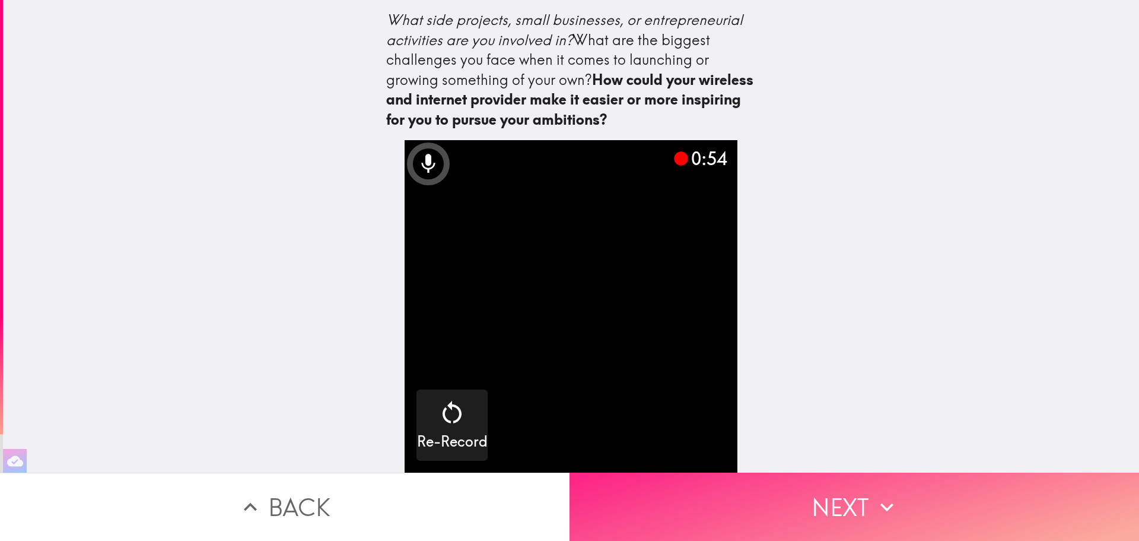
click at [828, 502] on button "Next" at bounding box center [855, 506] width 570 height 68
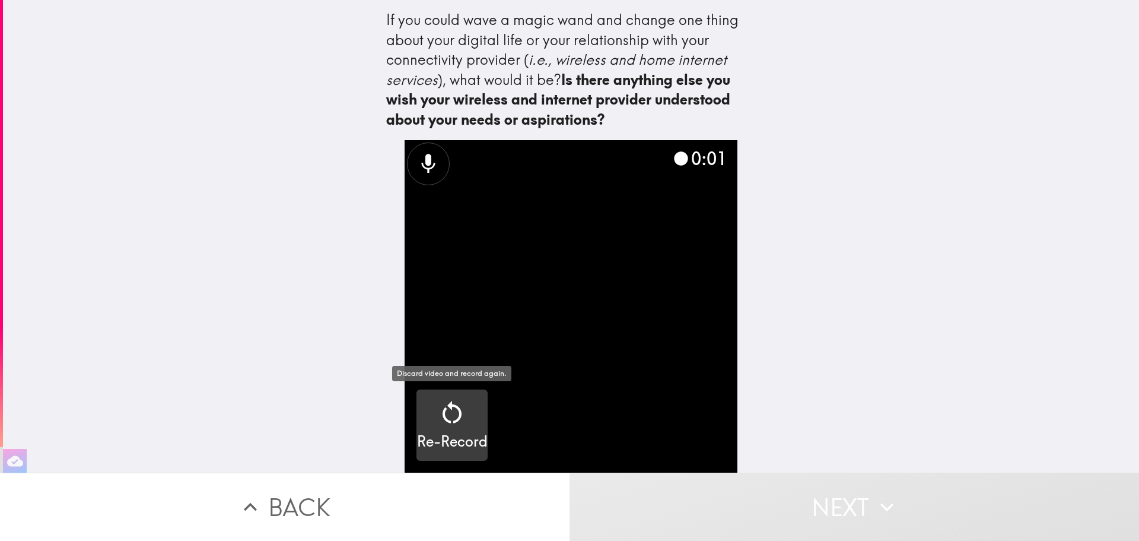
click at [448, 427] on div "button" at bounding box center [452, 414] width 28 height 33
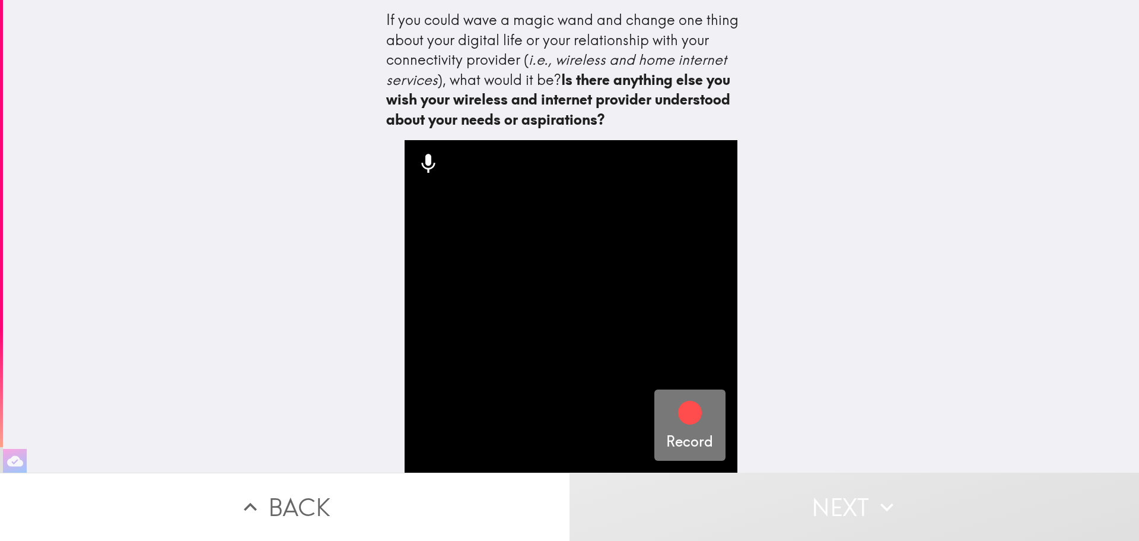
click at [679, 411] on icon "button" at bounding box center [690, 413] width 24 height 24
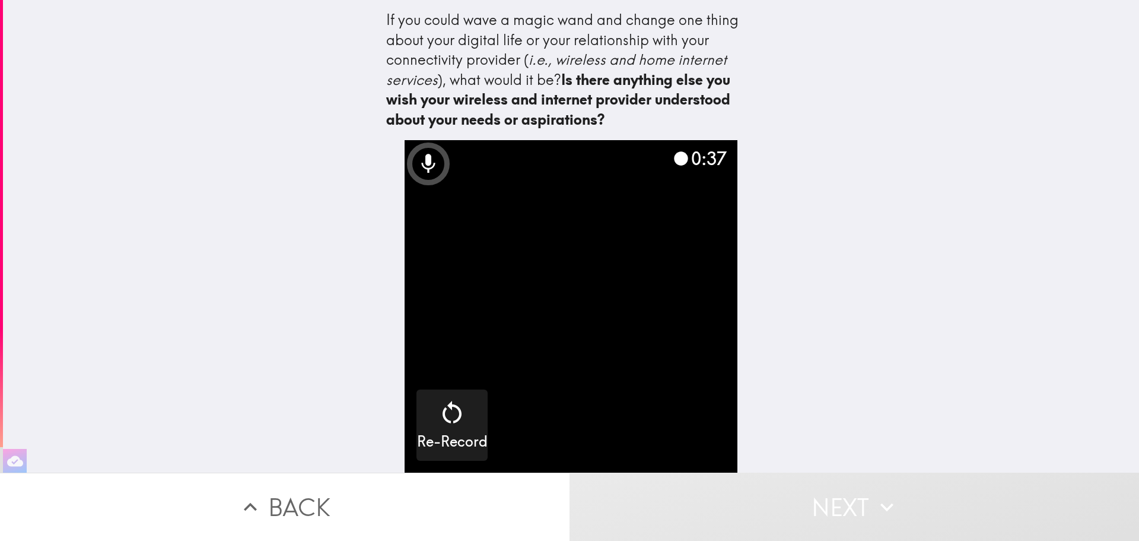
click at [829, 503] on button "Next" at bounding box center [855, 506] width 570 height 68
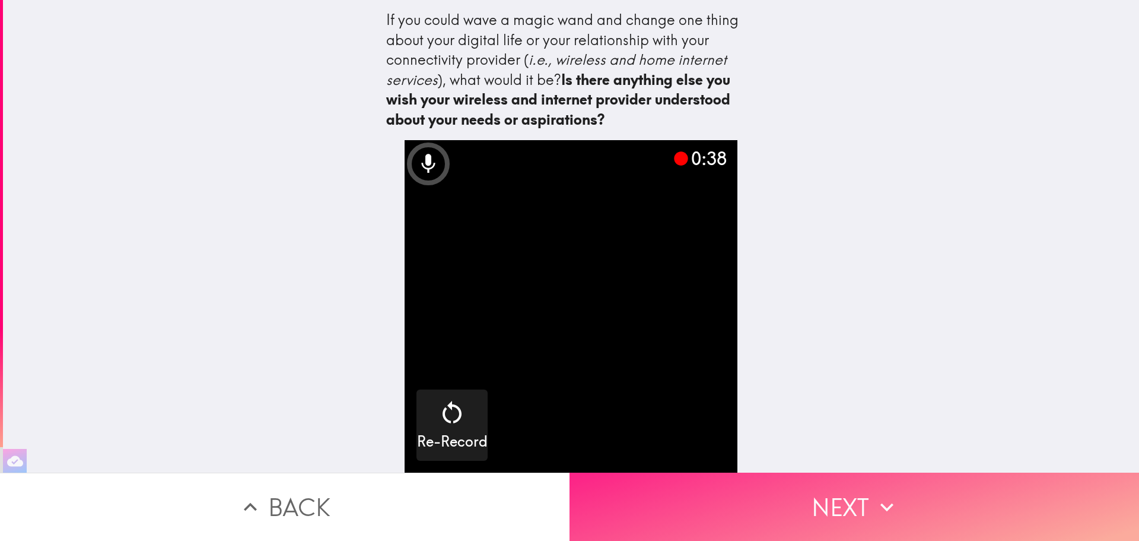
click at [829, 503] on button "Next" at bounding box center [855, 506] width 570 height 68
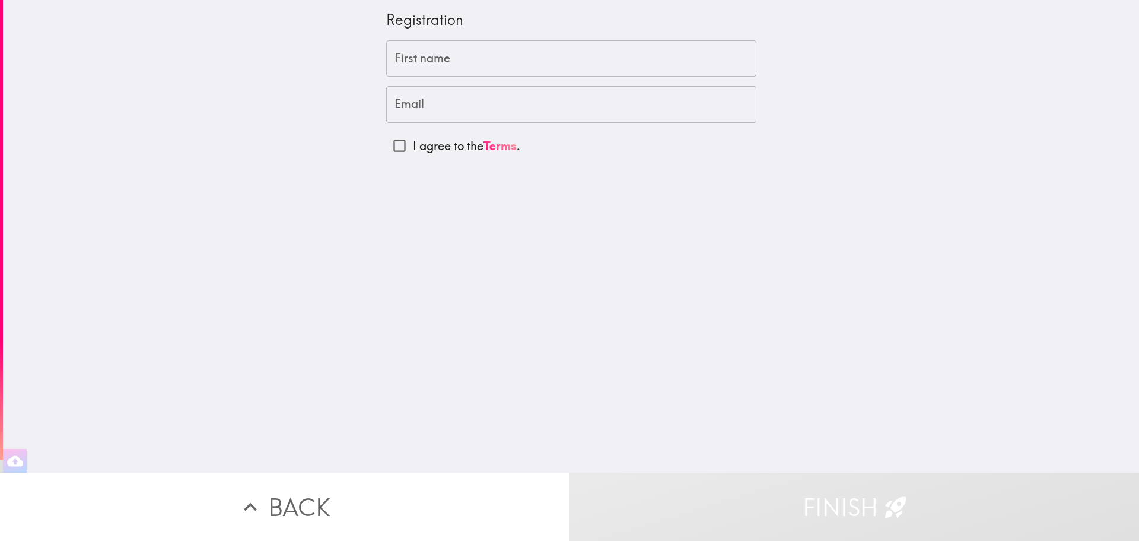
click at [558, 72] on input "First name" at bounding box center [571, 58] width 370 height 37
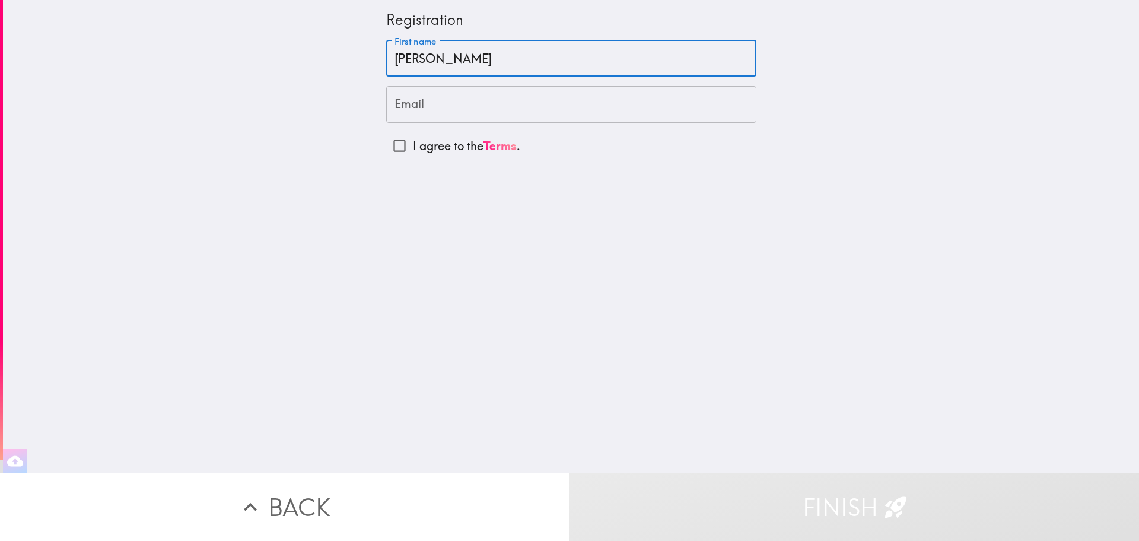
type input "Jessica"
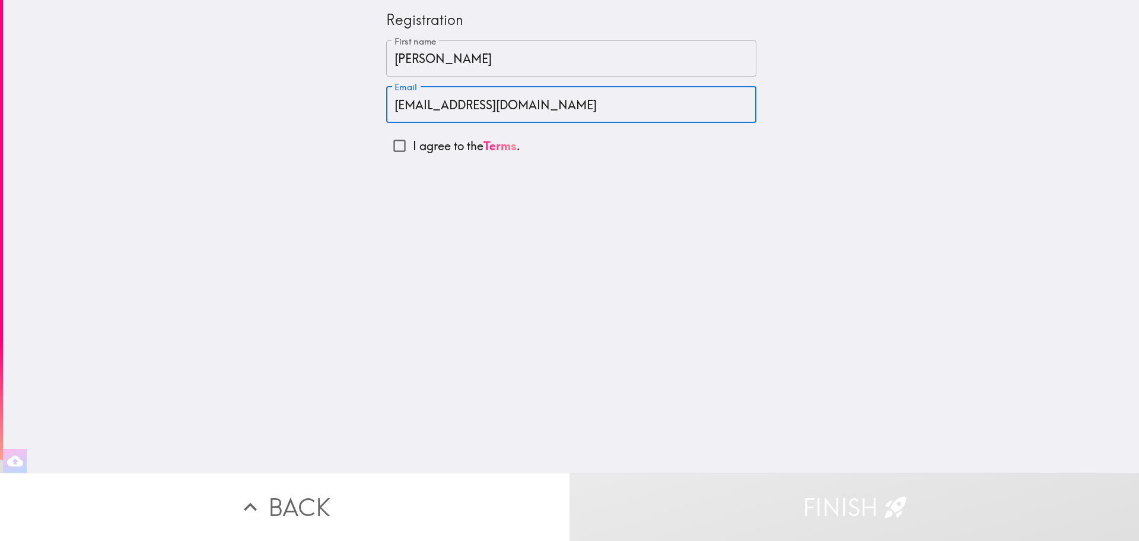
type input "jessicatsanchez@gmail.com"
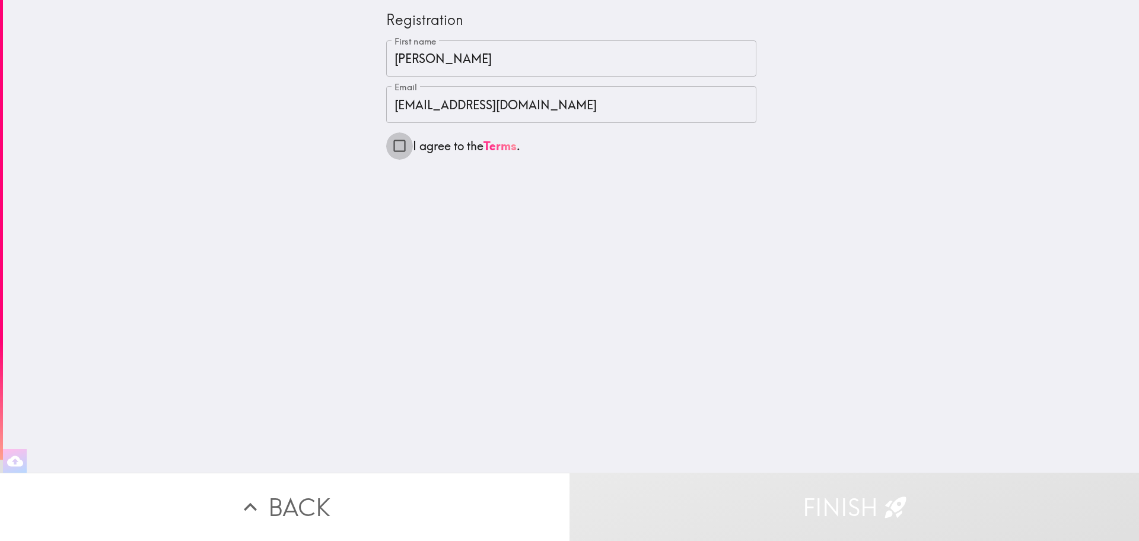
click at [401, 146] on input "I agree to the Terms ." at bounding box center [399, 145] width 27 height 27
checkbox input "true"
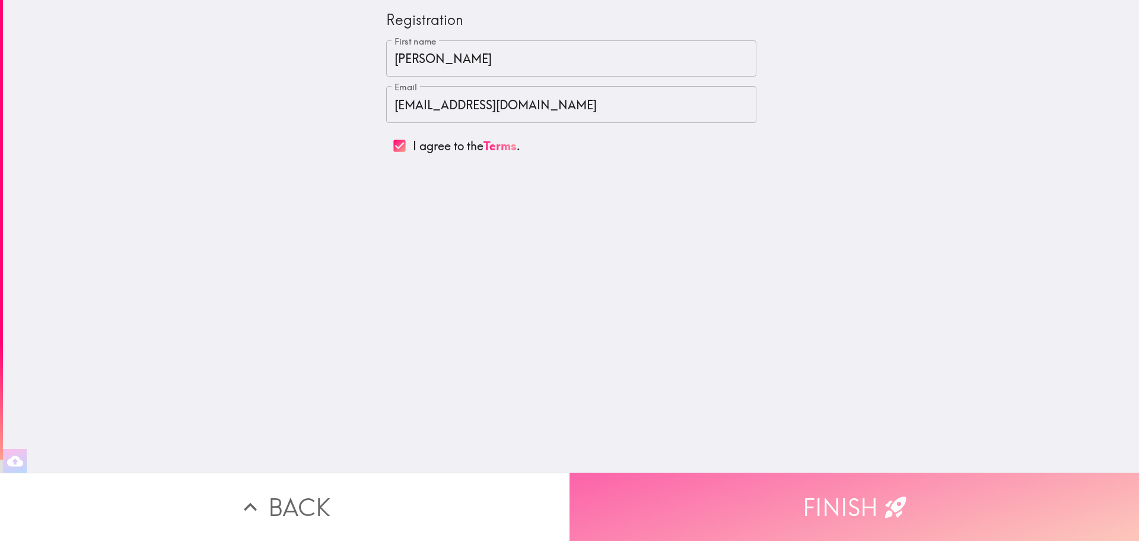
click at [850, 504] on button "Finish" at bounding box center [855, 506] width 570 height 68
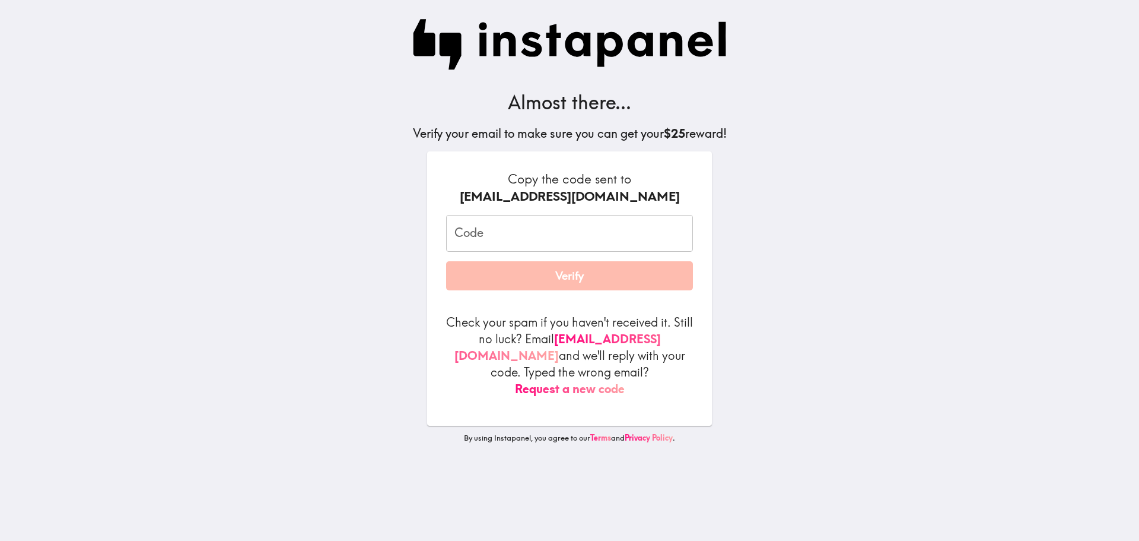
click at [482, 222] on input "Code" at bounding box center [569, 233] width 247 height 37
type input "p"
click at [513, 234] on input "P3B_jUQ_Ni6" at bounding box center [569, 233] width 247 height 37
click at [481, 239] on input "P3B_jUQNi6" at bounding box center [569, 233] width 247 height 37
type input "P3BjUQNi6"
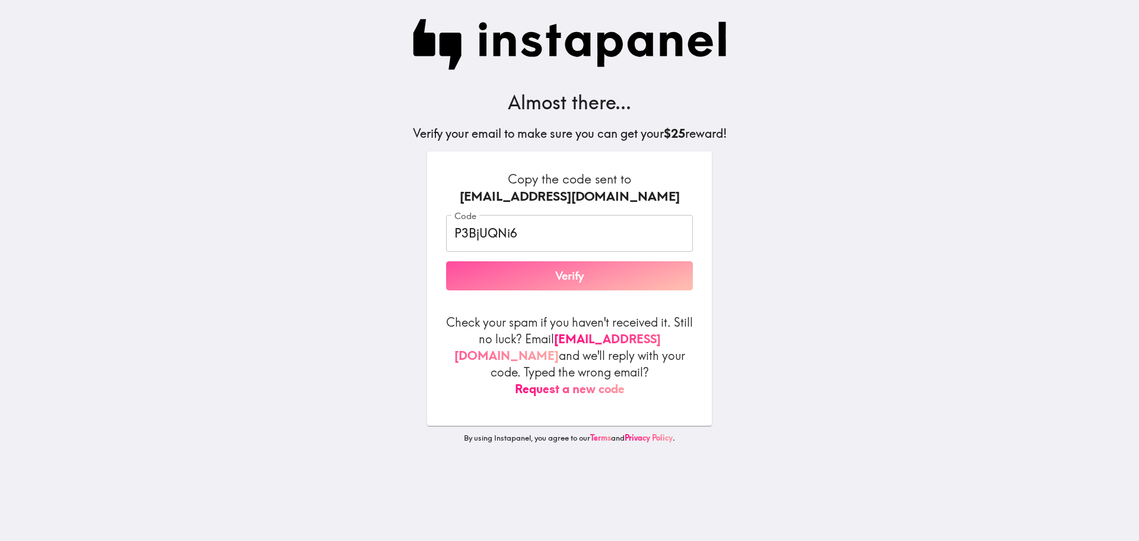
click at [561, 276] on button "Verify" at bounding box center [569, 276] width 247 height 30
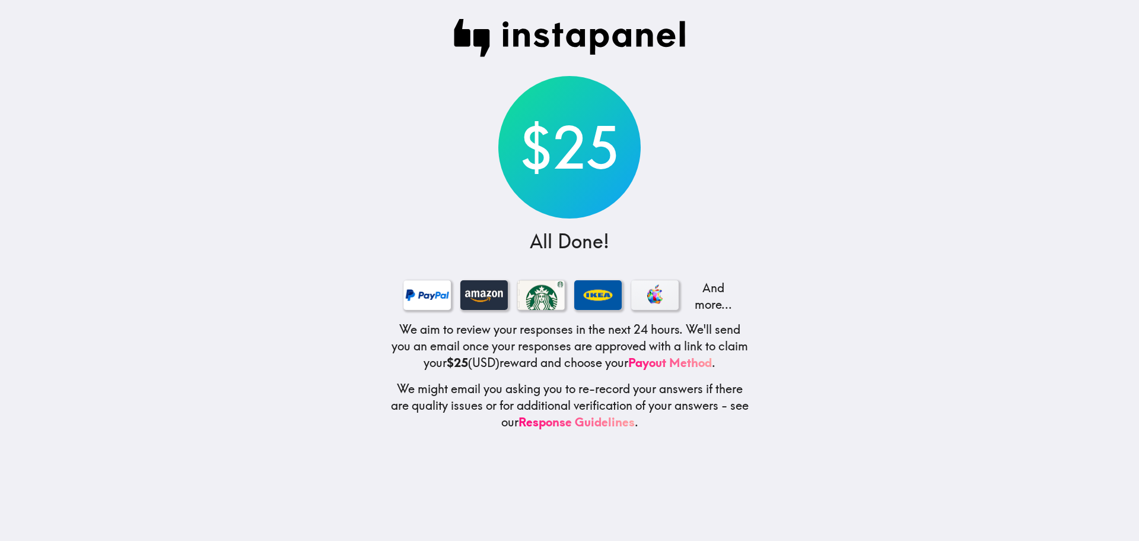
click at [535, 46] on img at bounding box center [569, 38] width 233 height 38
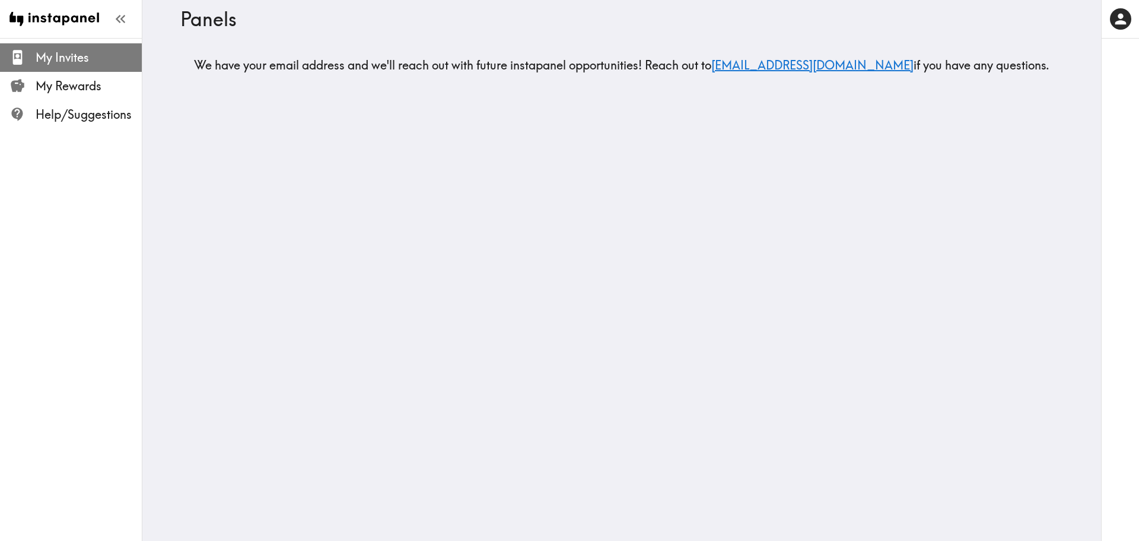
click at [73, 67] on span "My Invites" at bounding box center [89, 57] width 106 height 21
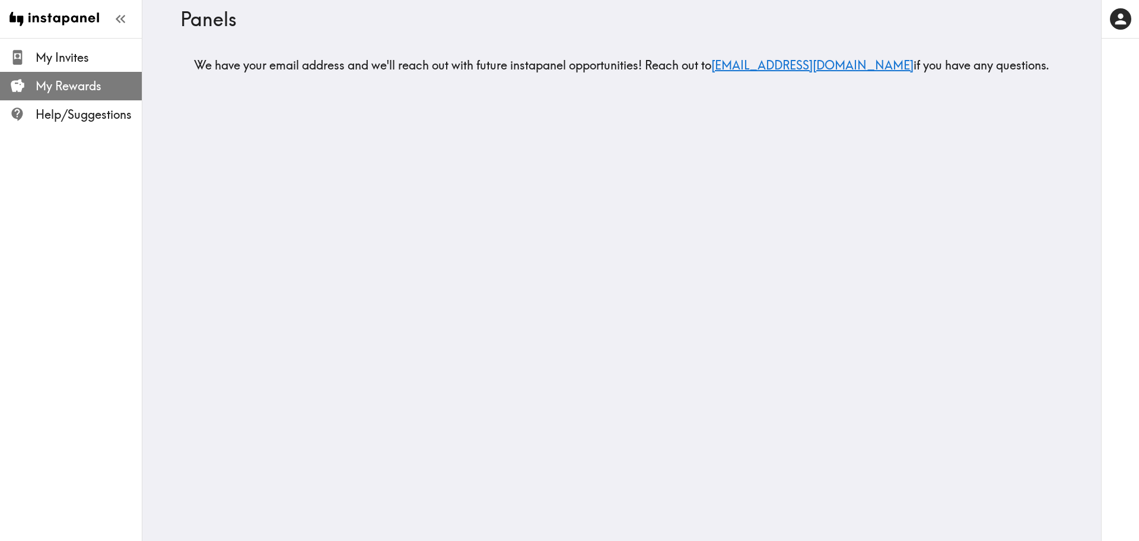
click at [65, 84] on span "My Rewards" at bounding box center [89, 86] width 106 height 17
